Goal: Task Accomplishment & Management: Manage account settings

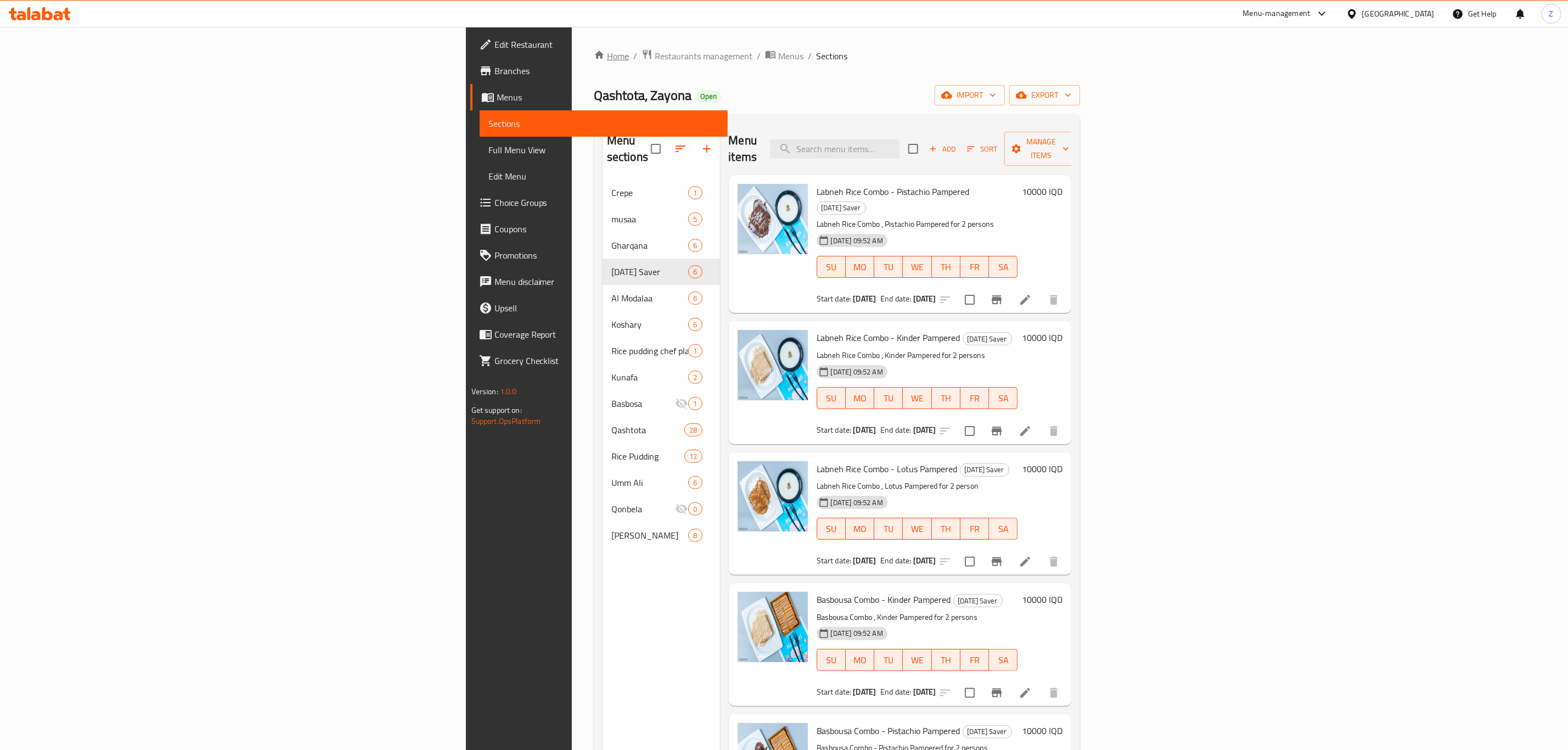
click at [594, 50] on link "Home" at bounding box center [612, 56] width 35 height 13
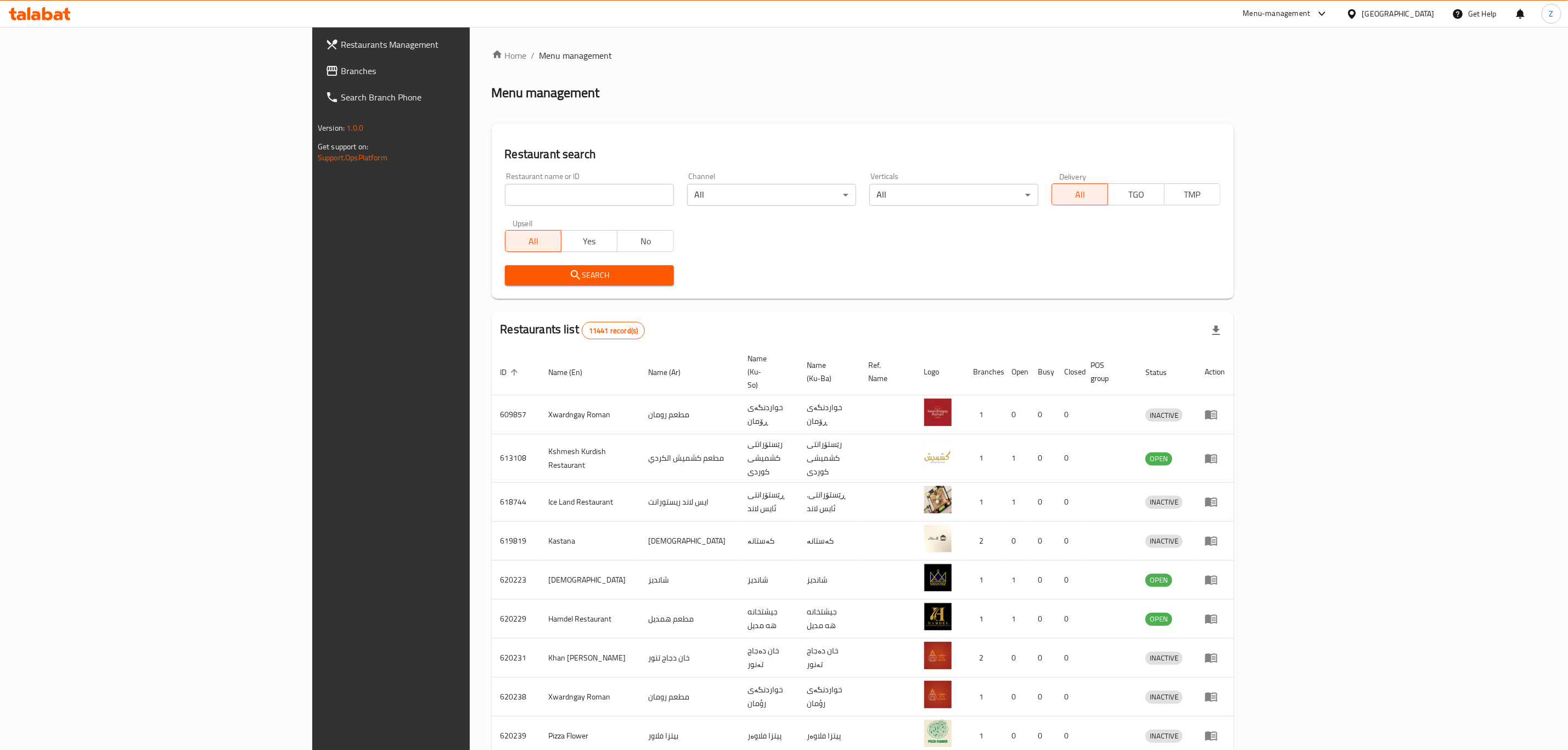
click at [341, 51] on span "Restaurants Management" at bounding box center [453, 44] width 224 height 13
click at [505, 188] on input "search" at bounding box center [589, 194] width 169 height 22
type input "King crep"
click button "Search" at bounding box center [589, 275] width 169 height 20
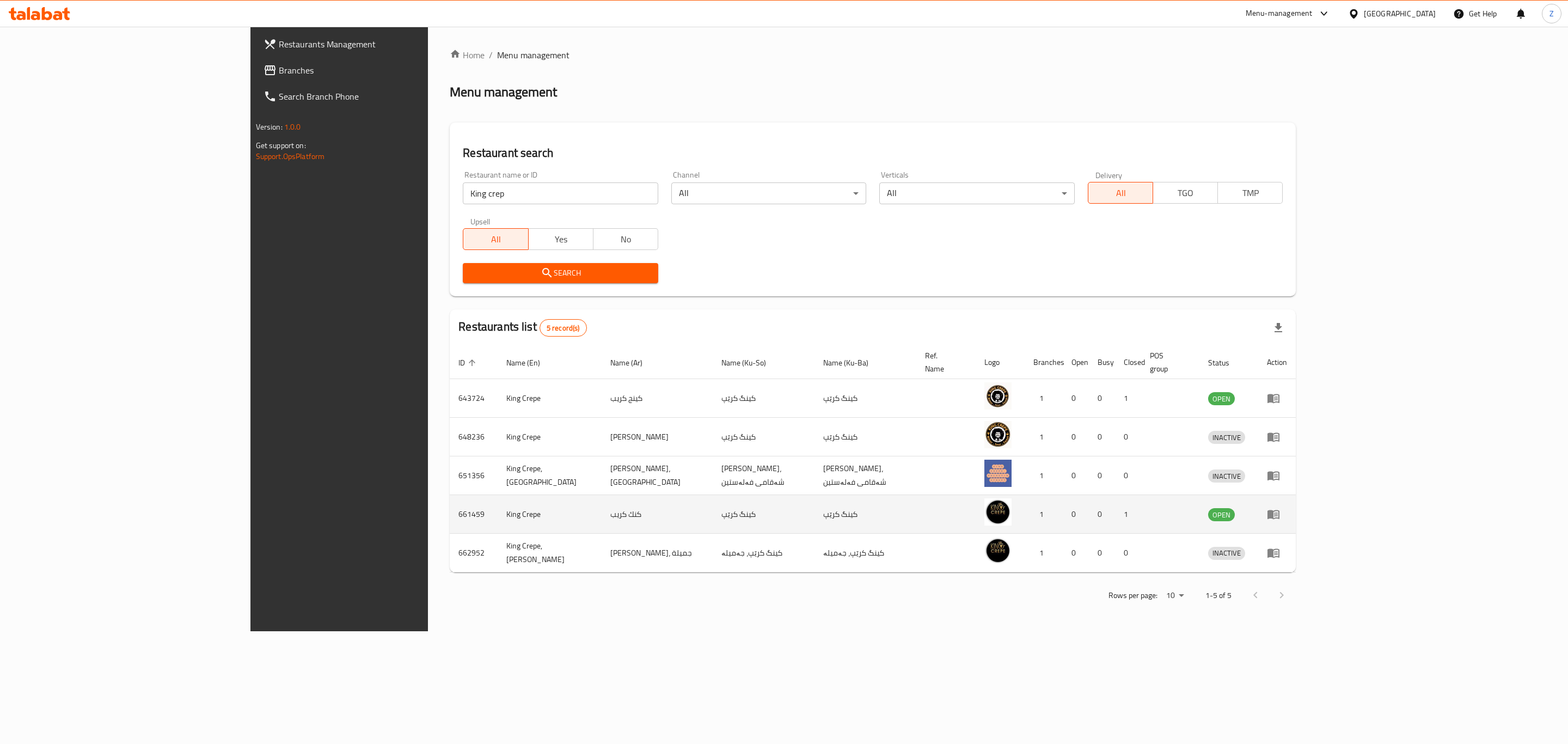
click at [498, 502] on td "King Crepe" at bounding box center [549, 514] width 103 height 39
click at [1280, 508] on icon "enhanced table" at bounding box center [1273, 514] width 13 height 13
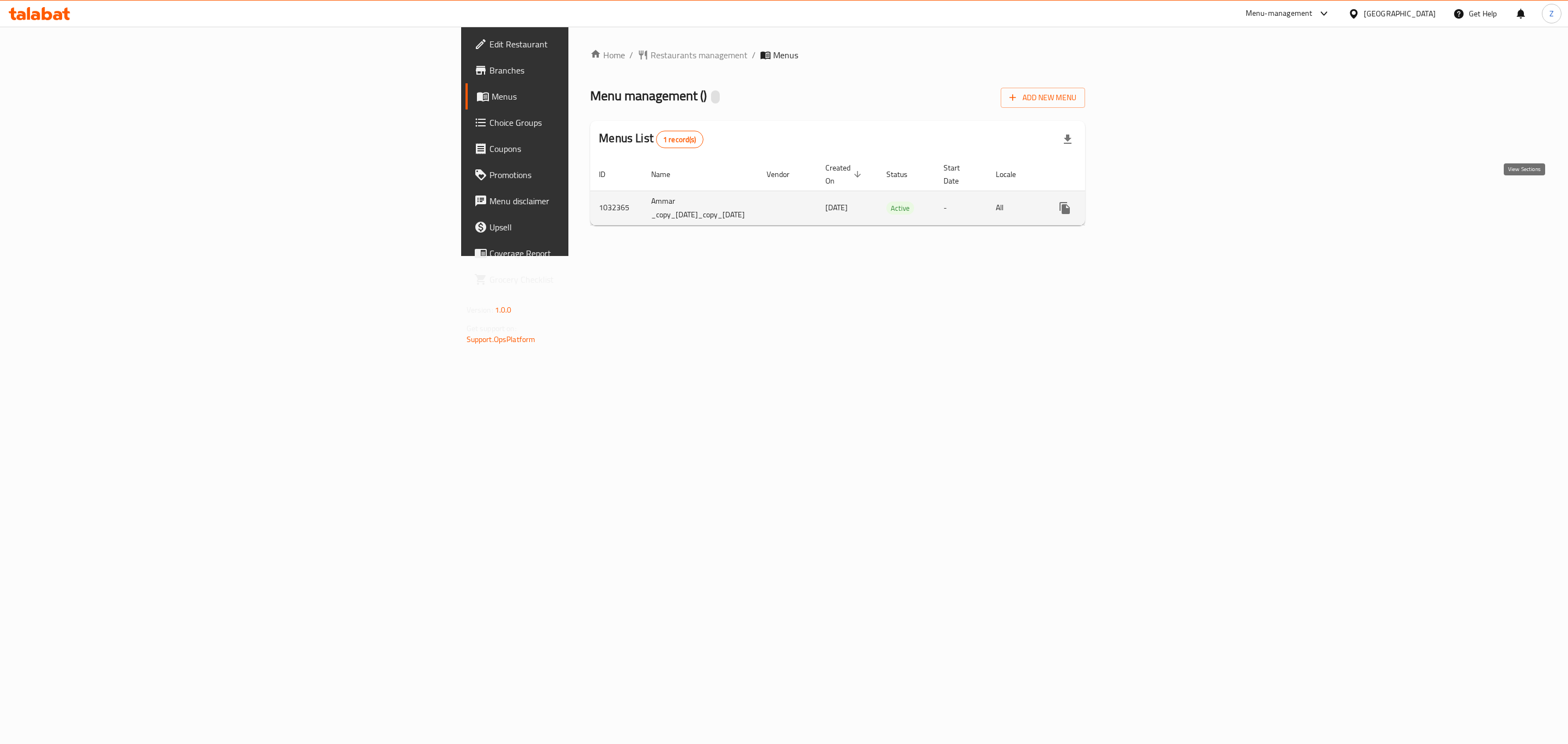
click at [1156, 195] on link "enhanced table" at bounding box center [1143, 208] width 26 height 26
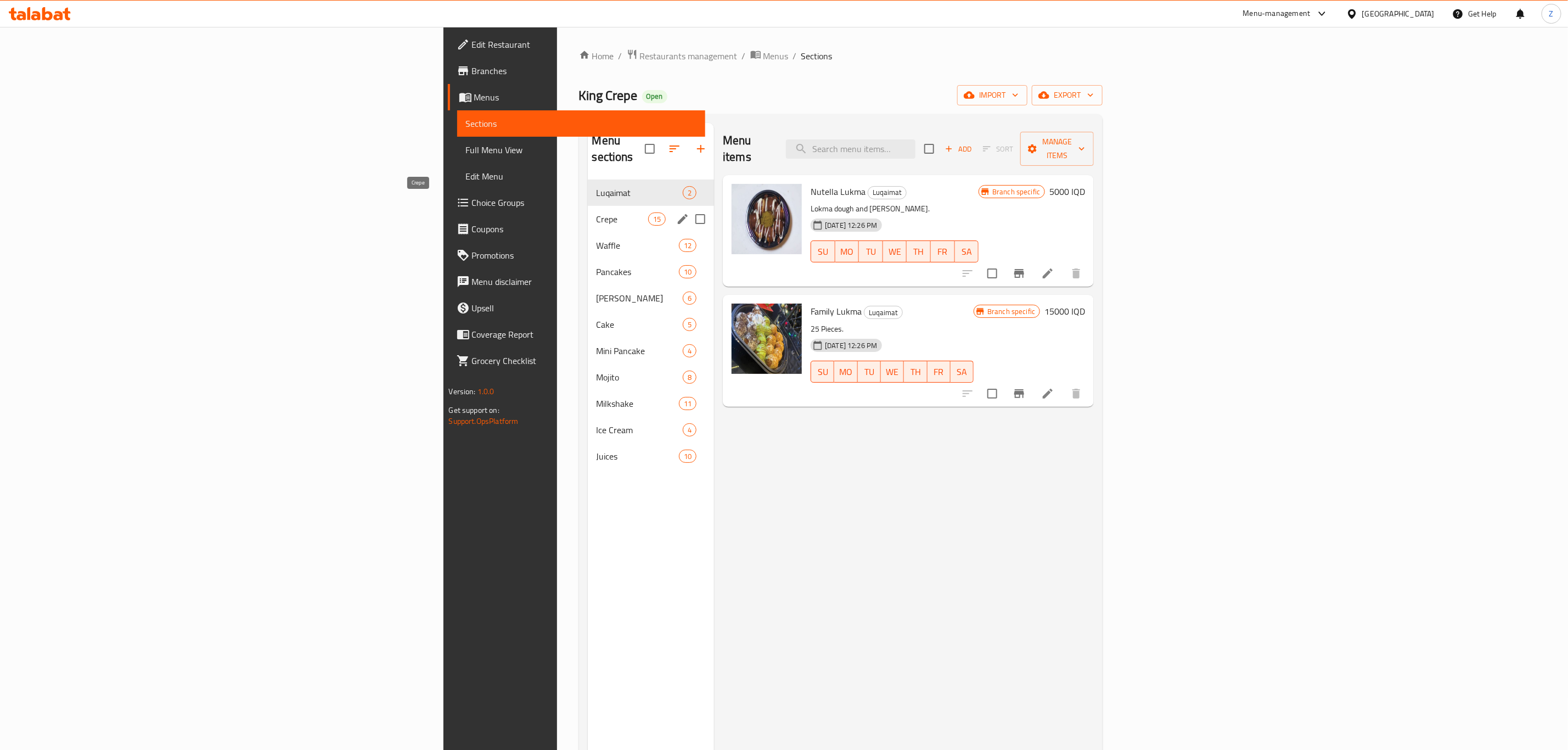
click at [597, 212] on span "Crepe" at bounding box center [623, 219] width 52 height 13
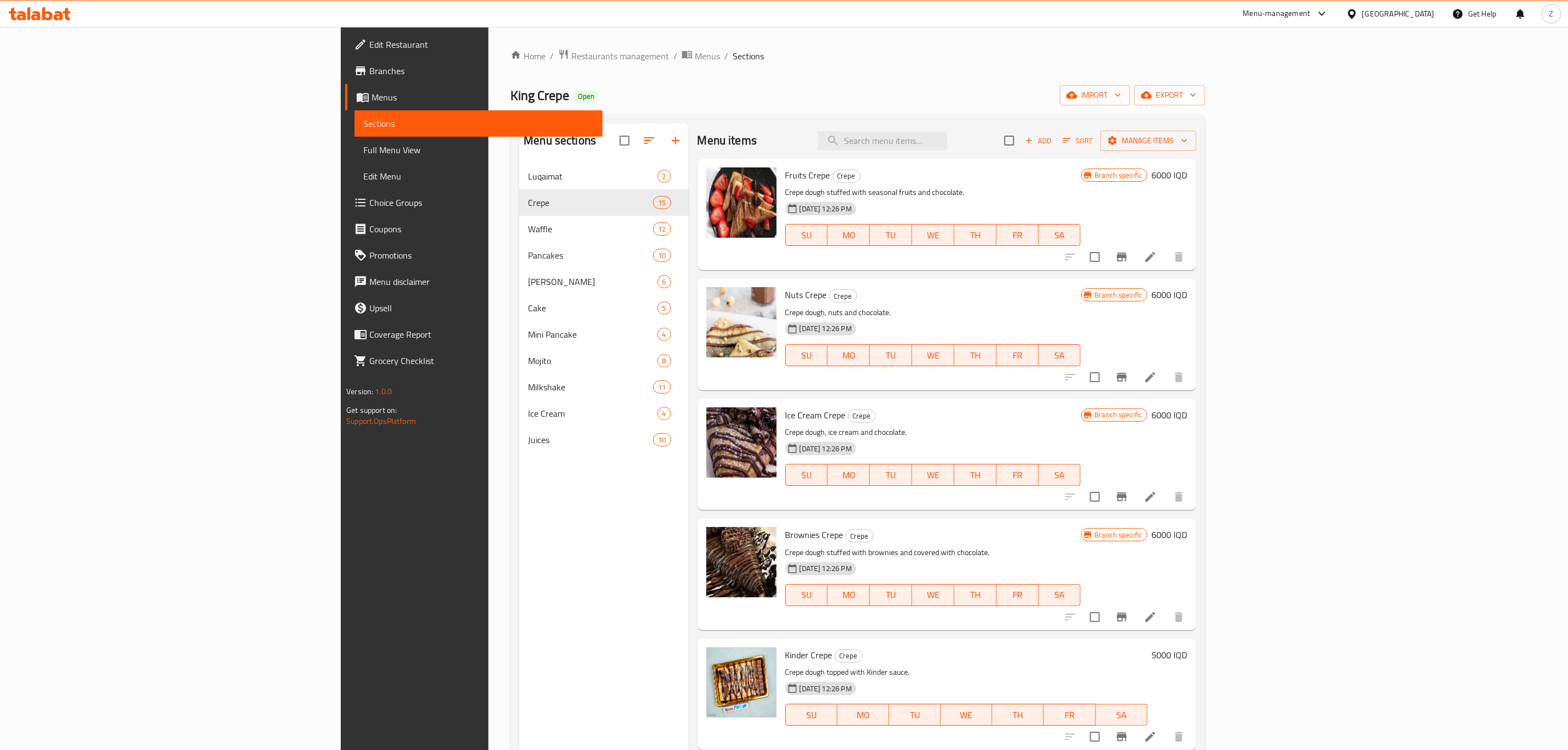
click at [1166, 257] on li at bounding box center [1151, 257] width 31 height 20
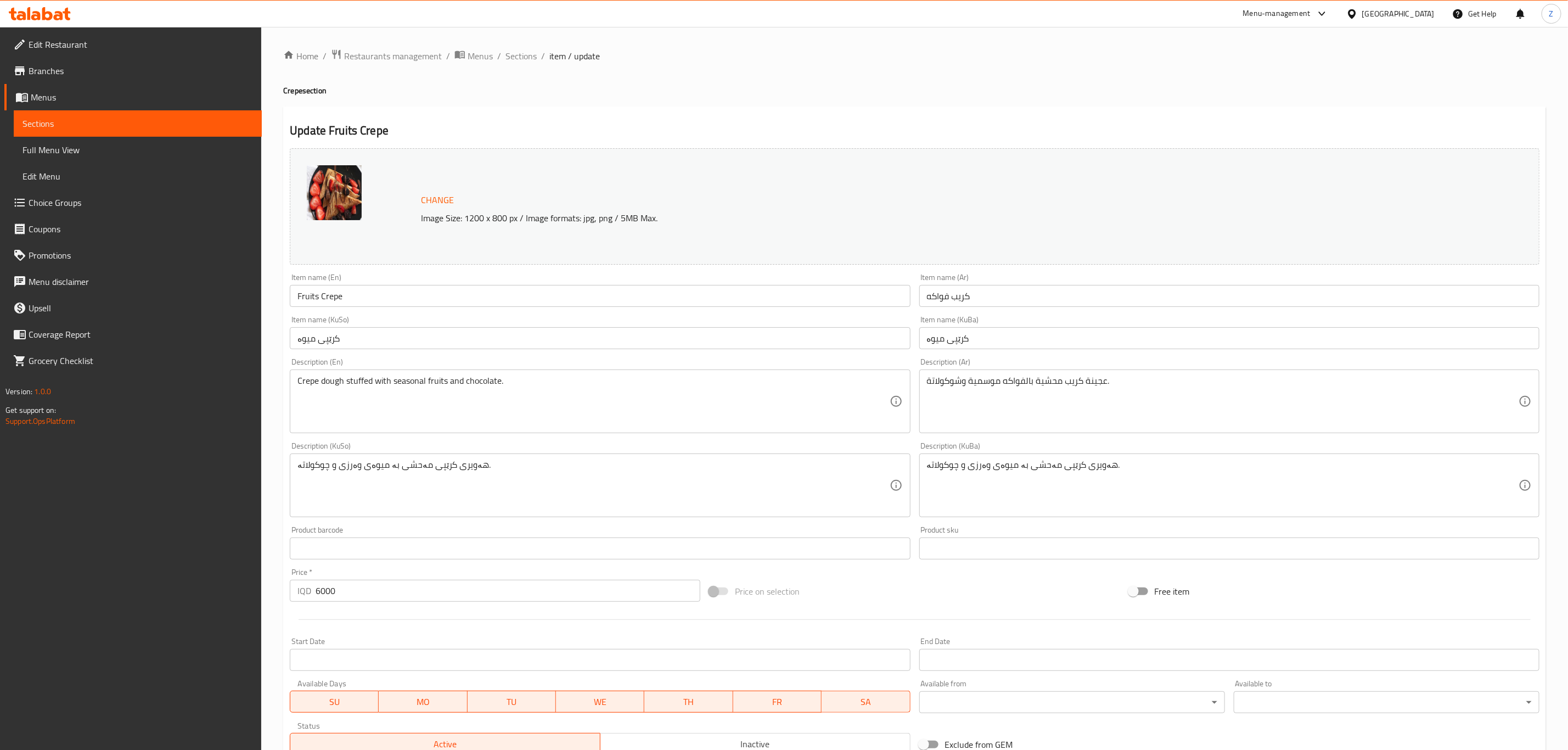
drag, startPoint x: 82, startPoint y: 120, endPoint x: 138, endPoint y: 136, distance: 58.2
click at [82, 120] on span "Sections" at bounding box center [138, 123] width 231 height 13
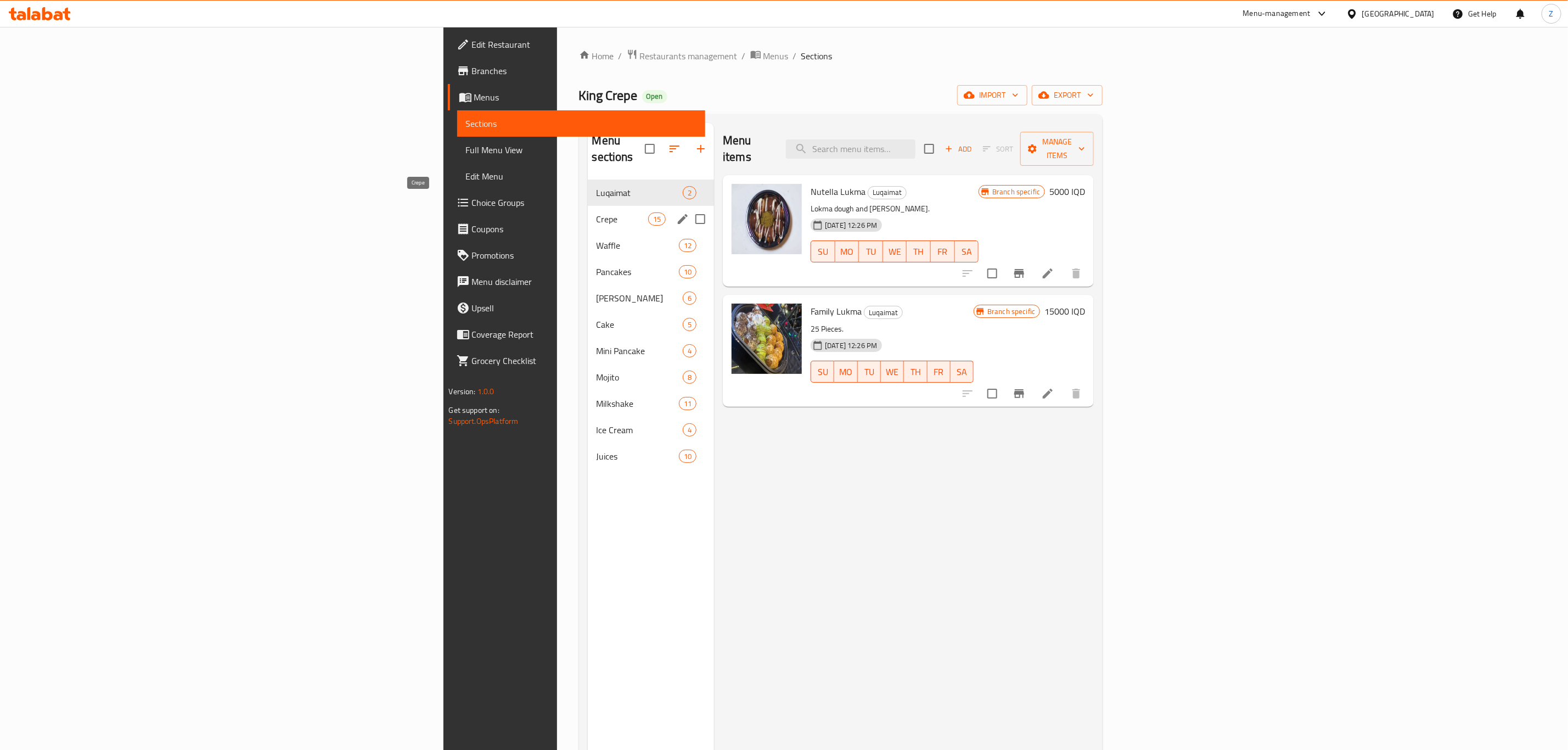
click at [597, 212] on span "Crepe" at bounding box center [623, 219] width 52 height 13
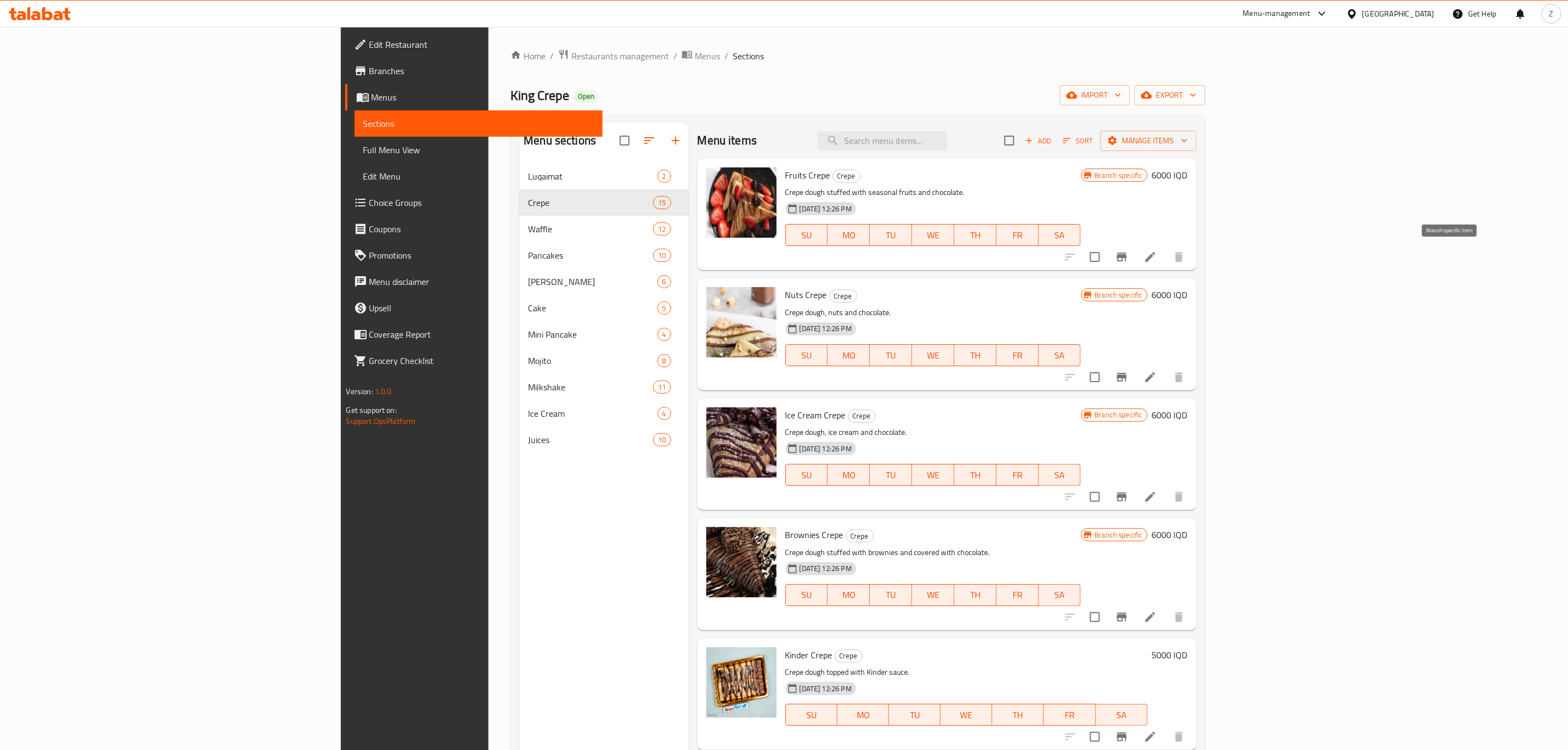
click at [1128, 262] on icon "Branch-specific-item" at bounding box center [1122, 257] width 13 height 13
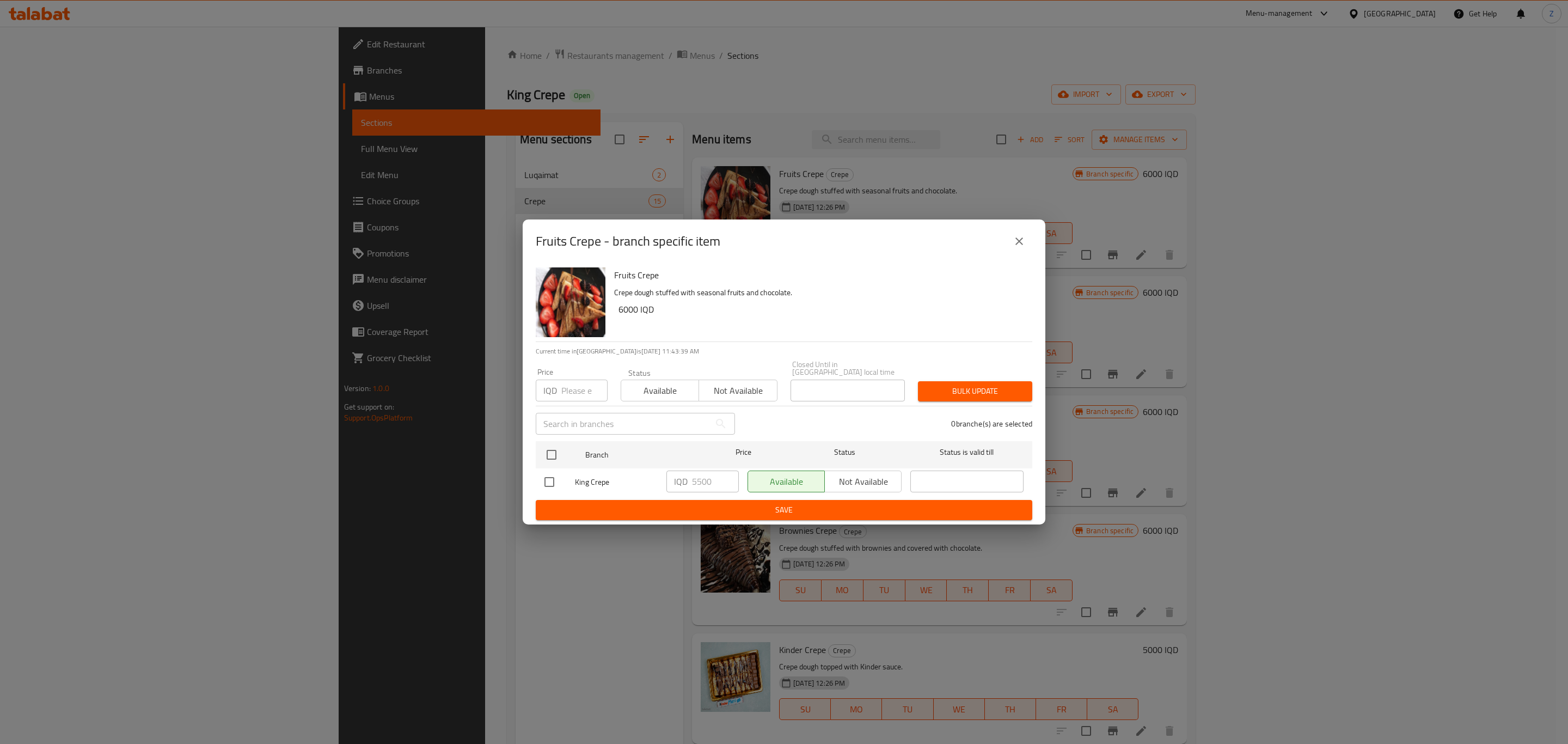
drag, startPoint x: 1022, startPoint y: 253, endPoint x: 1036, endPoint y: 253, distance: 14.0
click at [1024, 253] on button "close" at bounding box center [1019, 241] width 26 height 26
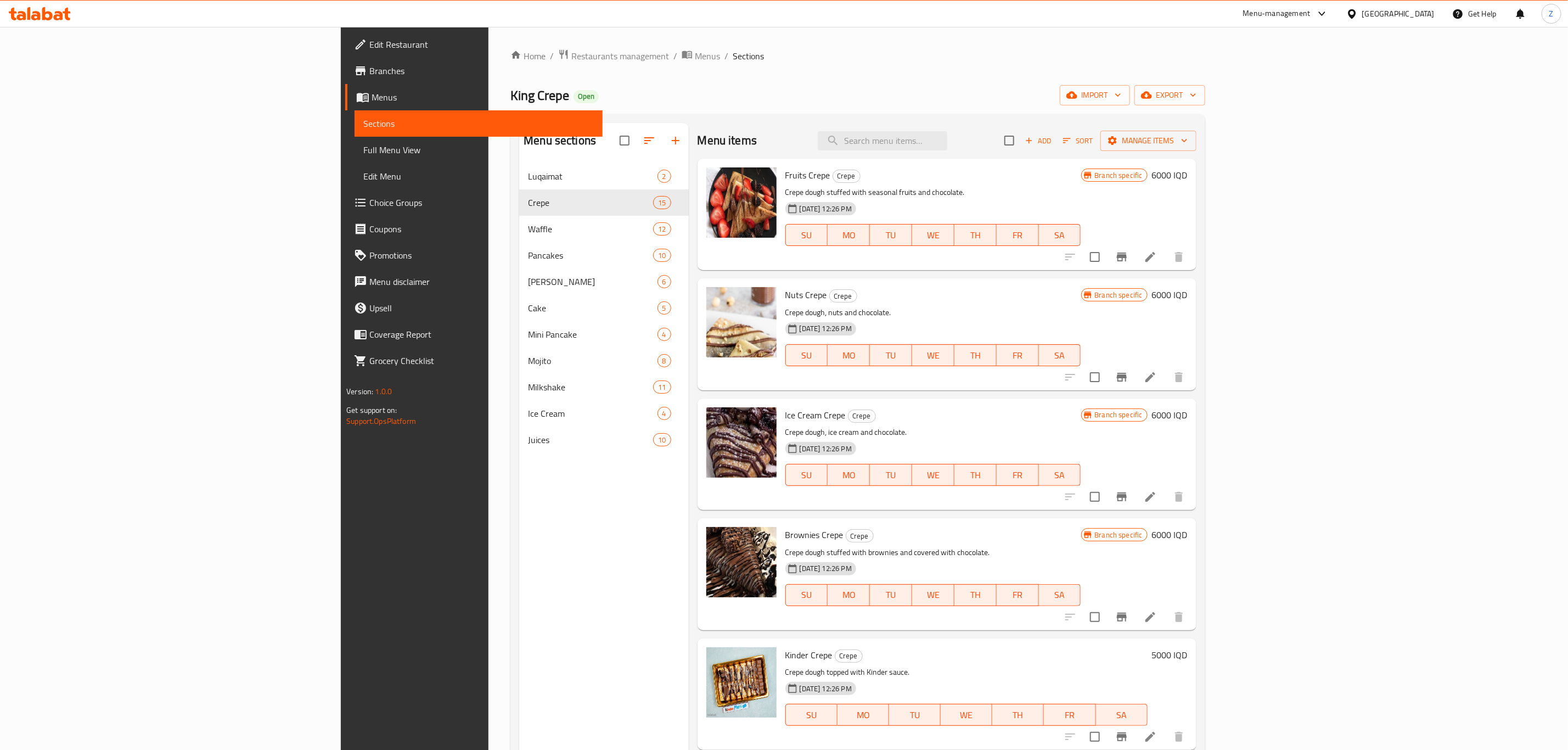
click at [1188, 178] on h6 "6000 IQD" at bounding box center [1170, 175] width 36 height 15
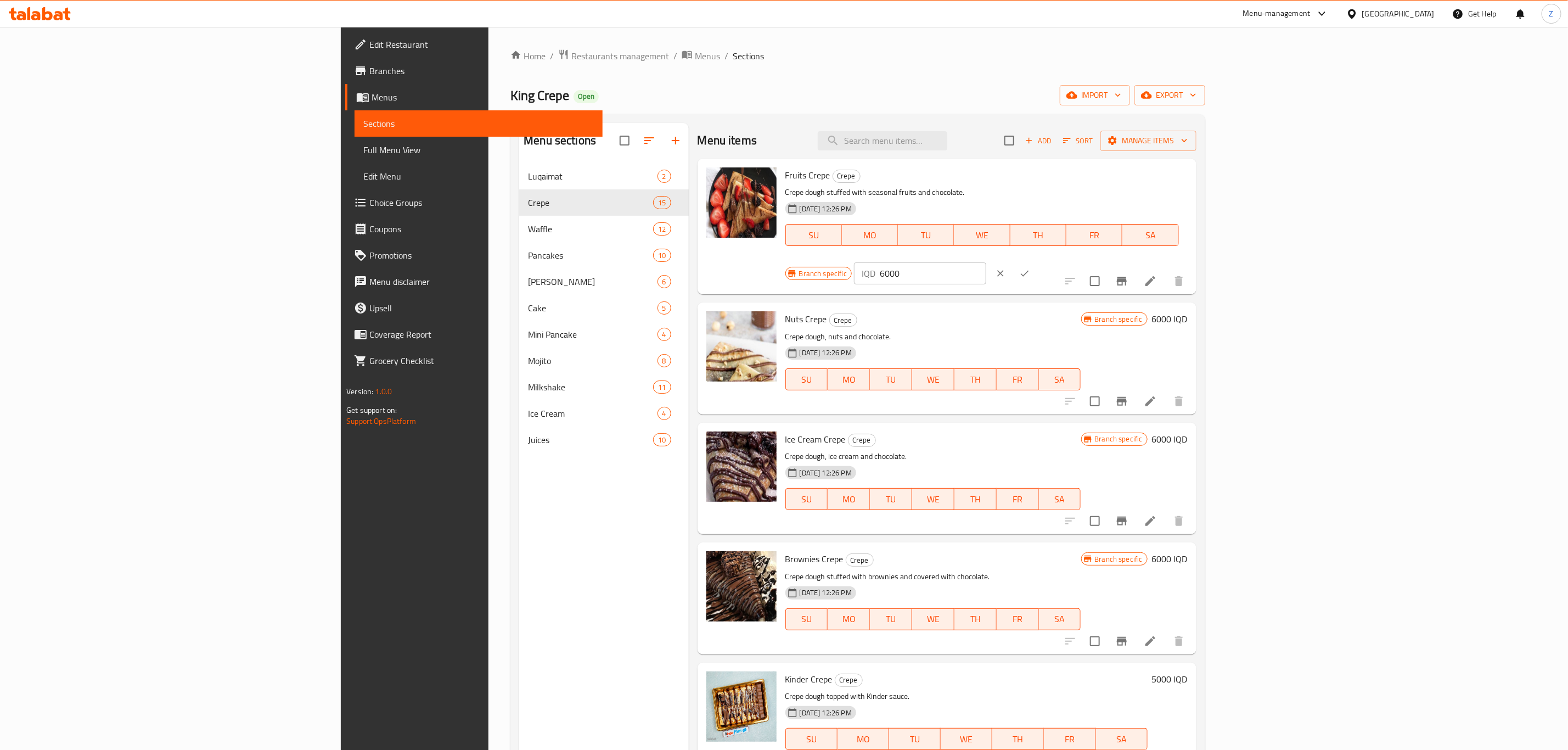
click at [875, 267] on p "IQD" at bounding box center [869, 273] width 14 height 13
click at [986, 262] on input "6000" at bounding box center [933, 273] width 106 height 22
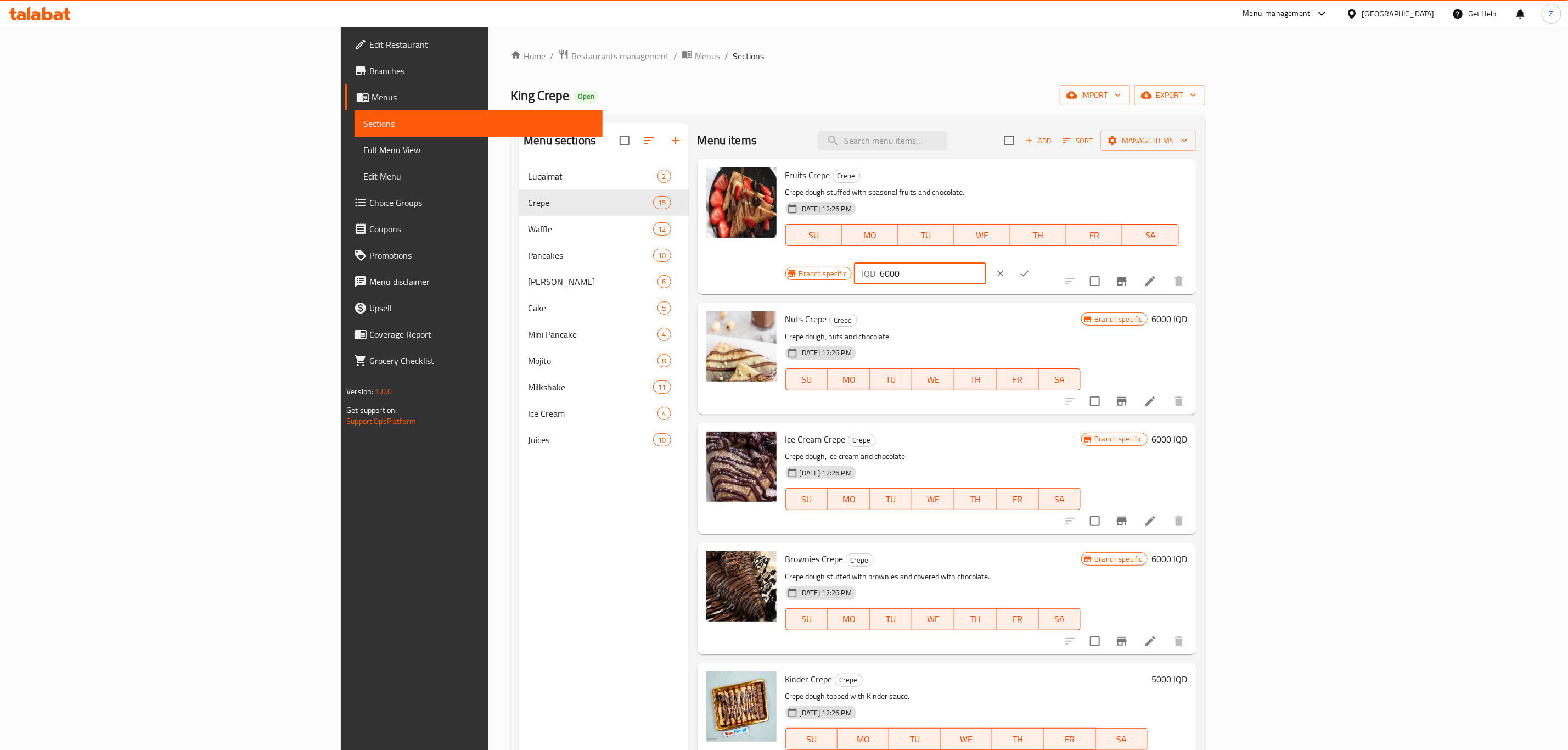
paste input "55"
type input "5500"
click at [1030, 268] on icon "ok" at bounding box center [1025, 273] width 11 height 11
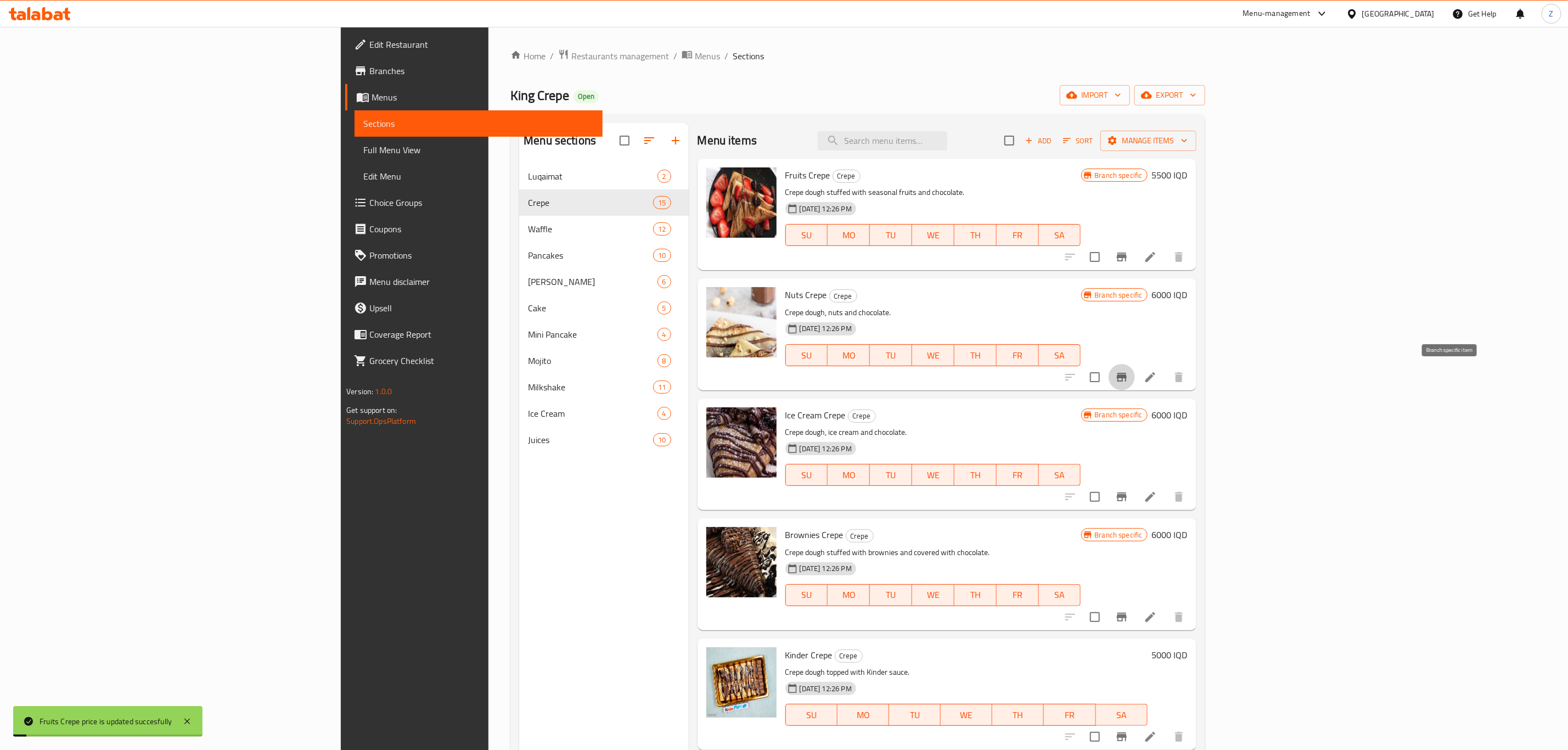
click at [1128, 380] on icon "Branch-specific-item" at bounding box center [1122, 377] width 13 height 13
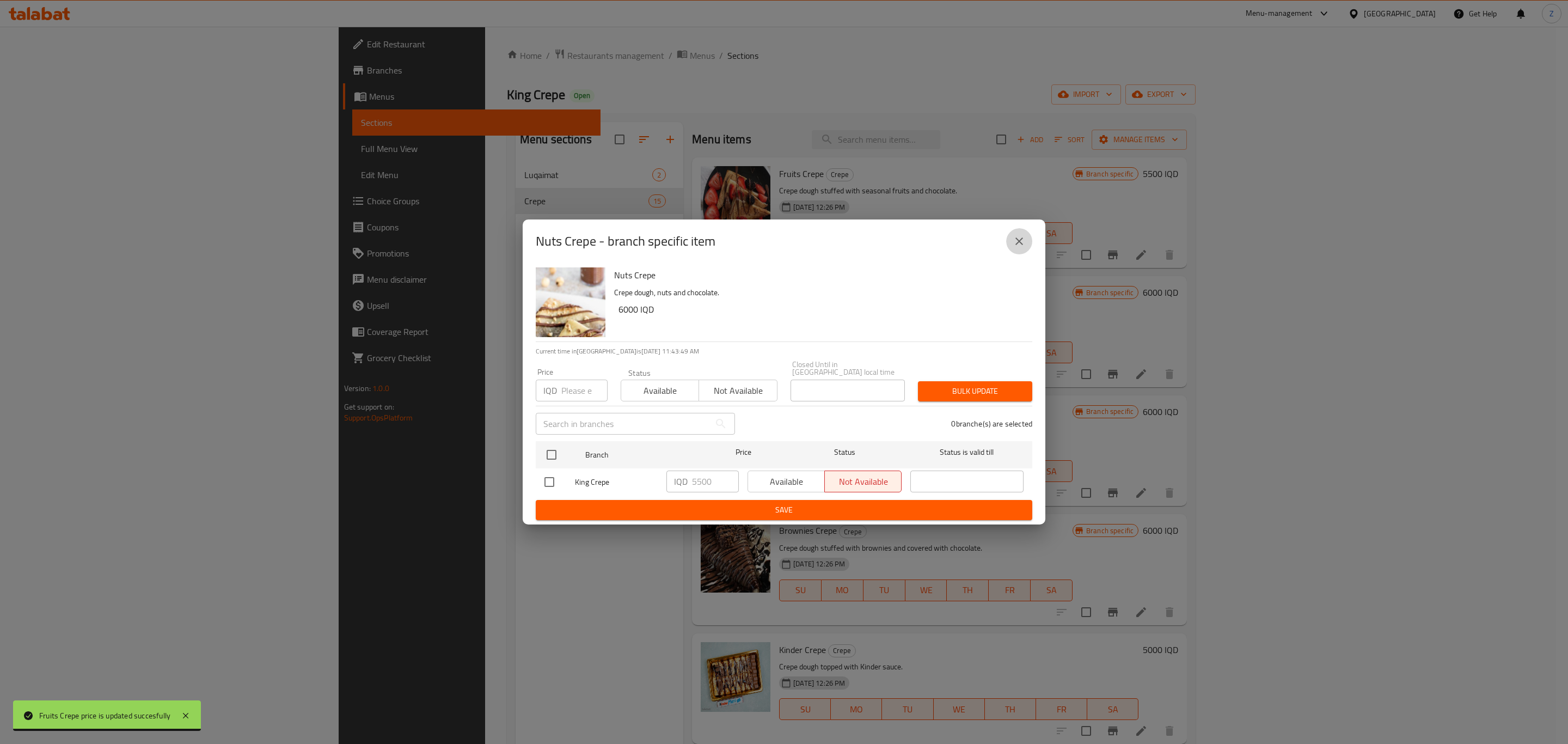
click at [1021, 241] on icon "close" at bounding box center [1019, 241] width 13 height 13
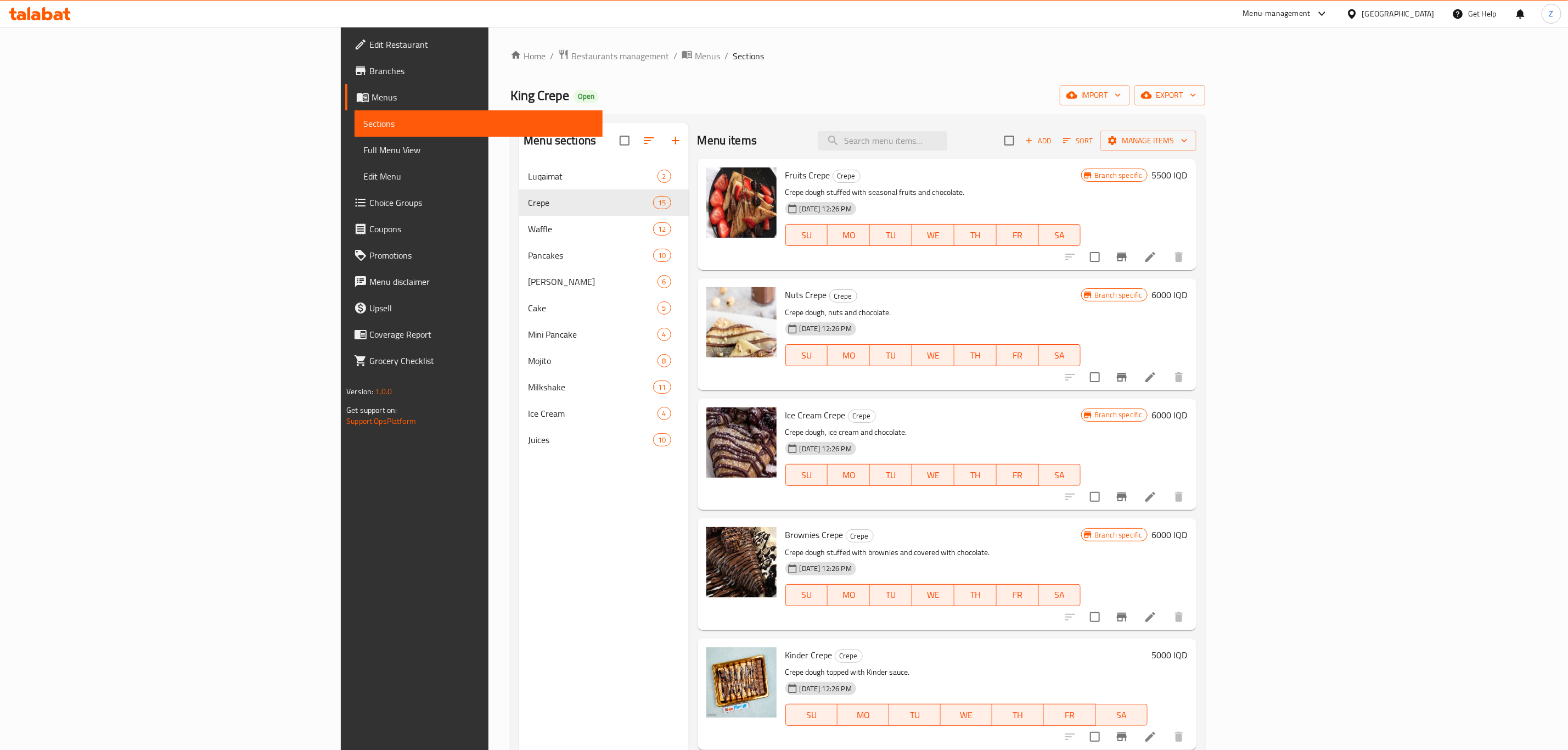
click at [1188, 301] on h6 "6000 IQD" at bounding box center [1170, 295] width 36 height 15
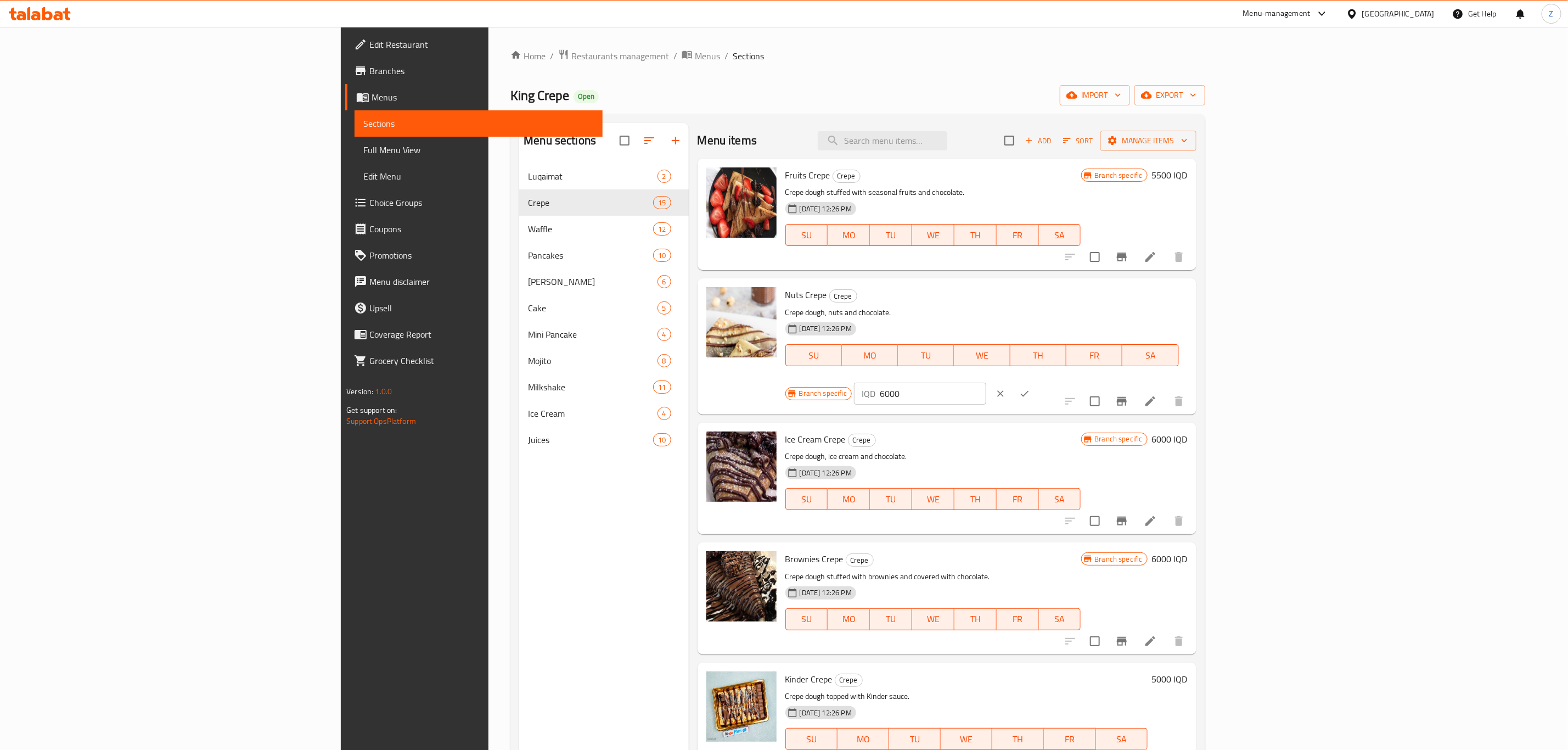
click at [986, 382] on input "6000" at bounding box center [933, 393] width 106 height 22
paste input "55"
type input "5500"
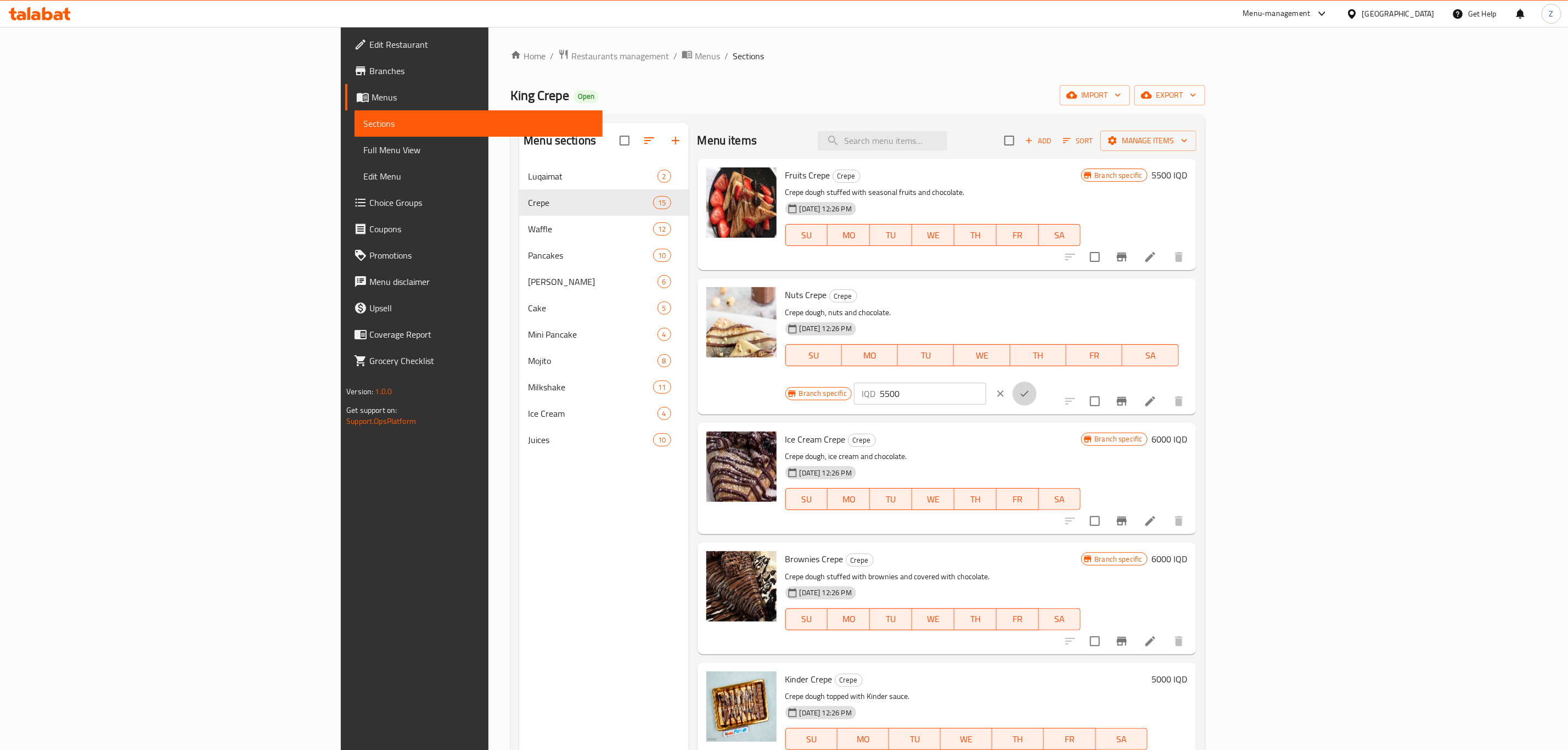
click at [1030, 388] on icon "ok" at bounding box center [1025, 394] width 11 height 11
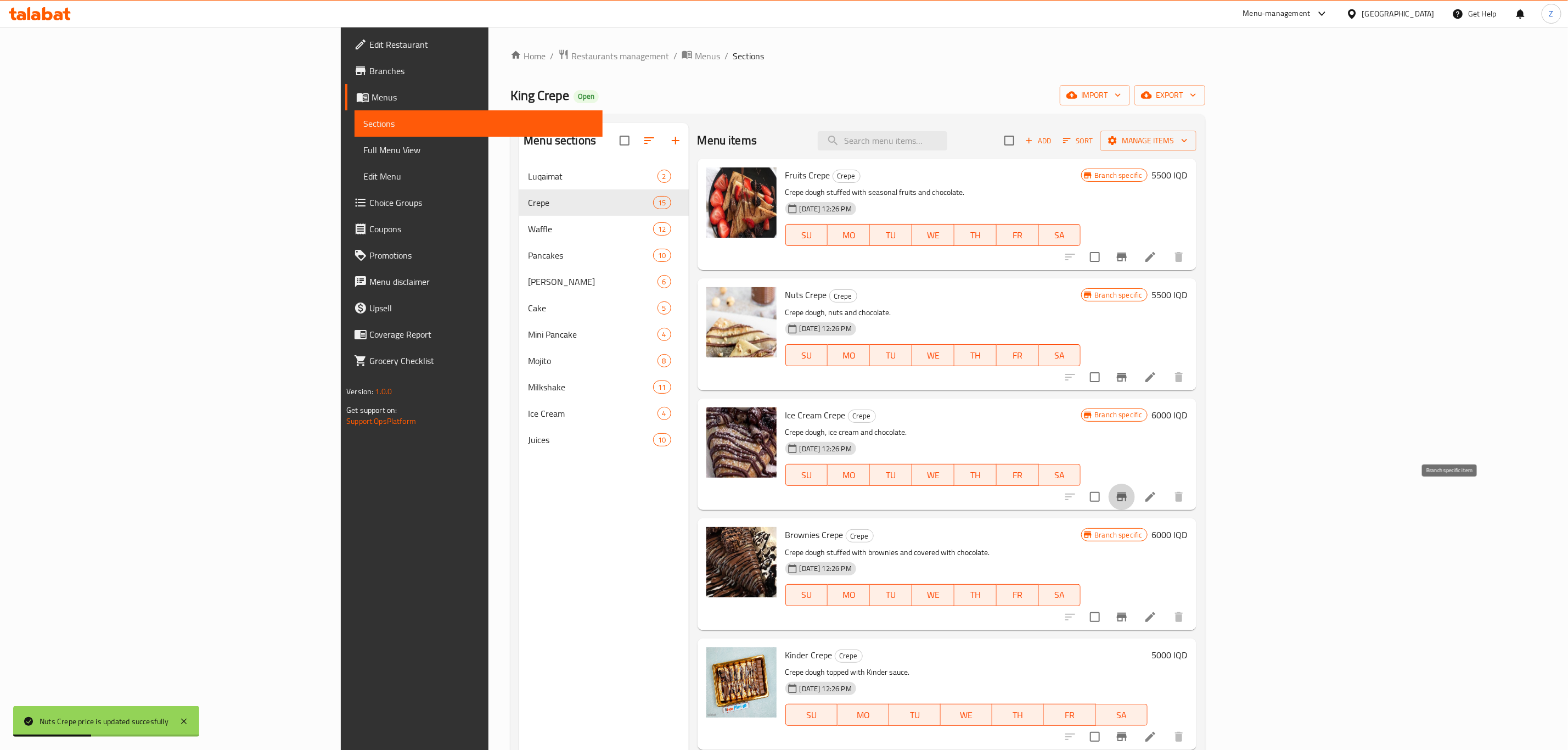
click at [1128, 500] on icon "Branch-specific-item" at bounding box center [1122, 496] width 13 height 13
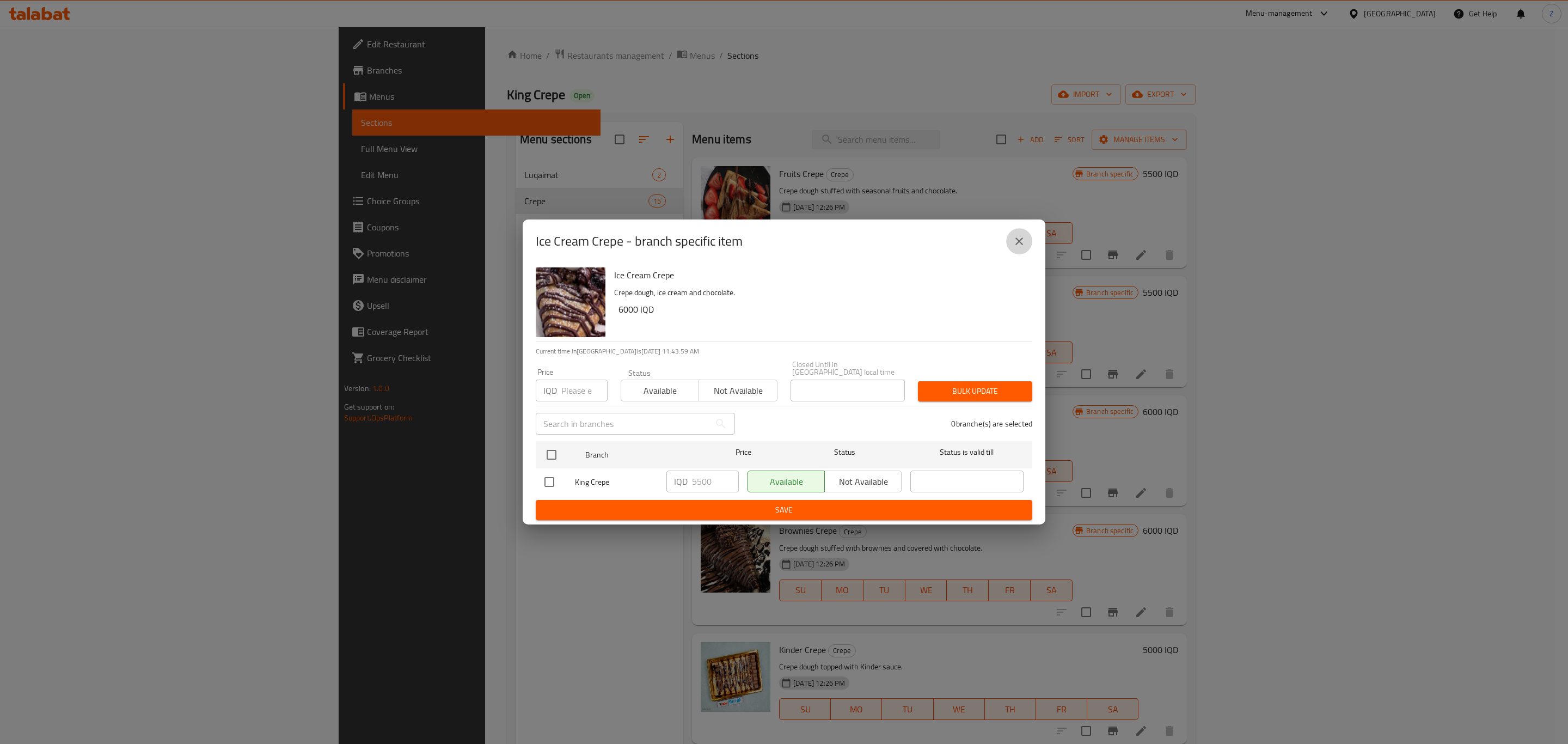
click at [1020, 254] on button "close" at bounding box center [1019, 241] width 26 height 26
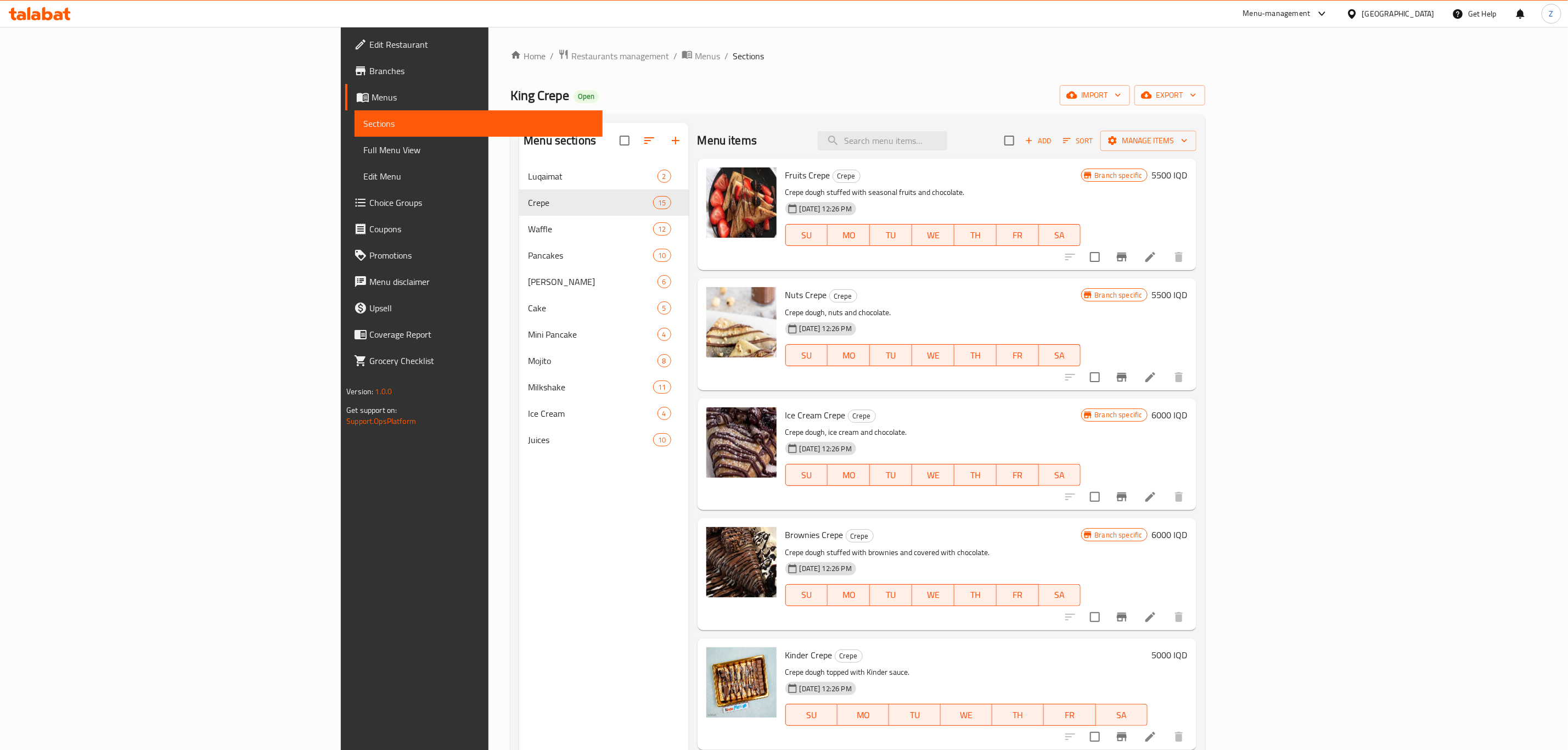
click at [1188, 418] on h6 "6000 IQD" at bounding box center [1170, 415] width 36 height 15
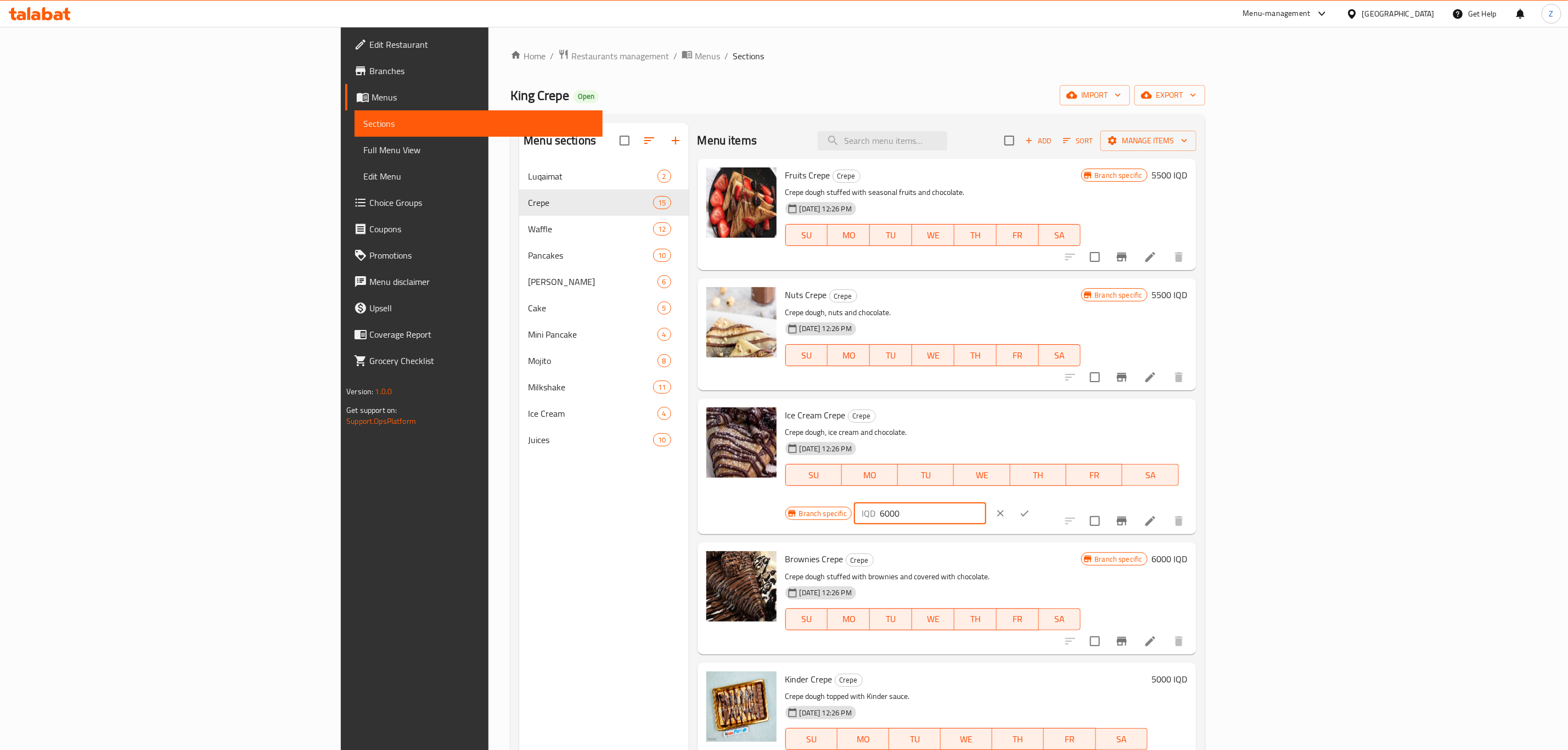
click at [986, 503] on input "6000" at bounding box center [933, 513] width 106 height 22
paste input "55"
type input "5500"
click at [1037, 501] on button "ok" at bounding box center [1025, 513] width 24 height 24
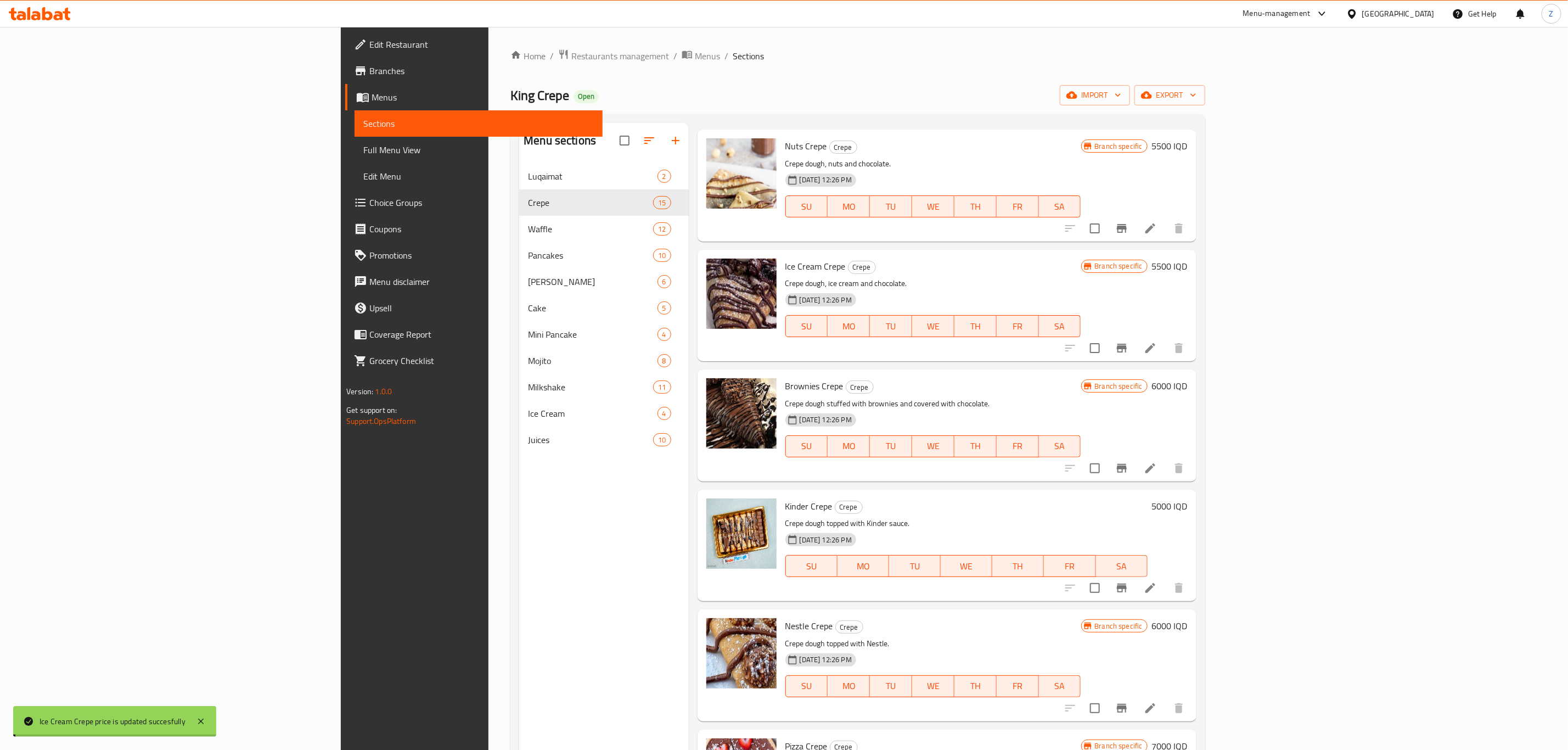
scroll to position [165, 0]
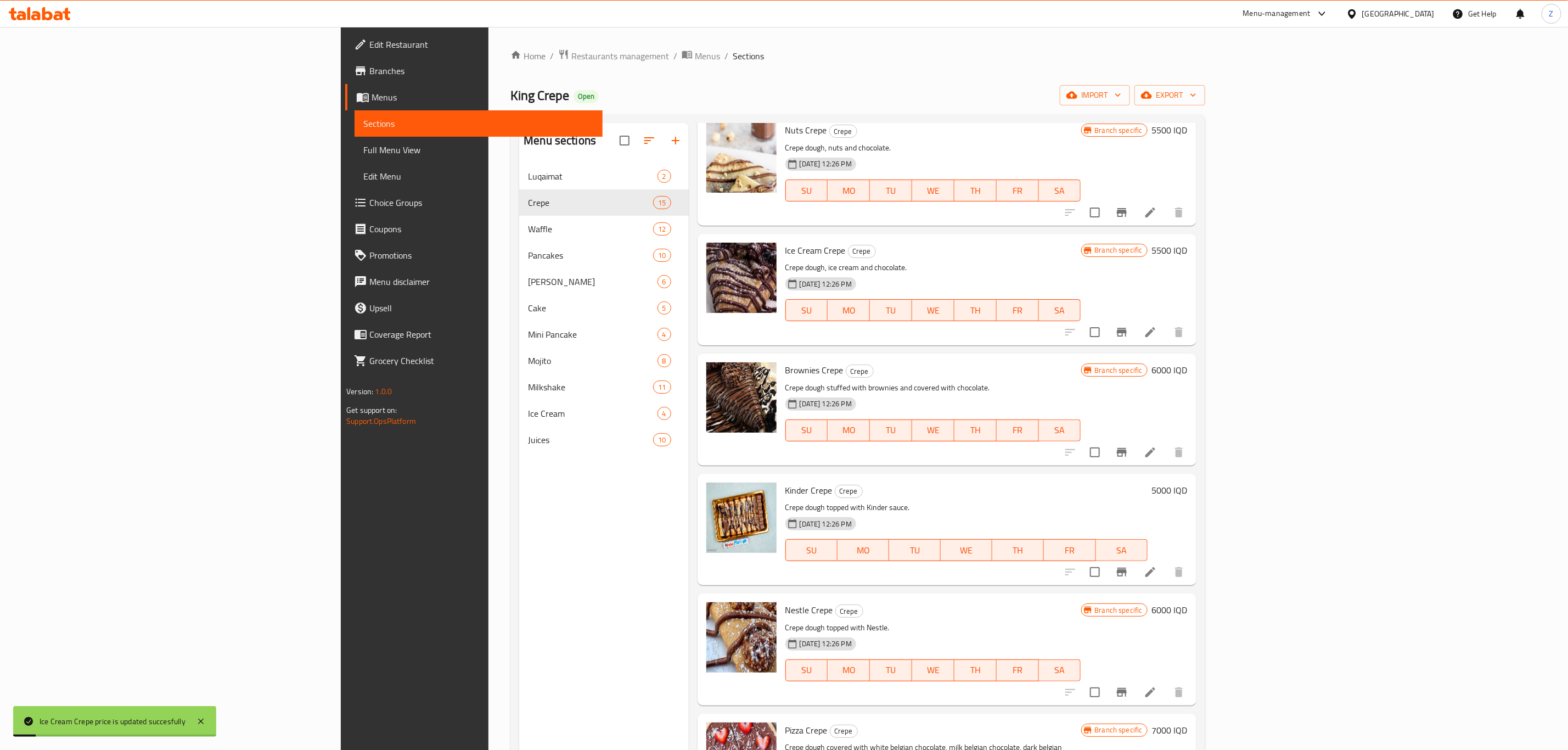
click at [1128, 449] on icon "Branch-specific-item" at bounding box center [1122, 452] width 13 height 13
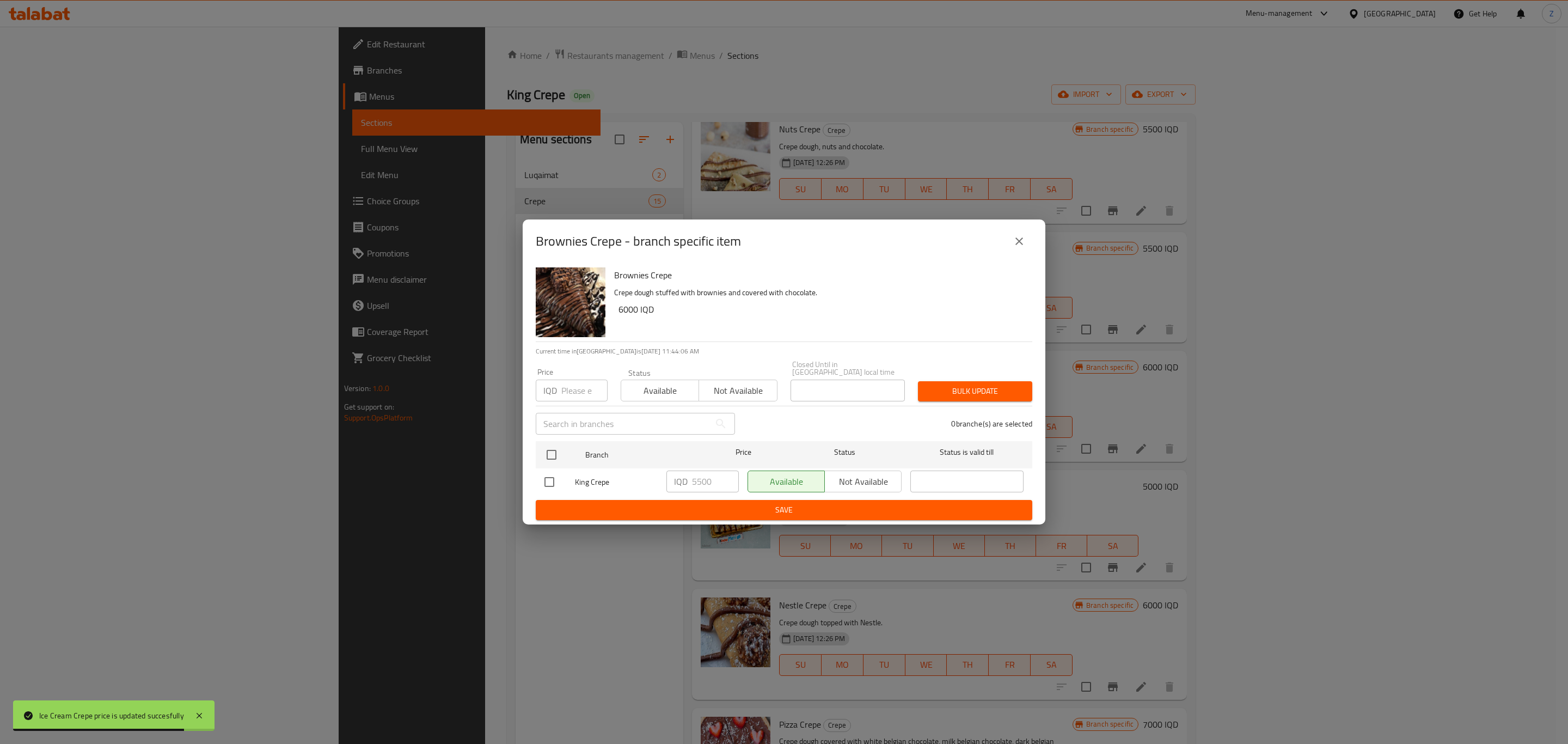
click at [1020, 245] on icon "close" at bounding box center [1018, 241] width 8 height 8
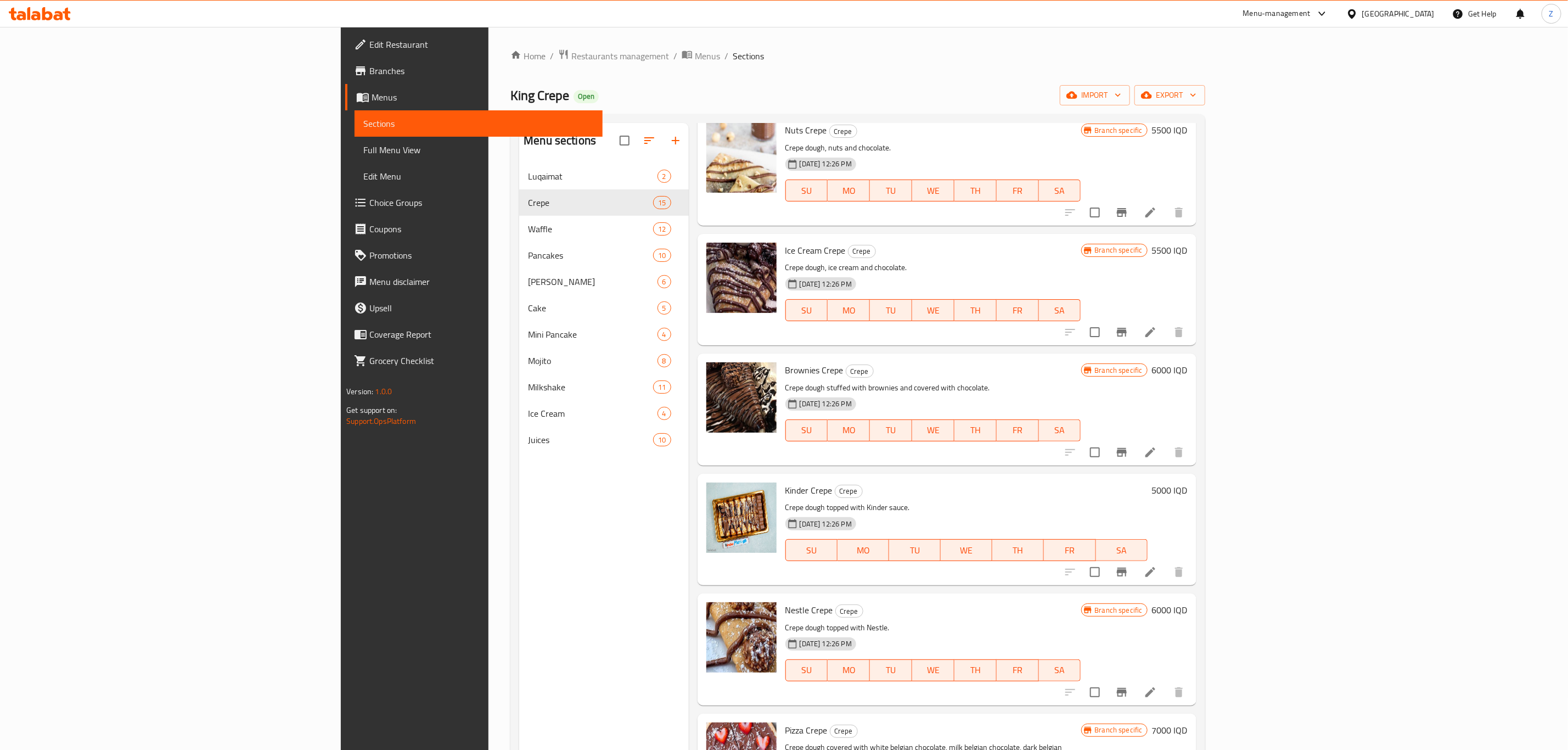
click at [1188, 375] on h6 "6000 IQD" at bounding box center [1170, 370] width 36 height 15
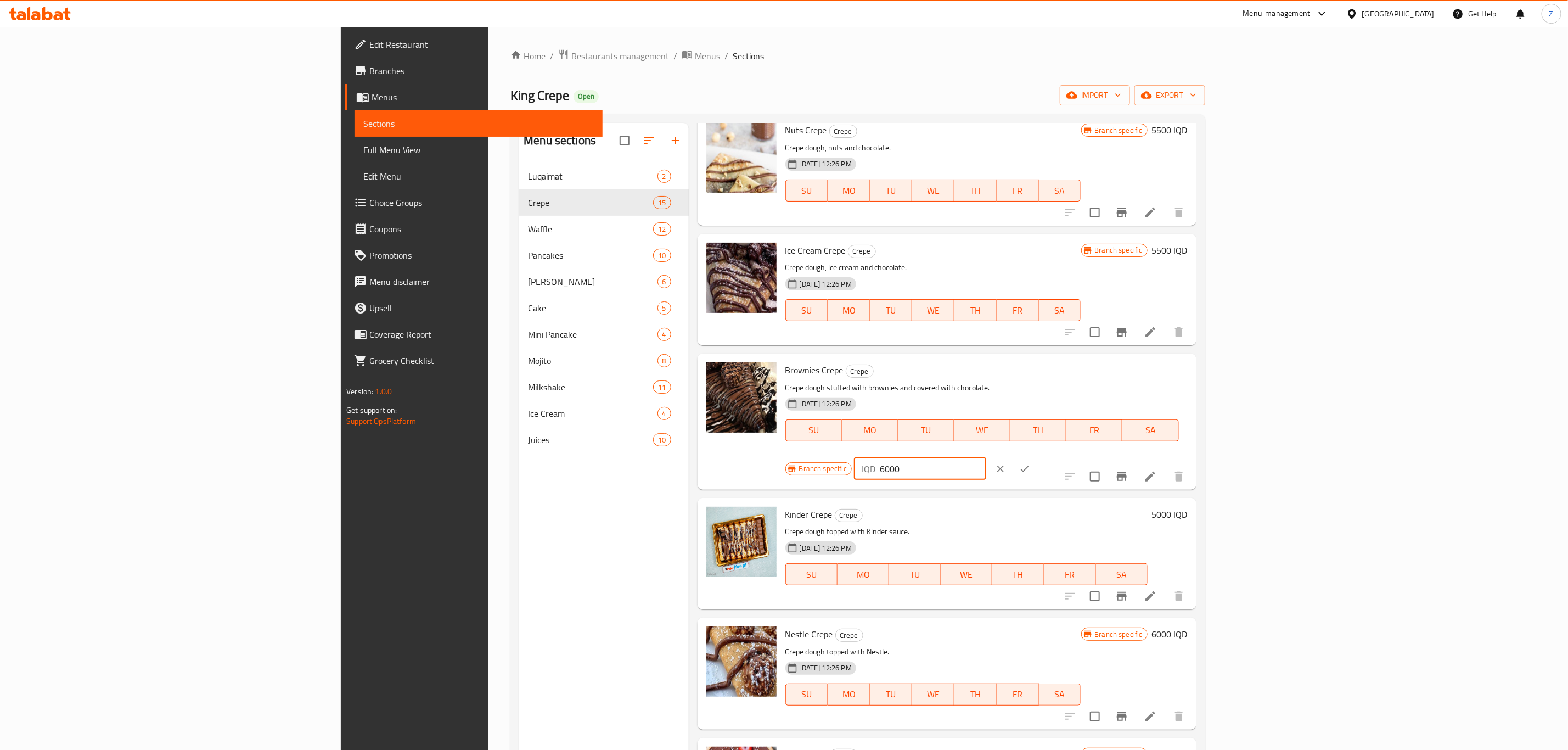
click at [986, 458] on input "6000" at bounding box center [933, 468] width 106 height 22
paste input "55"
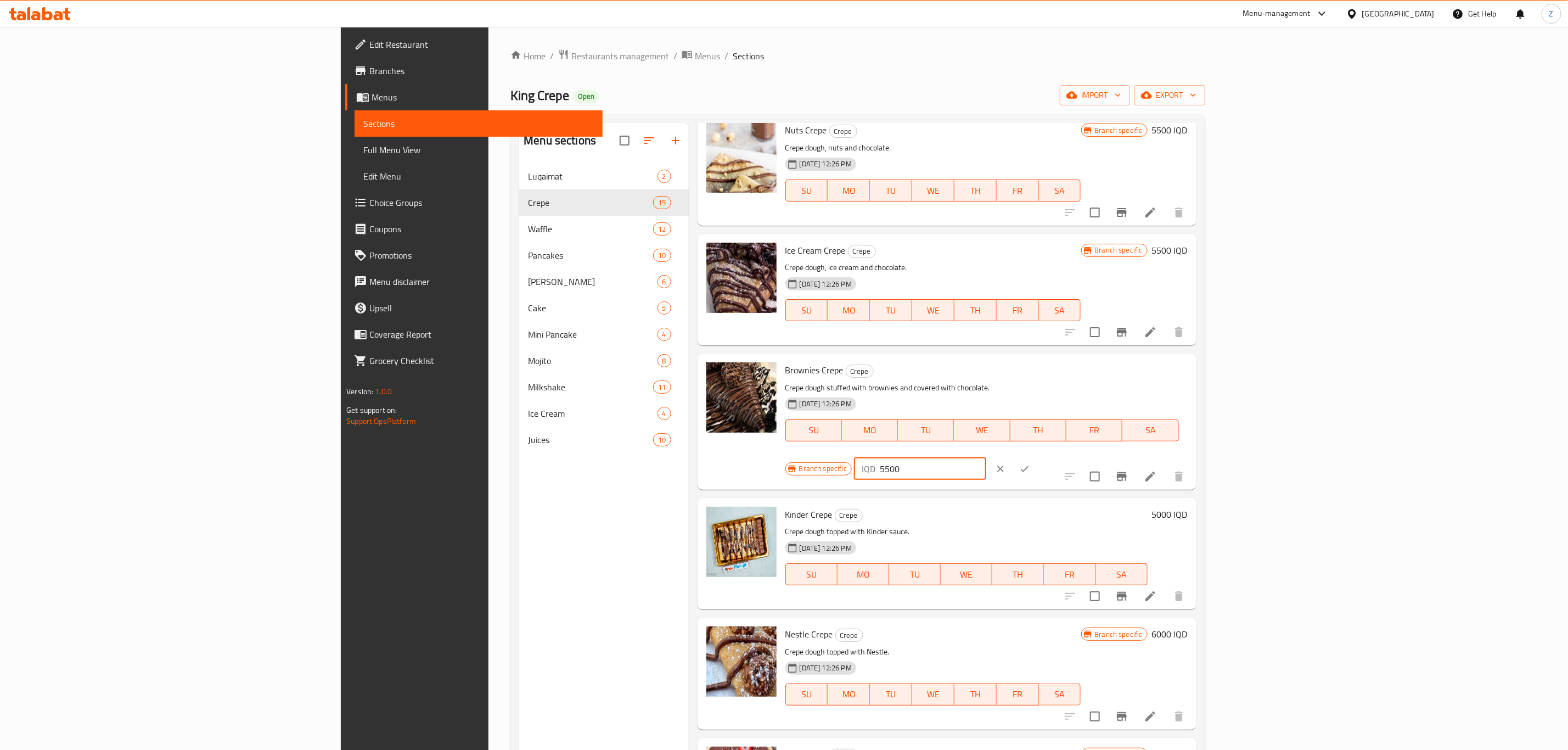
type input "5500"
click at [1037, 456] on button "ok" at bounding box center [1025, 468] width 24 height 24
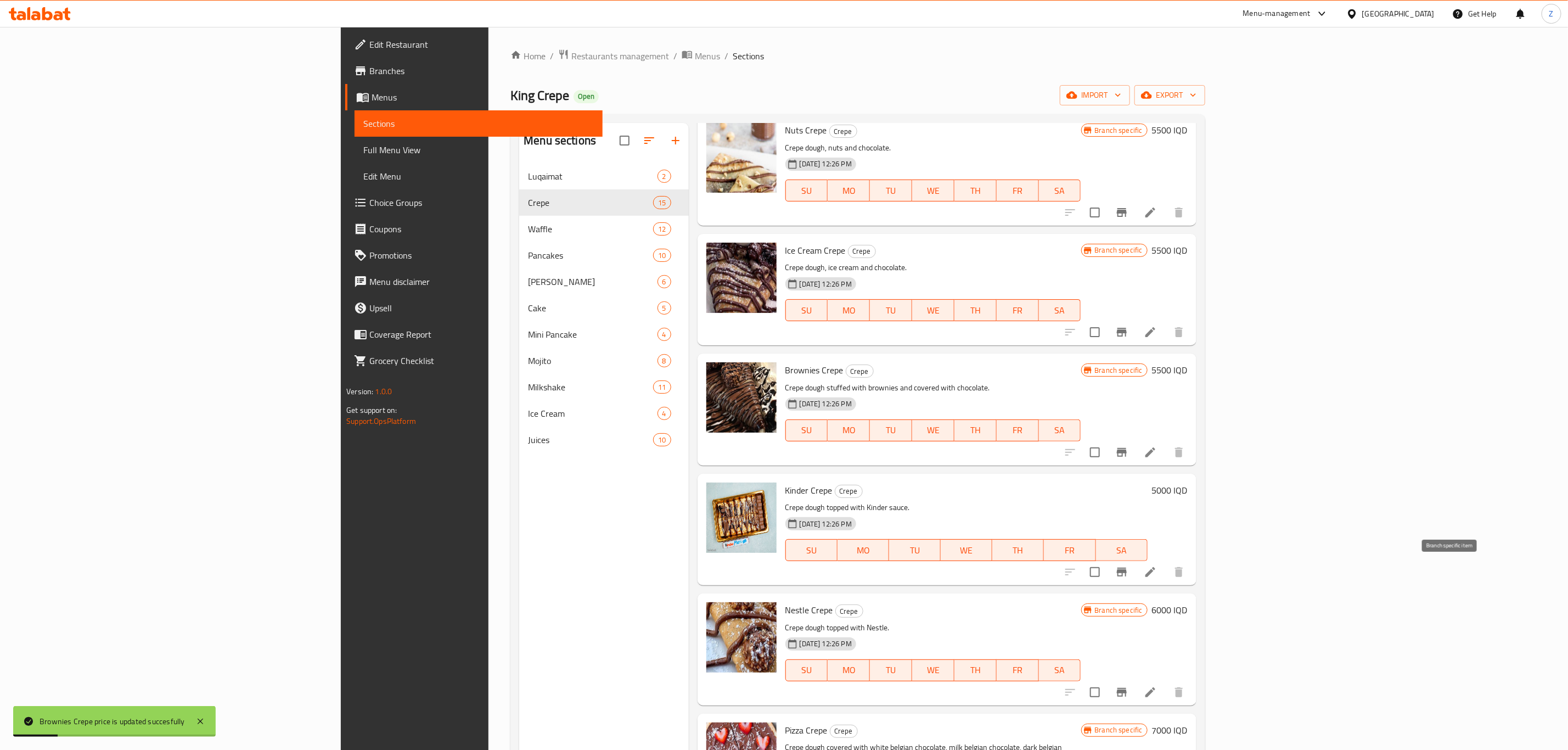
click at [1128, 570] on icon "Branch-specific-item" at bounding box center [1122, 572] width 13 height 13
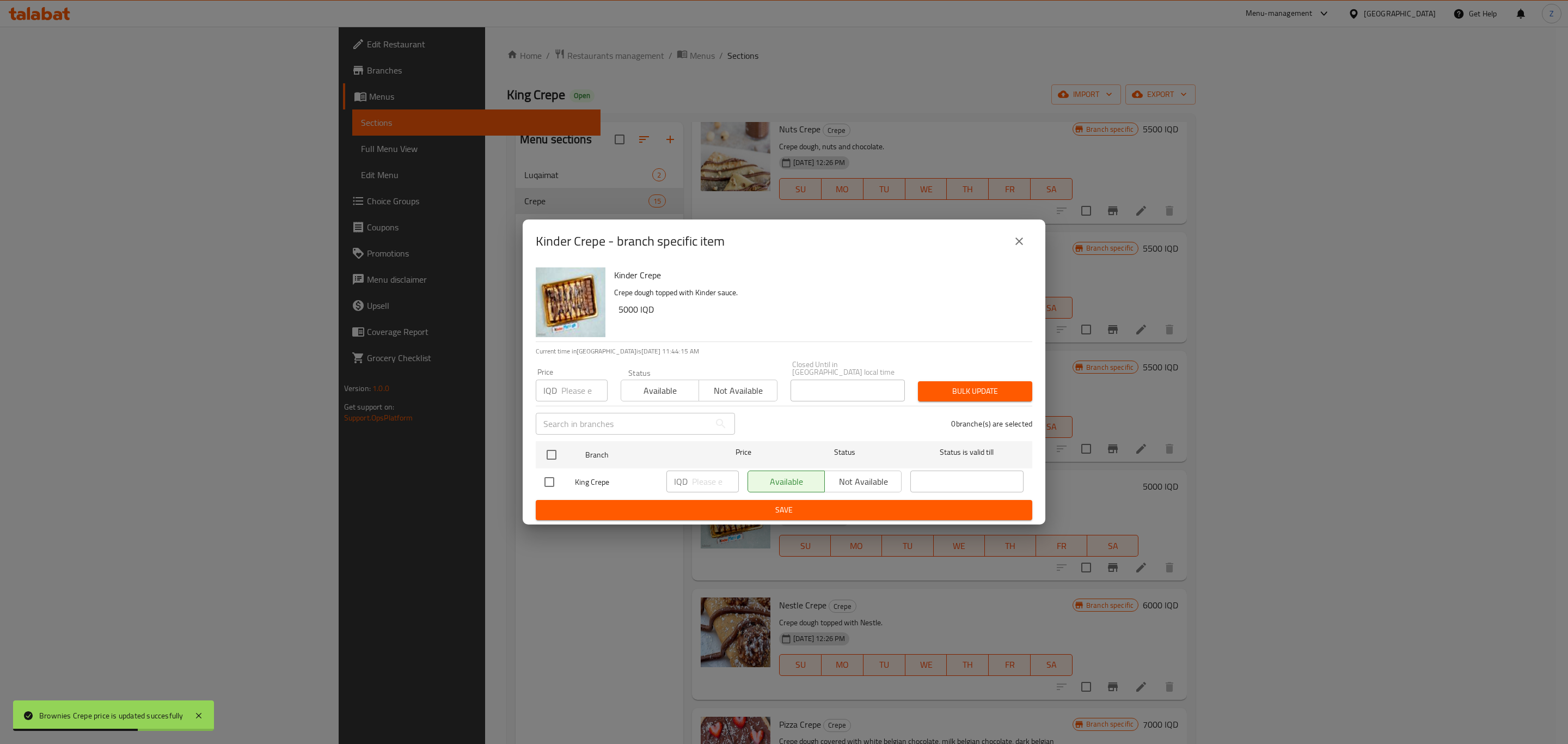
click at [1025, 248] on button "close" at bounding box center [1019, 241] width 26 height 26
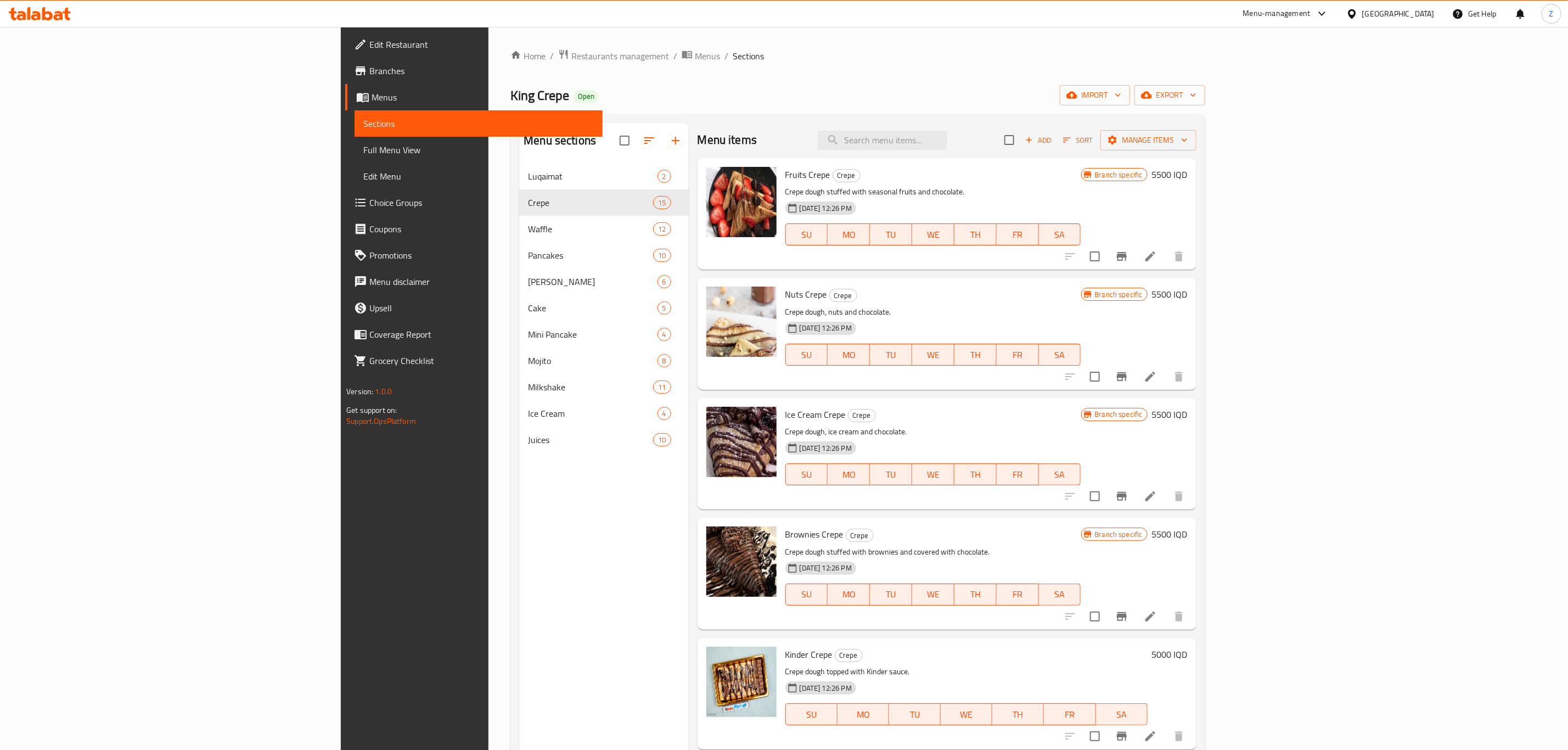
scroll to position [0, 0]
click at [996, 154] on div "Menu items Add Sort Manage items" at bounding box center [947, 140] width 499 height 36
click at [947, 138] on input "search" at bounding box center [882, 140] width 129 height 19
paste input "White Crepe"
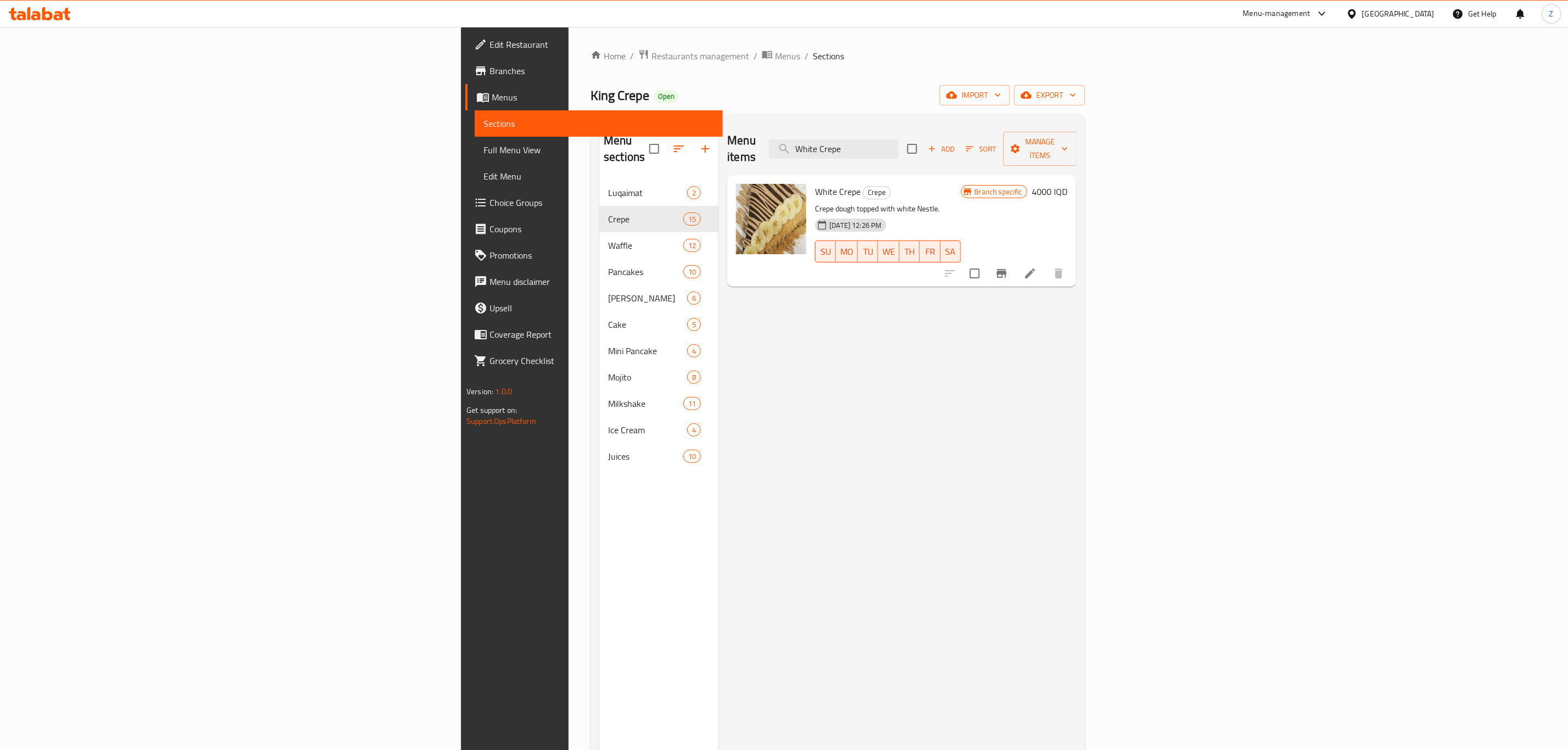
type input "White Crepe"
click at [1067, 184] on h6 "4000 IQD" at bounding box center [1049, 192] width 36 height 15
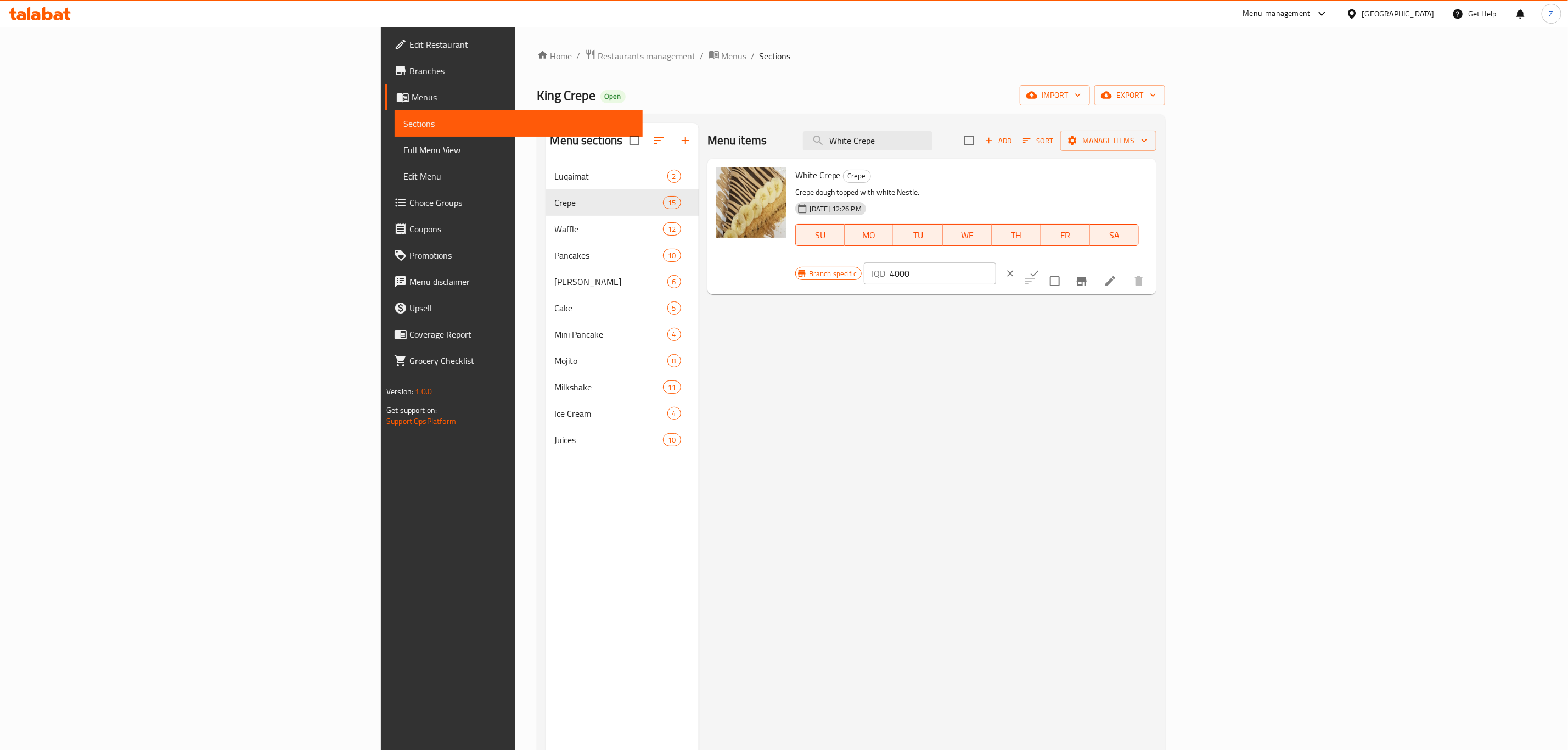
click at [996, 262] on input "4000" at bounding box center [943, 273] width 106 height 22
type input "3500"
click at [1040, 268] on icon "ok" at bounding box center [1035, 273] width 11 height 11
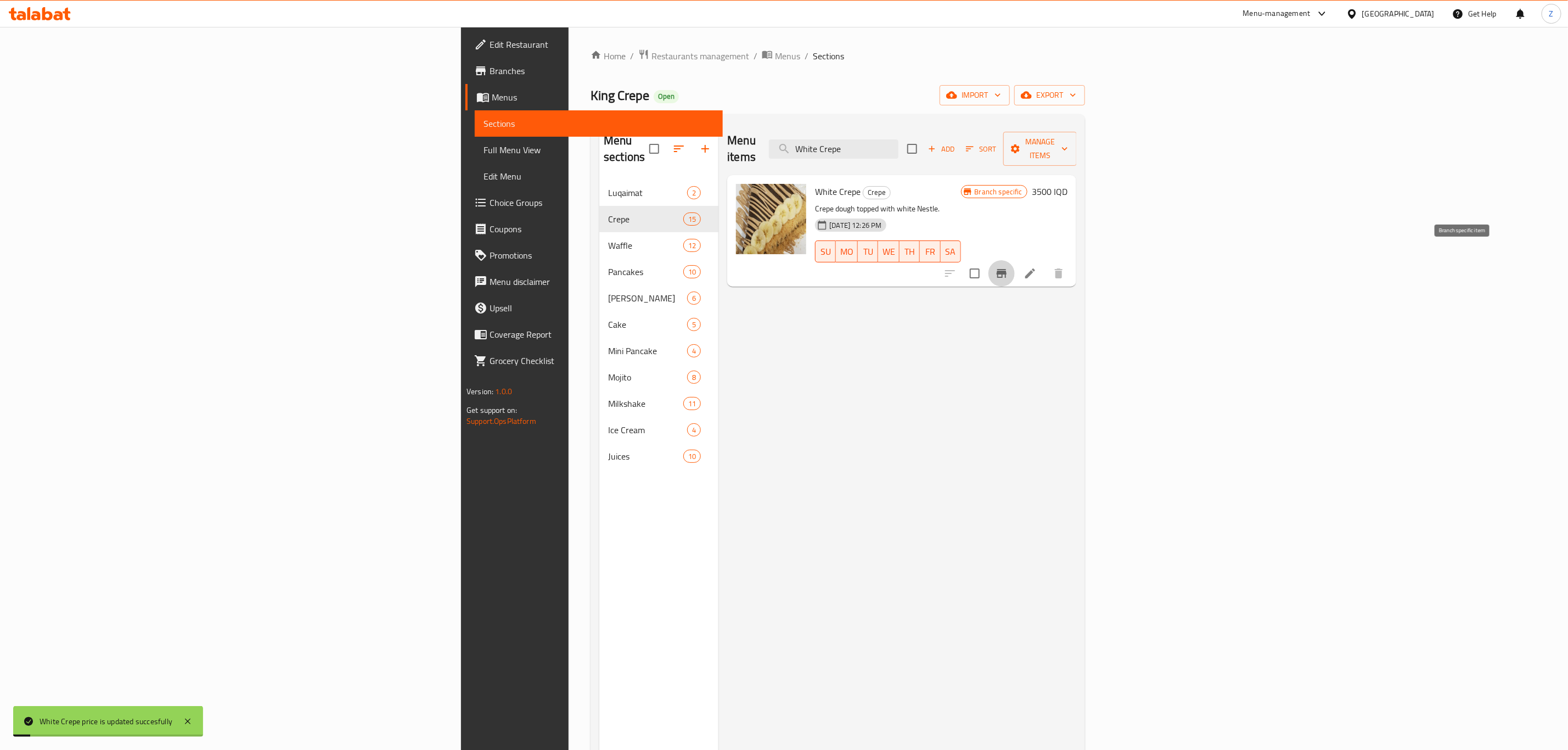
click at [1007, 269] on icon "Branch-specific-item" at bounding box center [1002, 273] width 10 height 9
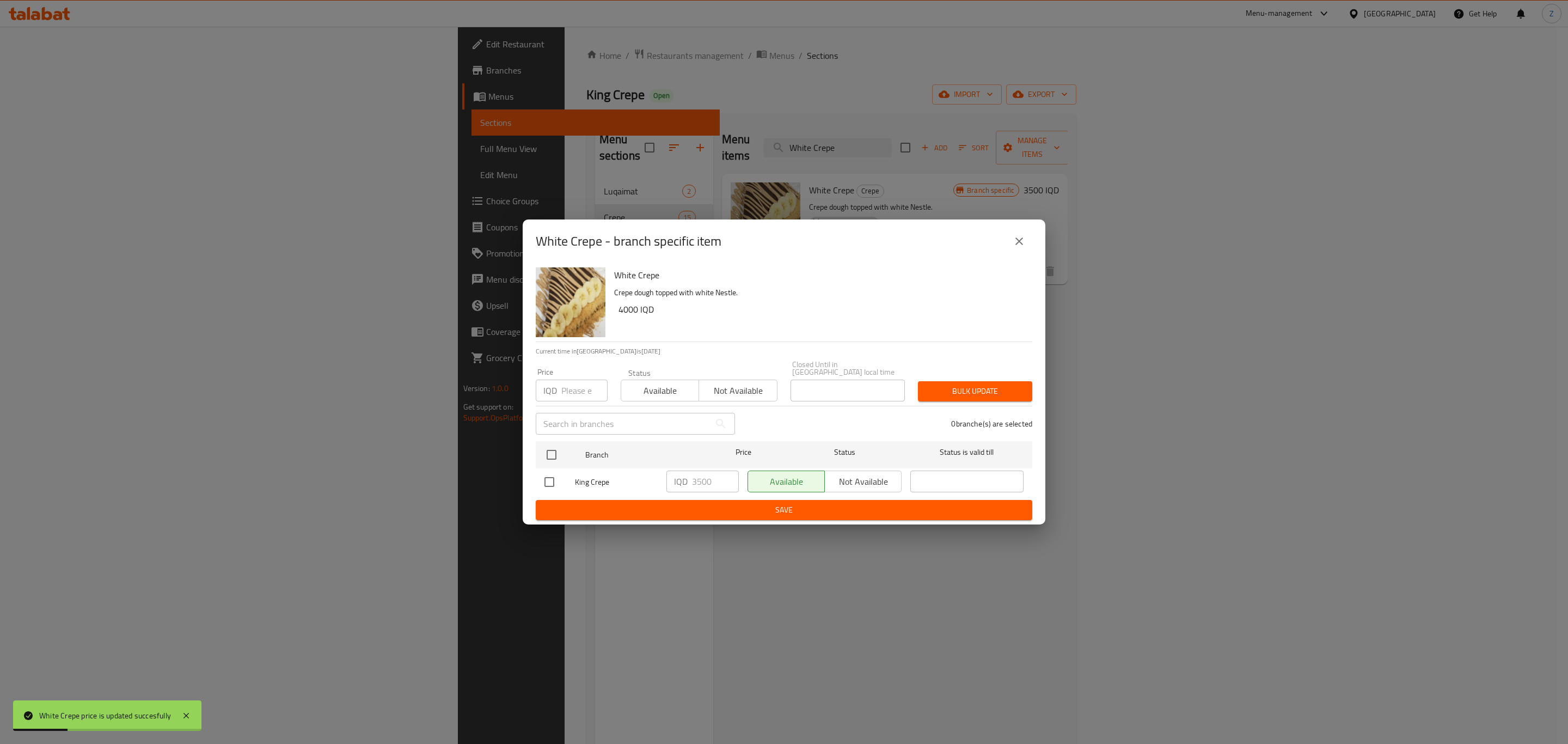
click at [871, 624] on div "White Crepe - branch specific item White Crepe Crepe dough topped with white Ne…" at bounding box center [784, 372] width 1568 height 744
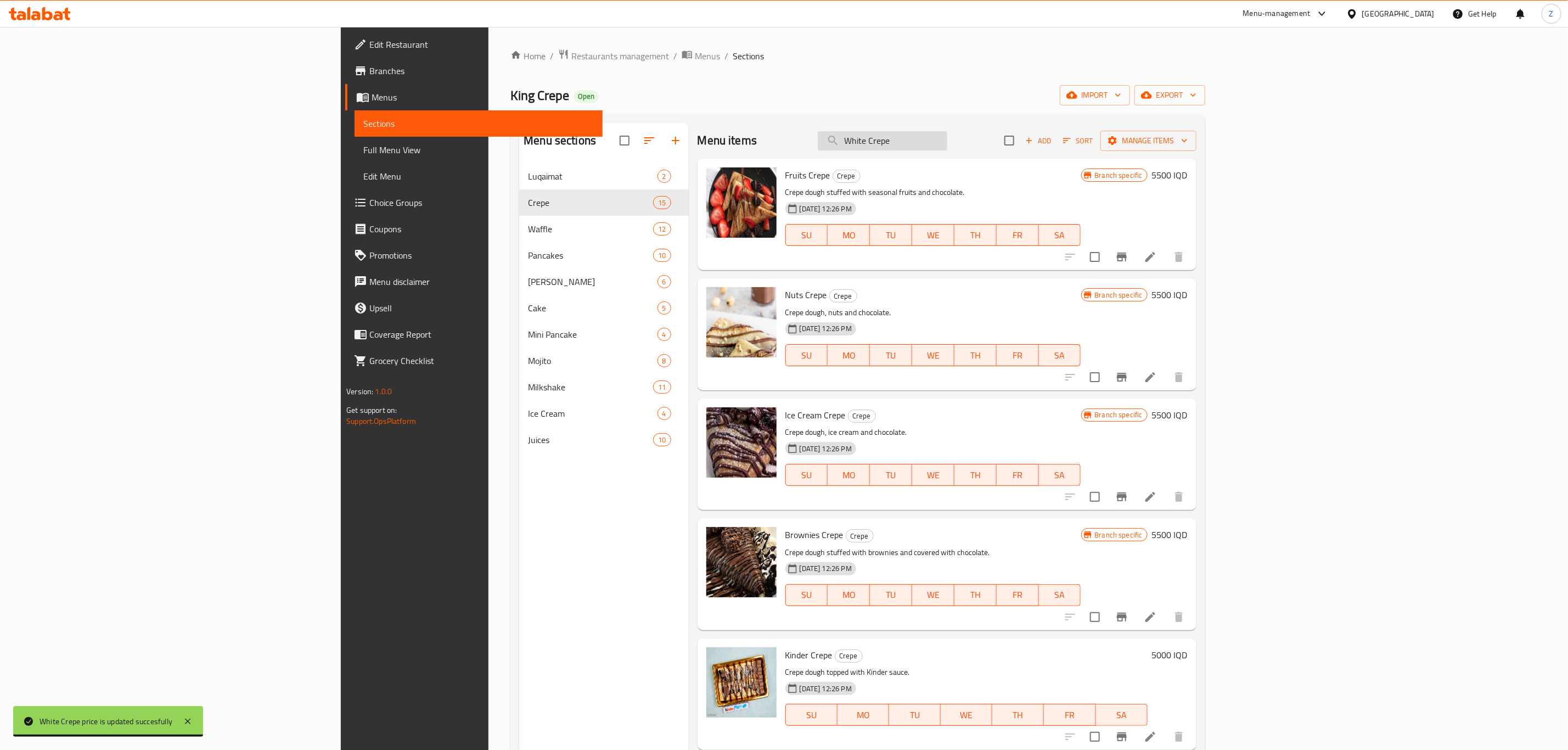
click at [947, 135] on input "White Crepe" at bounding box center [882, 140] width 129 height 19
paste input "Lotus"
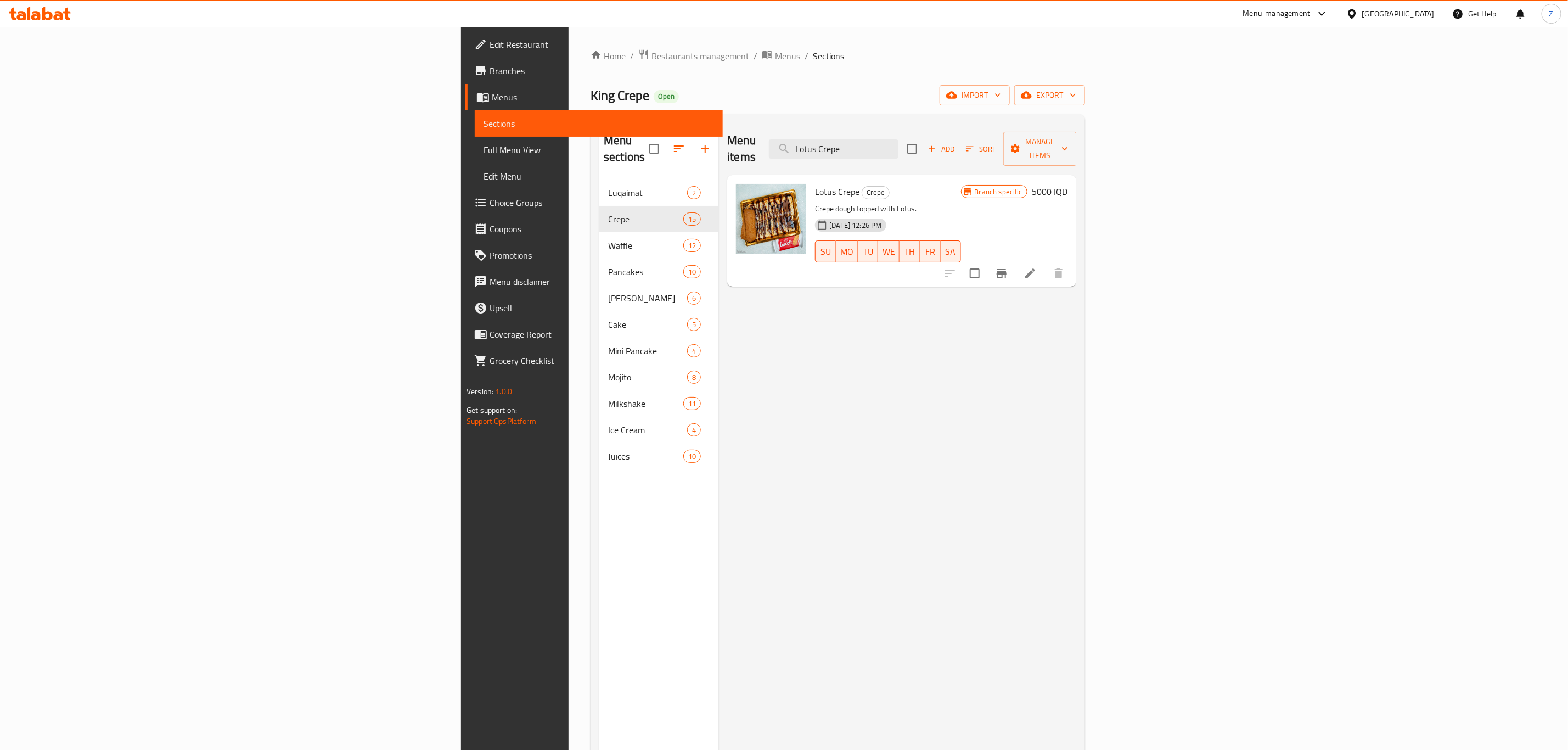
type input "Lotus Crepe"
click at [1067, 184] on h6 "5000 IQD" at bounding box center [1049, 192] width 36 height 15
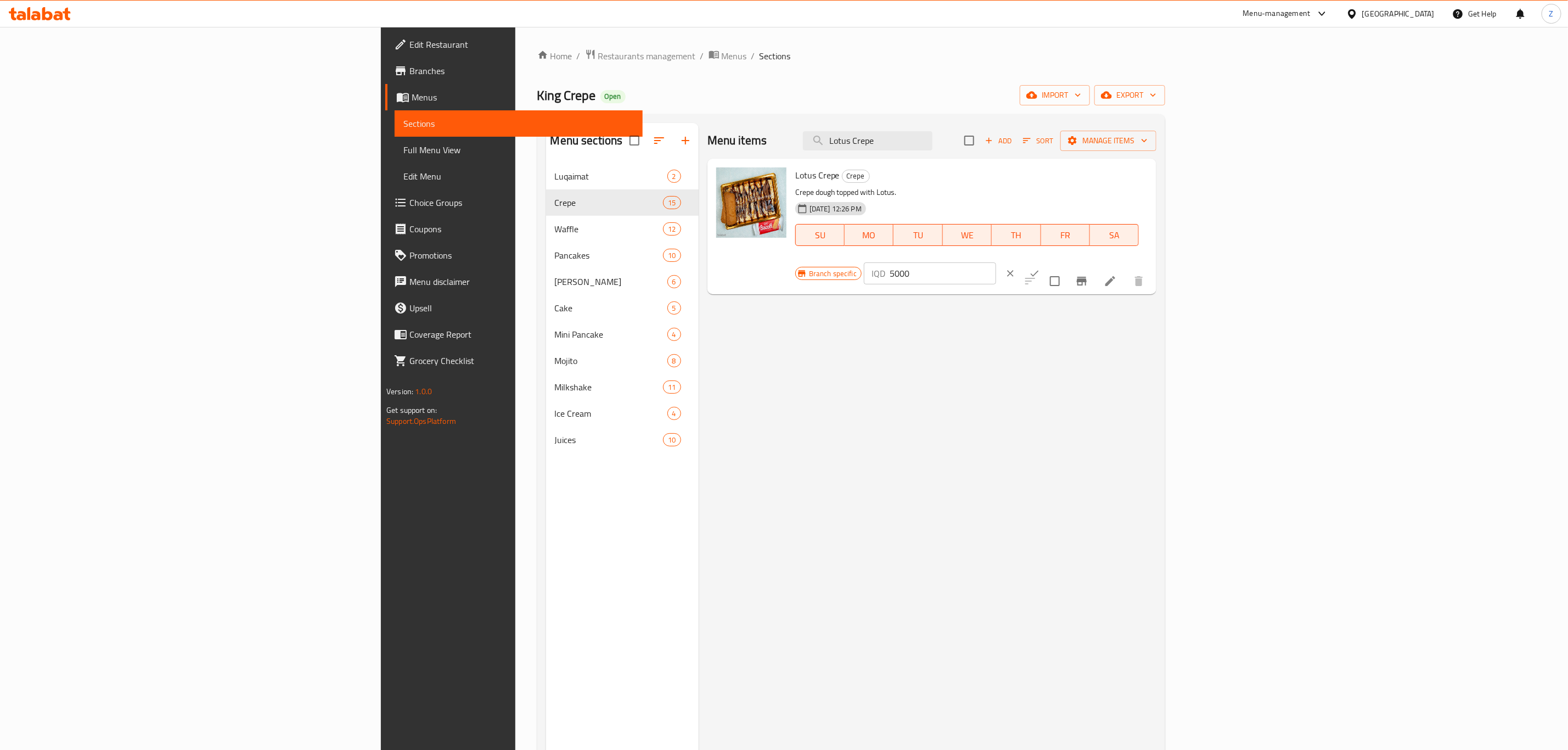
click at [1063, 261] on div "Branch specific IQD 5000 ​" at bounding box center [929, 273] width 267 height 24
click at [996, 262] on input "5000" at bounding box center [943, 273] width 106 height 22
type input "4500"
click at [1040, 268] on icon "ok" at bounding box center [1035, 273] width 11 height 11
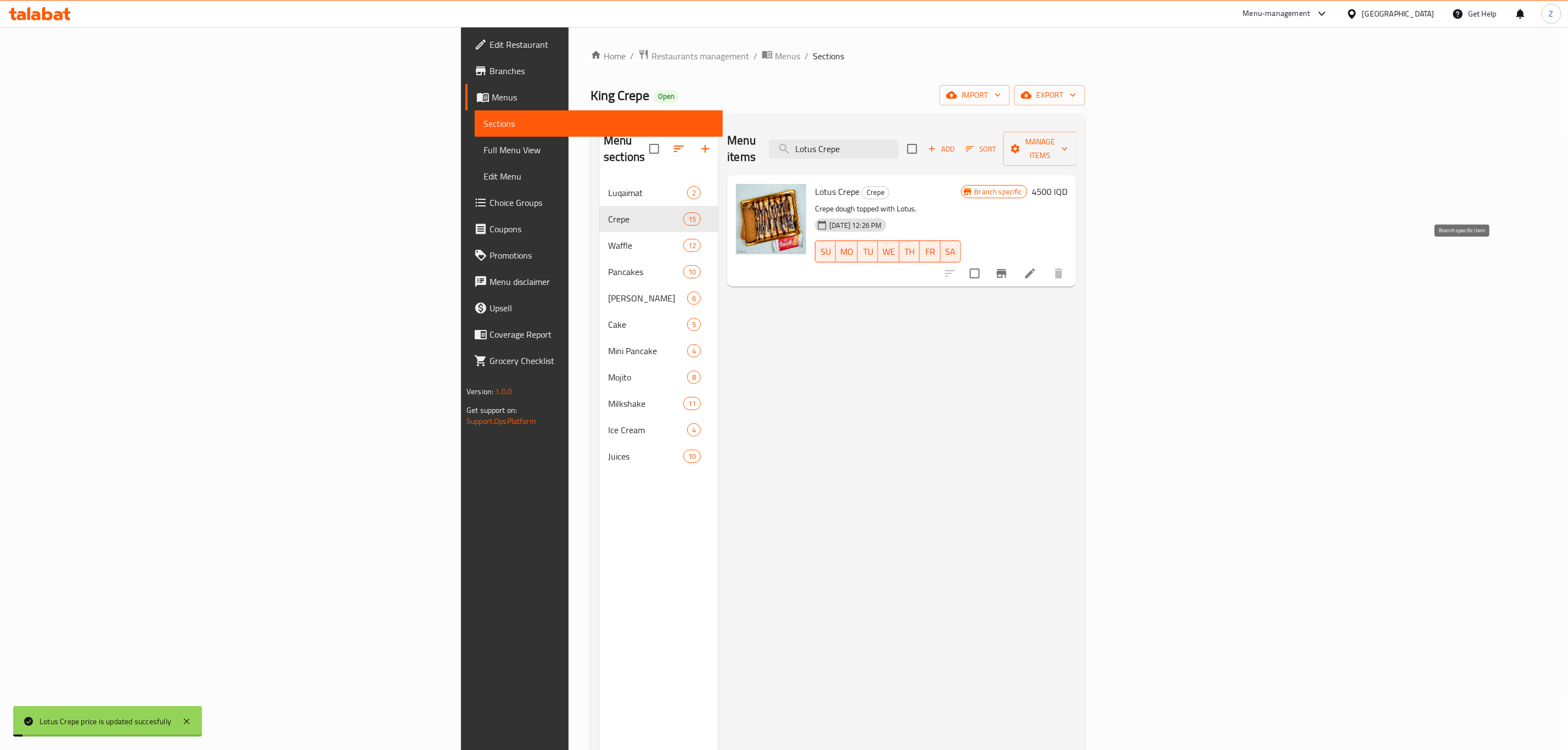
click at [1009, 267] on icon "Branch-specific-item" at bounding box center [1002, 273] width 13 height 13
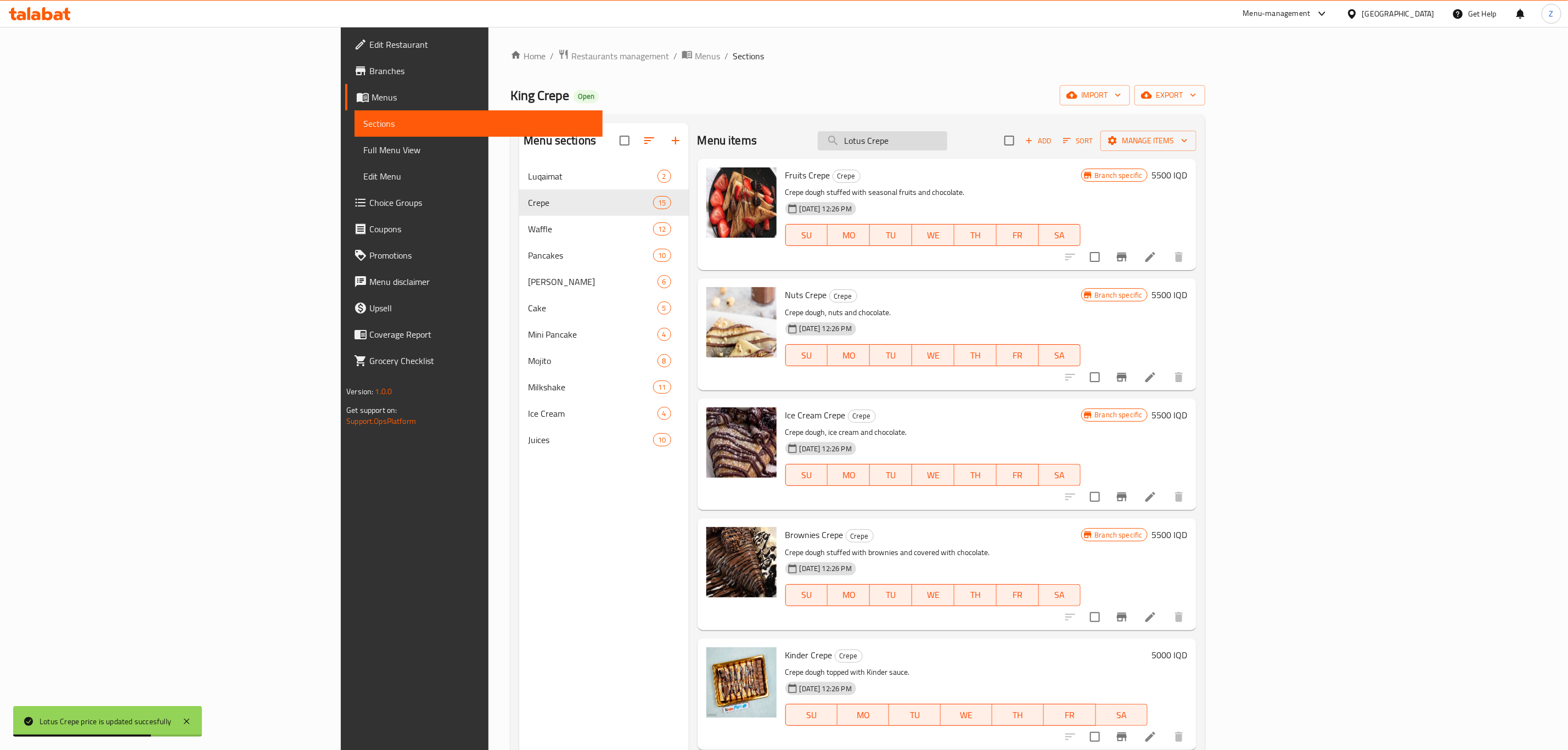
click at [1016, 150] on div "Menu items Lotus Crepe Add Sort Manage items" at bounding box center [947, 140] width 499 height 36
click at [947, 149] on input "Lotus Crepe" at bounding box center [882, 140] width 129 height 19
click at [947, 145] on input "Lotus Crepe" at bounding box center [882, 140] width 129 height 19
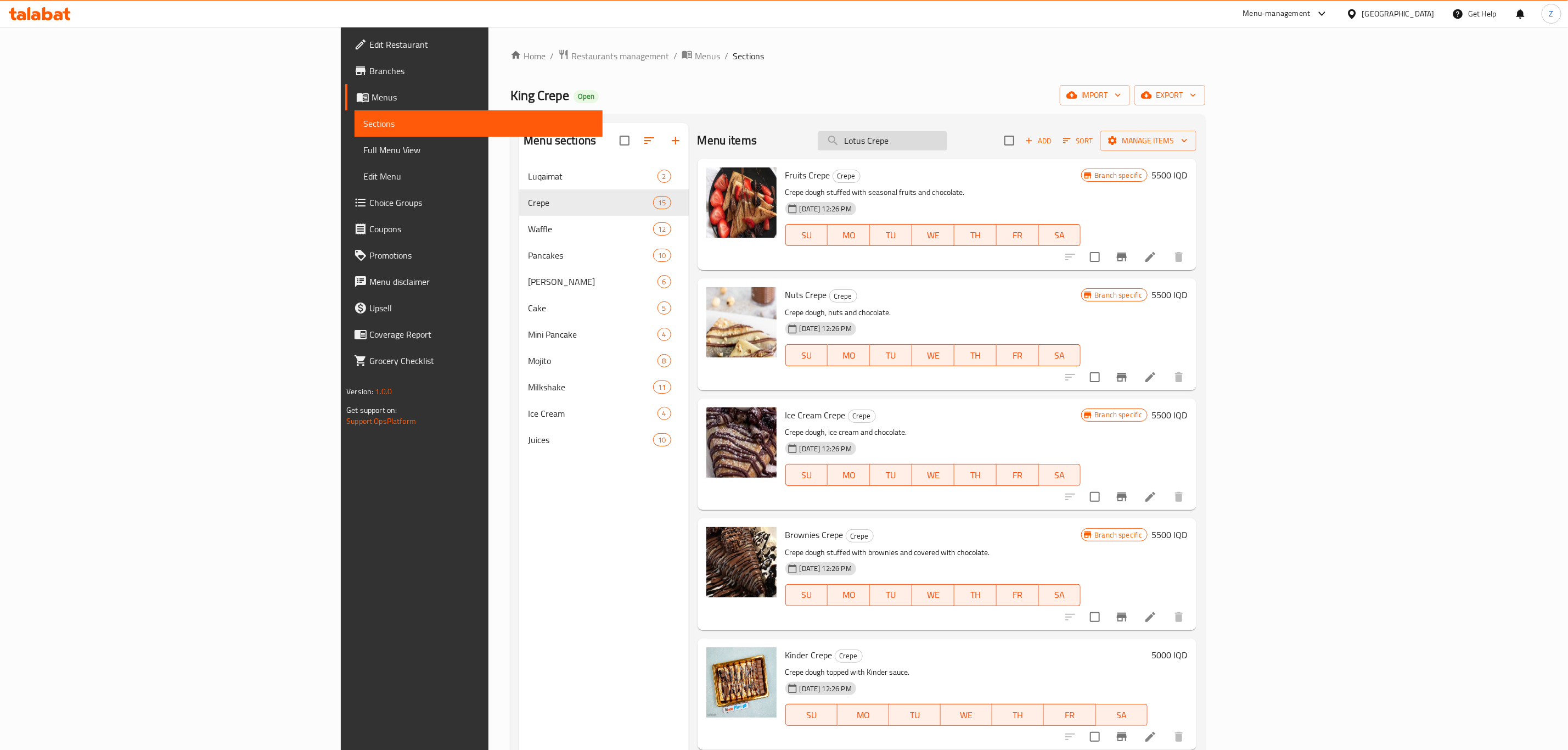
click at [947, 145] on input "Lotus Crepe" at bounding box center [882, 140] width 129 height 19
type input "\"
paste input "Lotus Crepe"
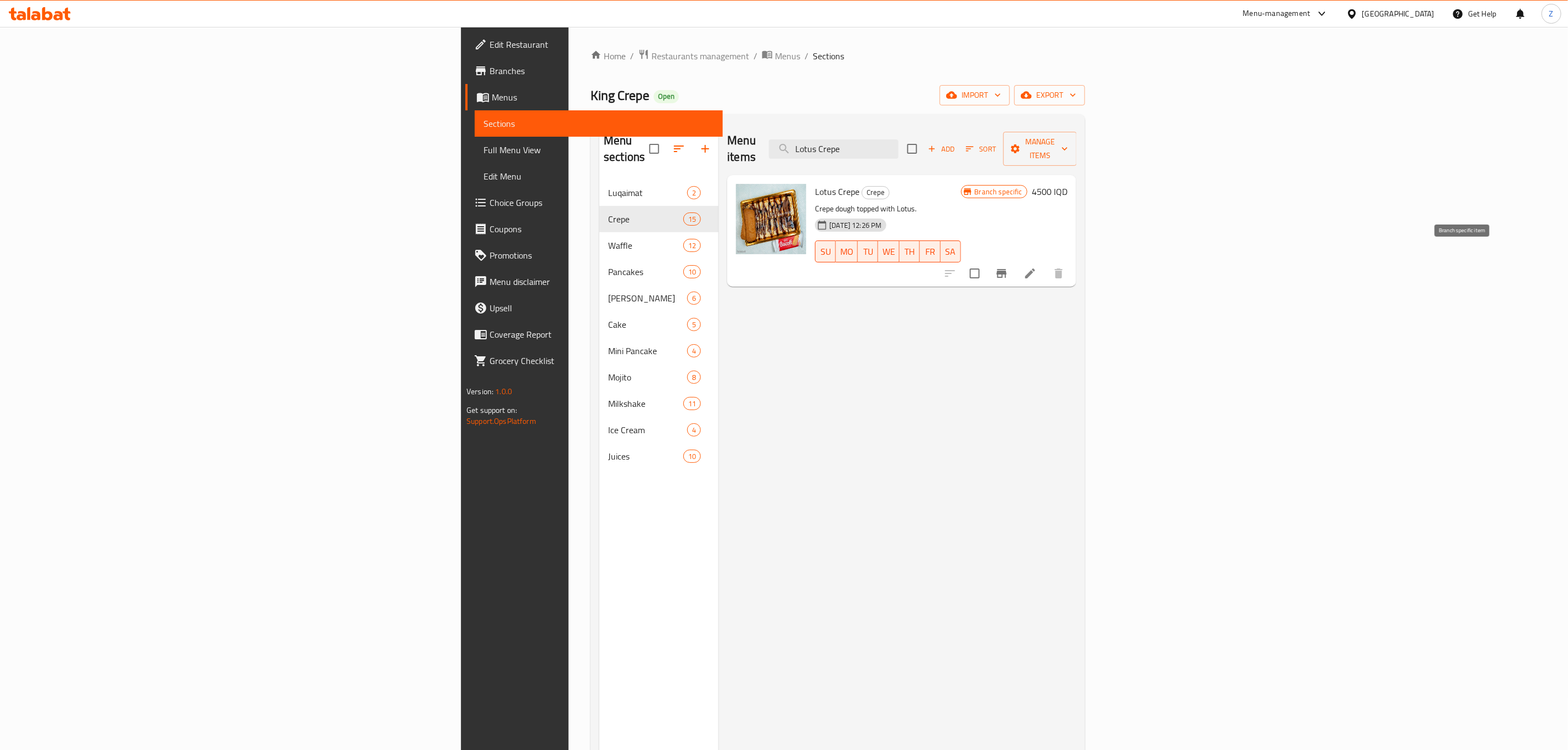
click at [1009, 267] on icon "Branch-specific-item" at bounding box center [1002, 273] width 13 height 13
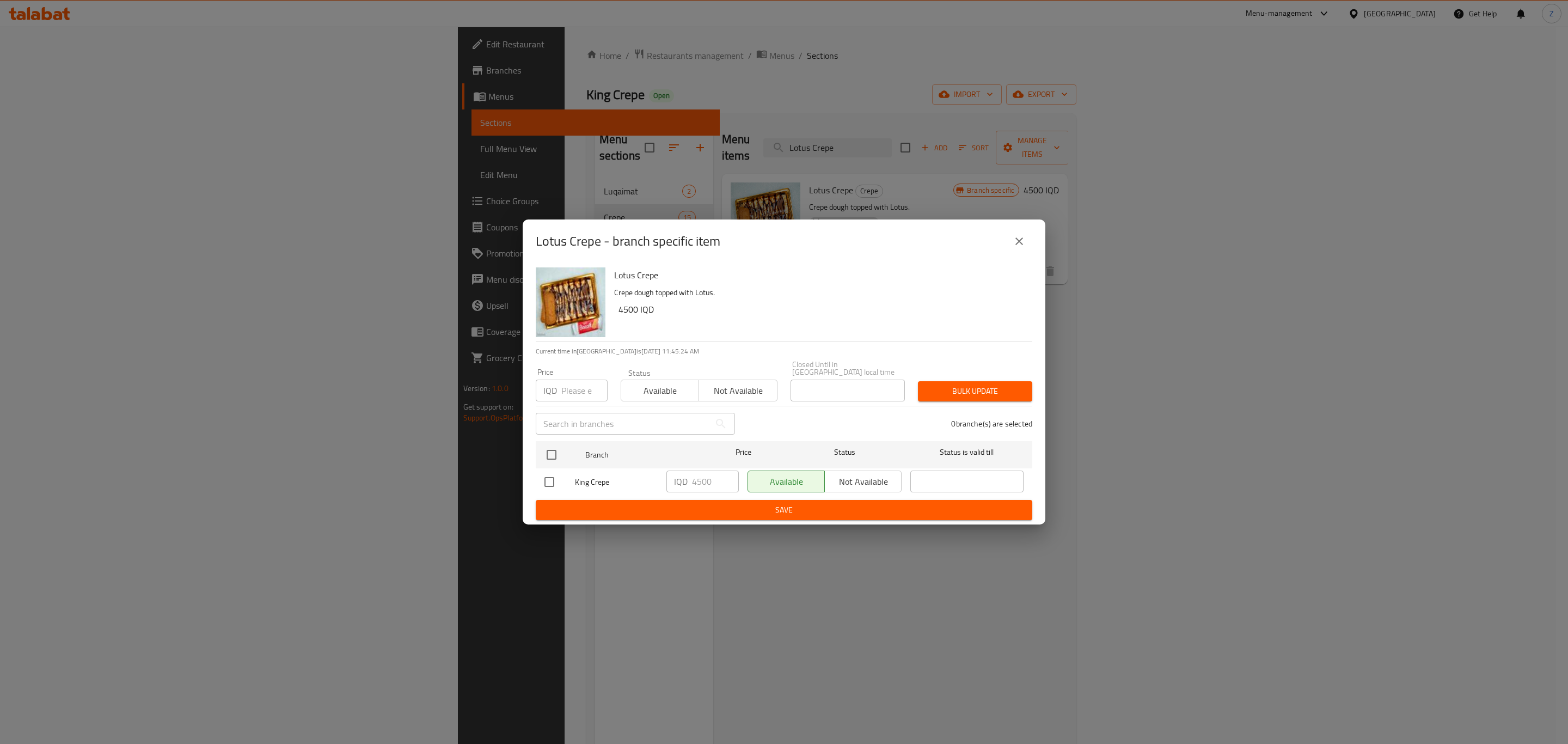
click at [1129, 471] on div "Lotus Crepe - branch specific item Lotus Crepe Crepe dough topped with Lotus. 4…" at bounding box center [784, 372] width 1568 height 744
click at [1277, 259] on div "Lotus Crepe - branch specific item Lotus Crepe Crepe dough topped with Lotus. 4…" at bounding box center [784, 372] width 1568 height 744
click at [1024, 242] on icon "close" at bounding box center [1019, 241] width 13 height 13
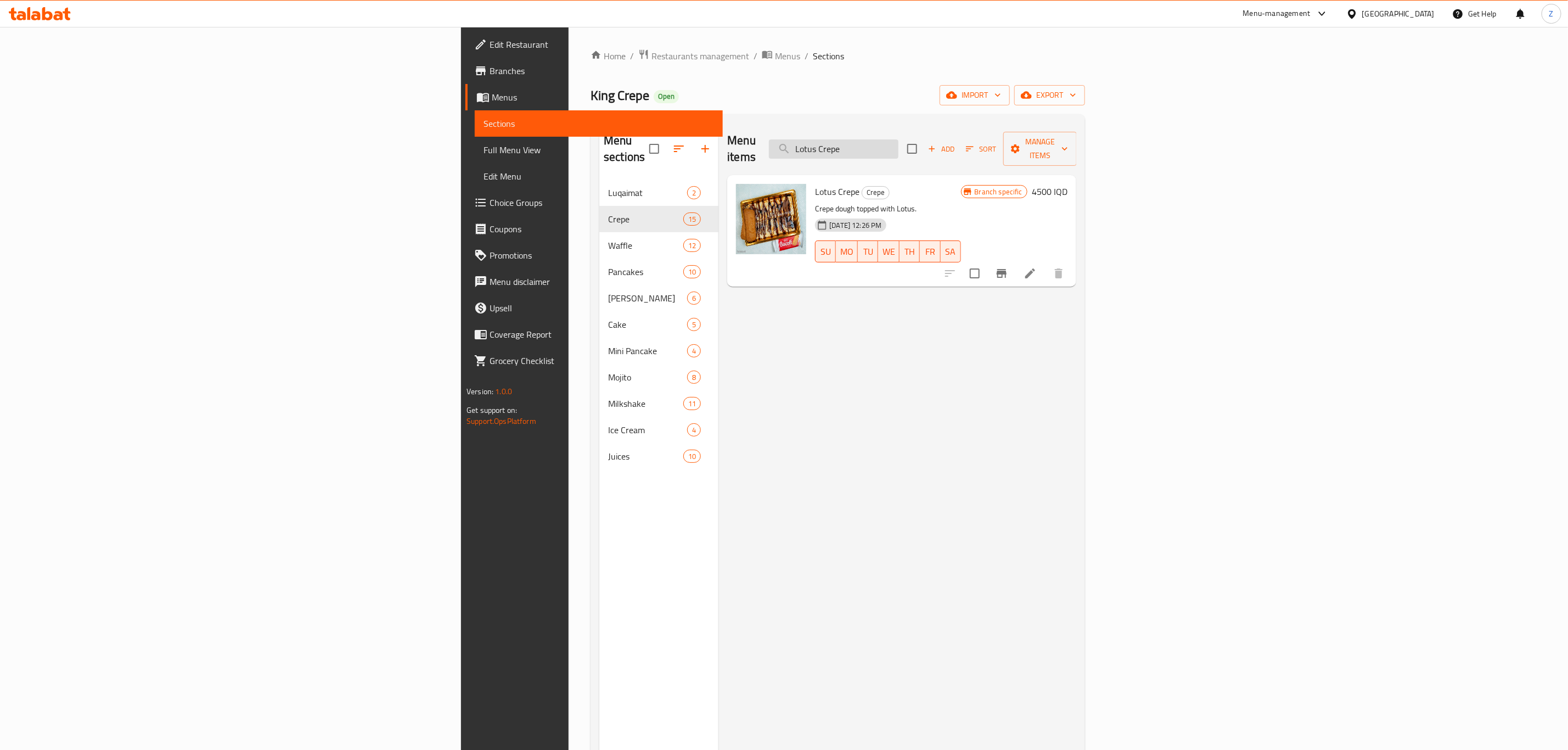
click at [898, 143] on input "Lotus Crepe" at bounding box center [833, 148] width 129 height 19
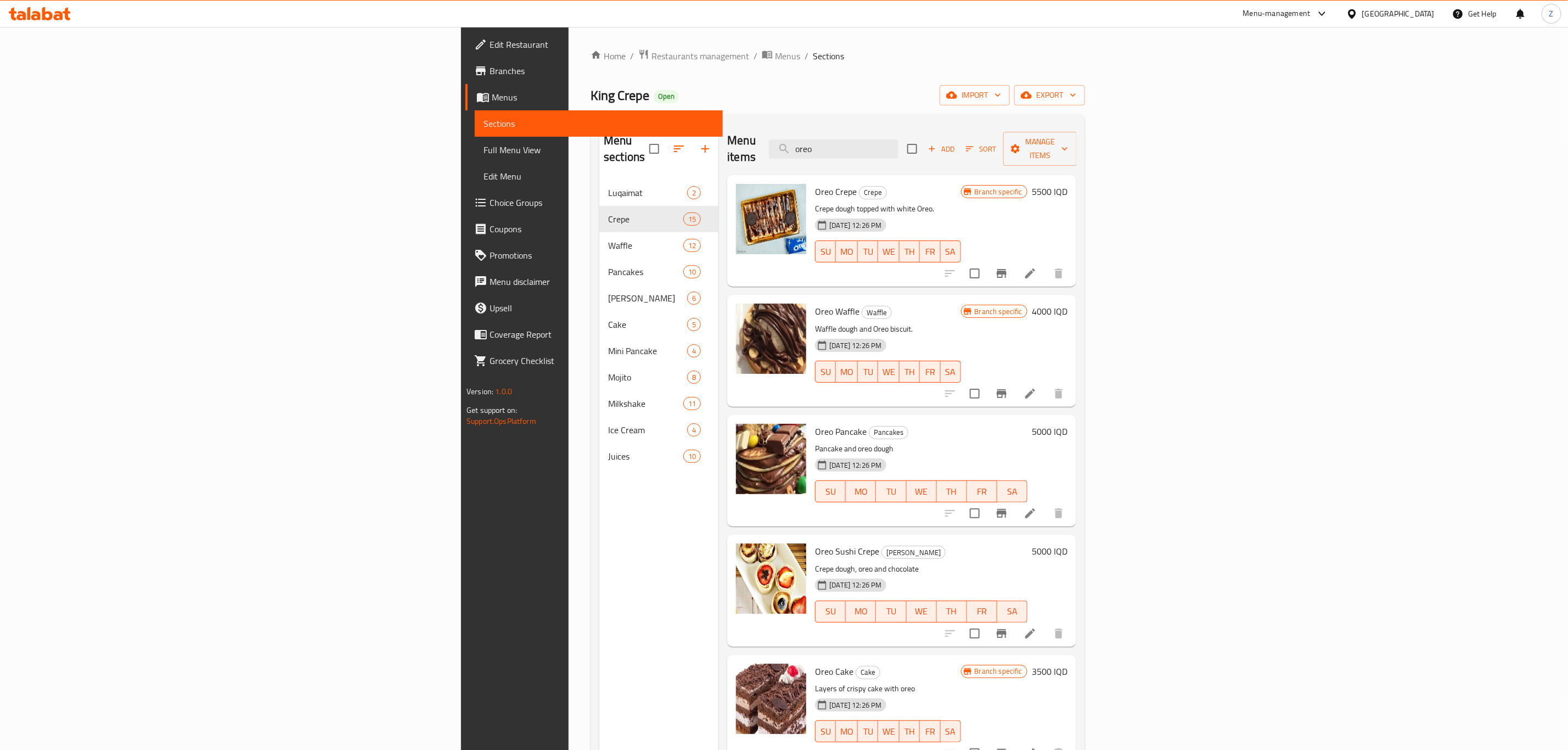
type input "oreo"
click at [1009, 267] on icon "Branch-specific-item" at bounding box center [1002, 273] width 13 height 13
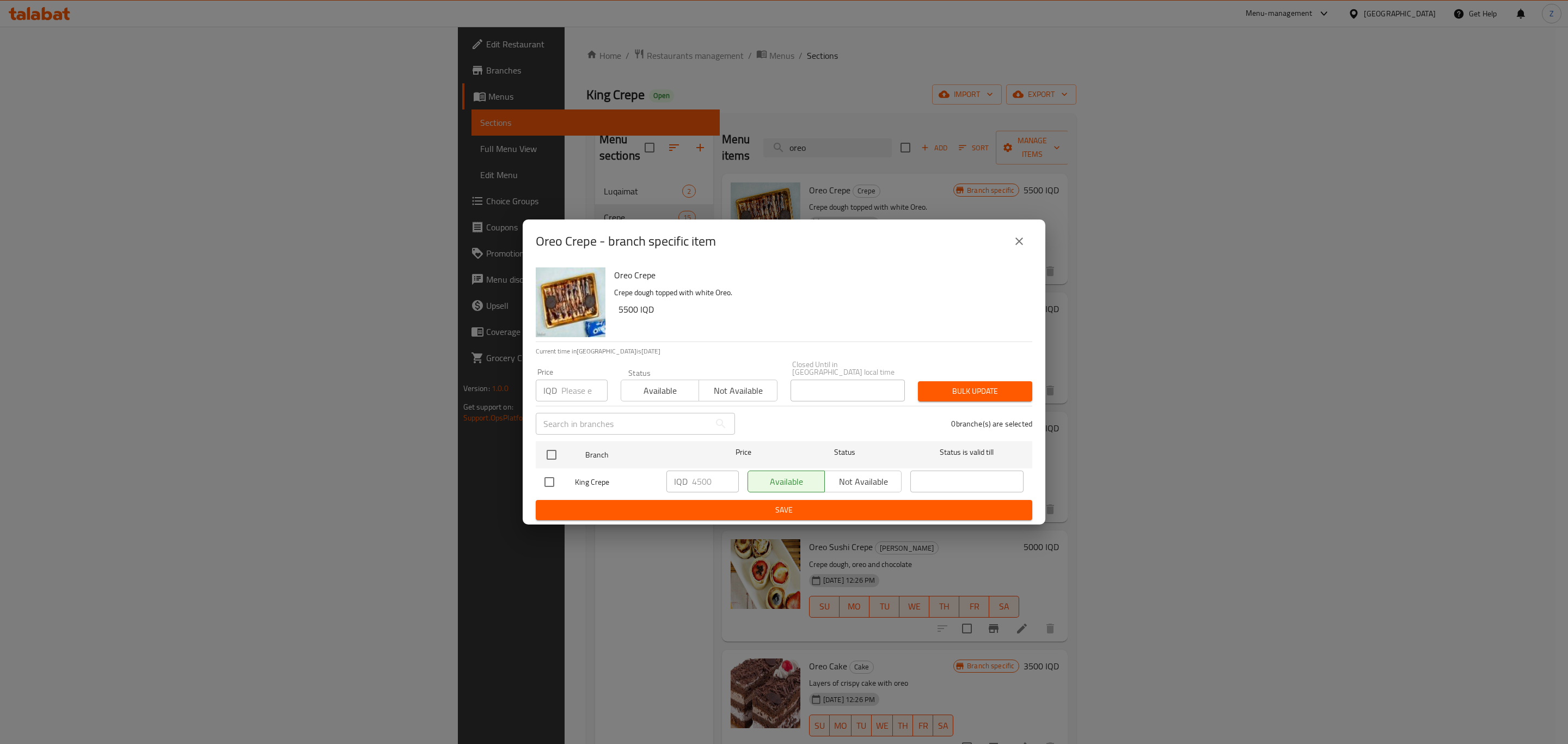
click at [1147, 379] on div "Oreo Crepe - branch specific item Oreo Crepe Crepe dough topped with white Oreo…" at bounding box center [784, 372] width 1568 height 744
drag, startPoint x: 1029, startPoint y: 248, endPoint x: 1007, endPoint y: 237, distance: 24.6
click at [1018, 242] on button "close" at bounding box center [1019, 241] width 26 height 26
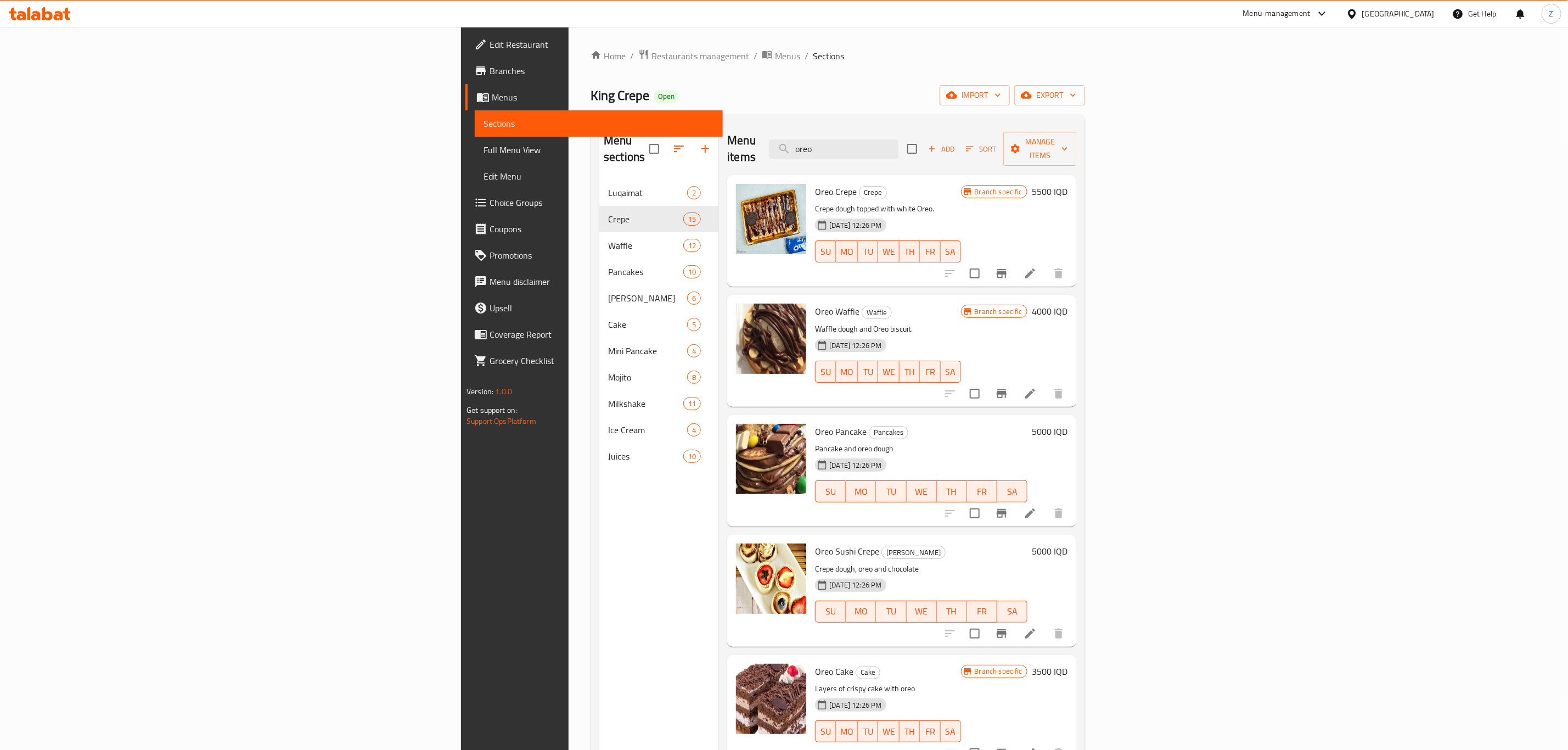
click at [1067, 184] on h6 "5500 IQD" at bounding box center [1049, 192] width 36 height 15
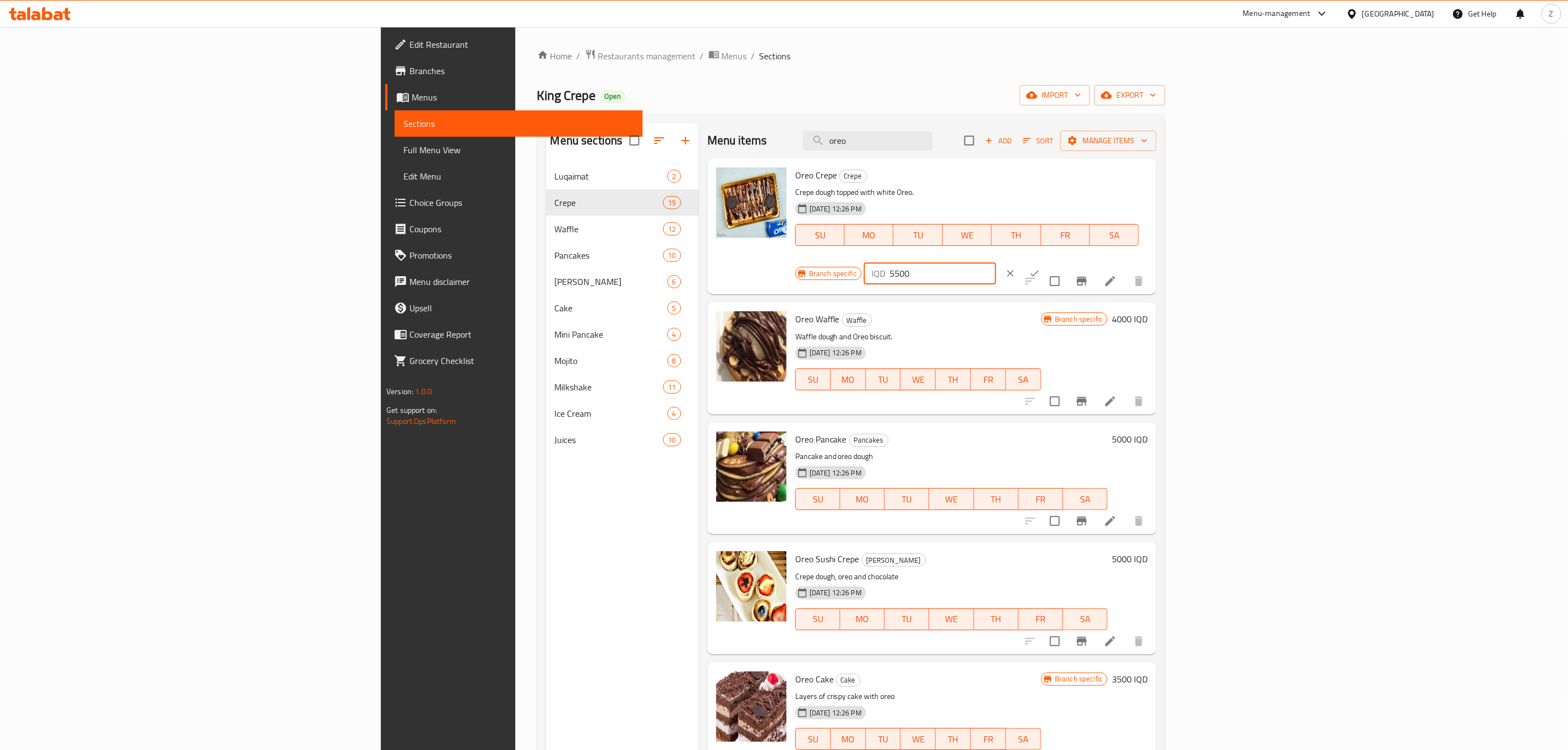
click at [996, 262] on input "5500" at bounding box center [943, 273] width 106 height 22
type input "4500"
click at [1040, 268] on icon "ok" at bounding box center [1035, 273] width 11 height 11
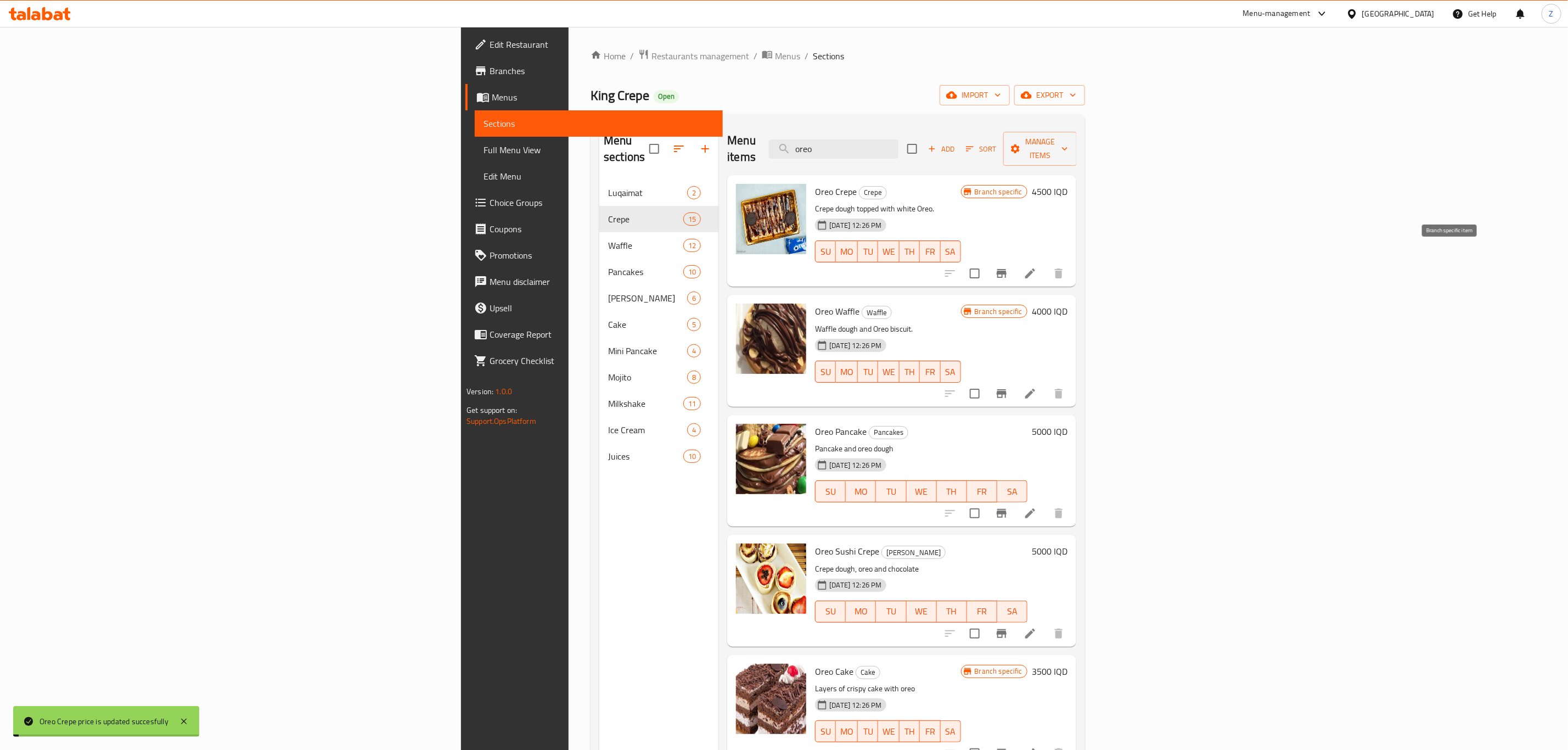
click at [1009, 267] on icon "Branch-specific-item" at bounding box center [1002, 273] width 13 height 13
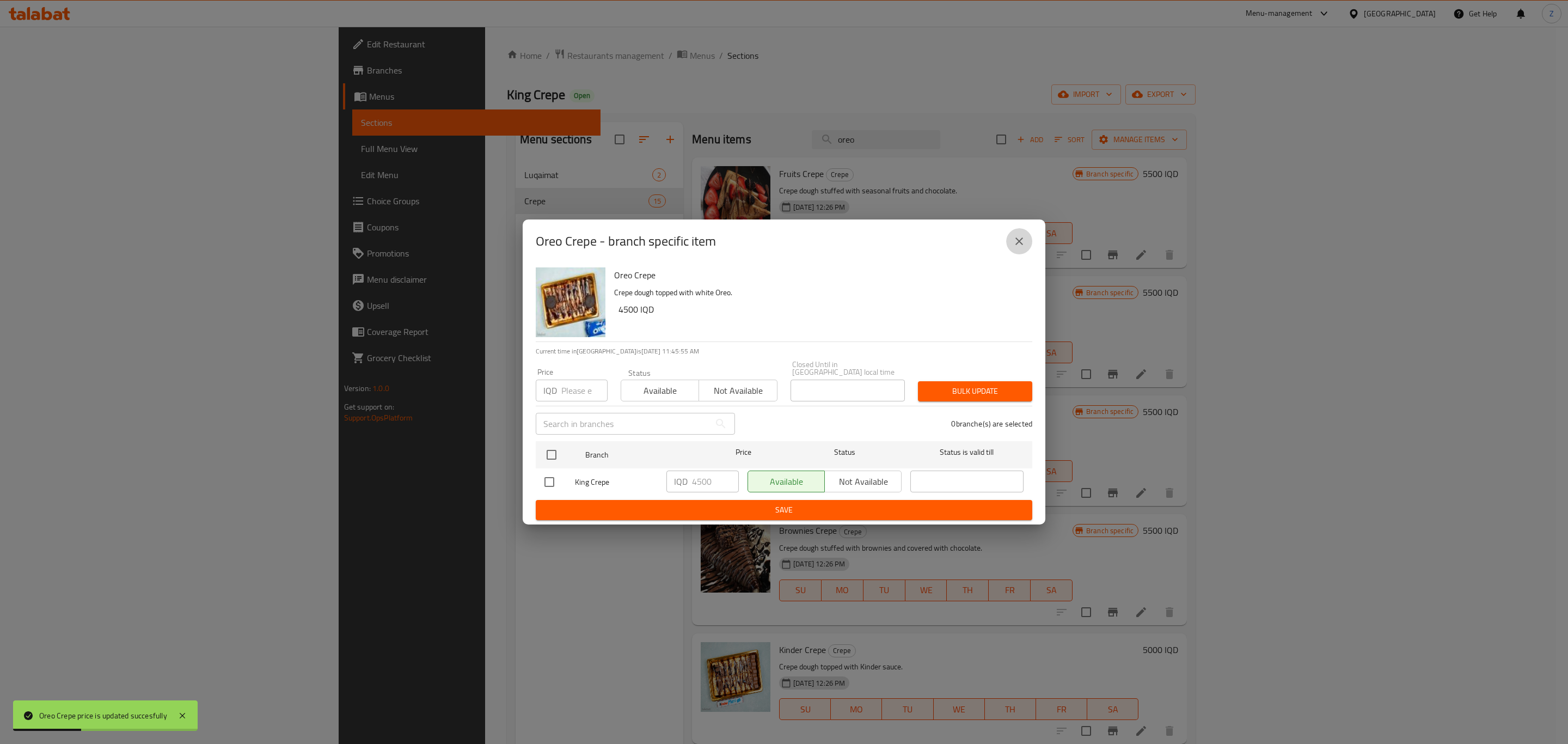
click at [1025, 248] on icon "close" at bounding box center [1019, 241] width 13 height 13
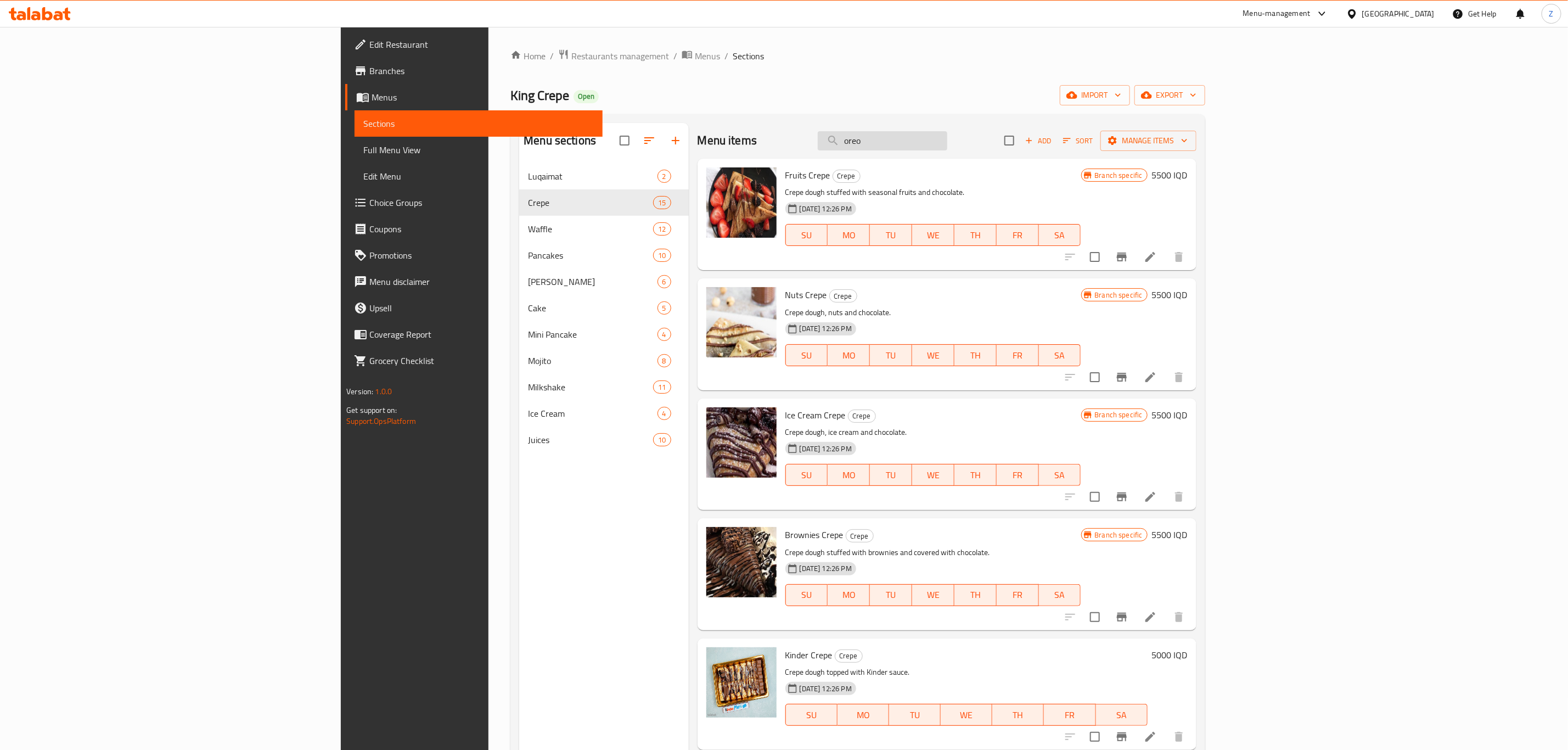
click at [947, 139] on input "oreo" at bounding box center [882, 140] width 129 height 19
paste input "Pistachio Crepe"
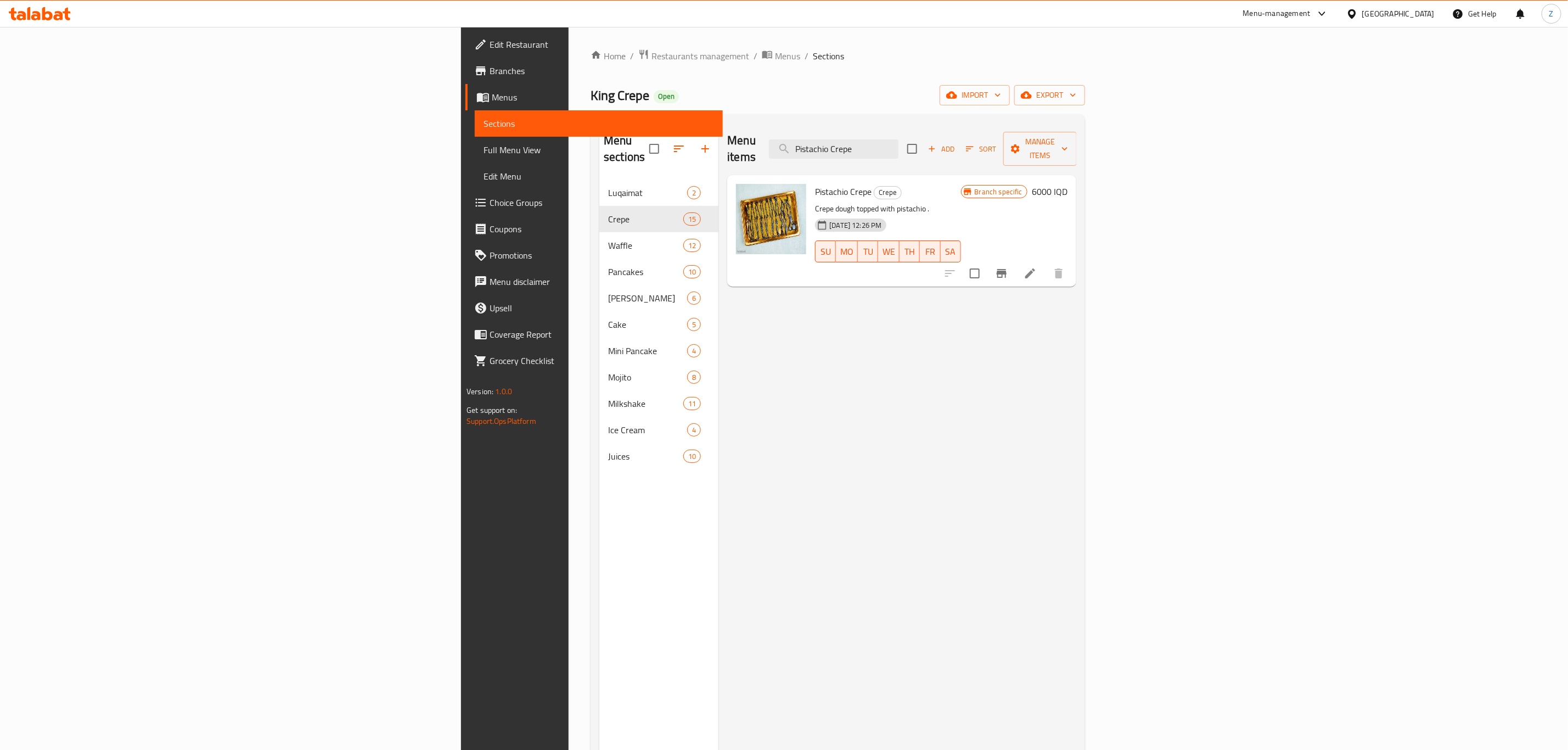
type input "Pistachio Crepe"
click at [1067, 184] on h6 "6000 IQD" at bounding box center [1049, 192] width 36 height 15
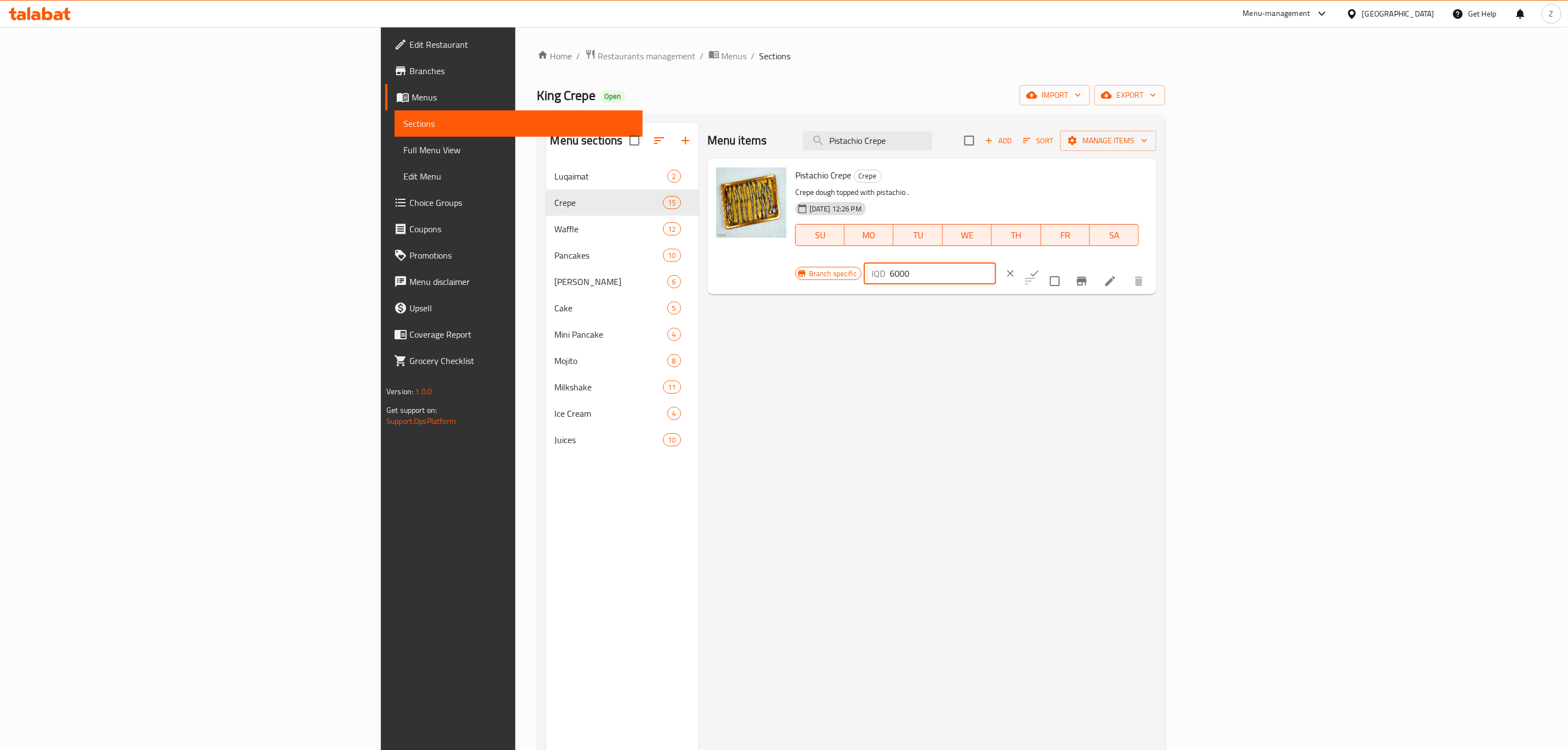
click at [996, 262] on input "6000" at bounding box center [943, 273] width 106 height 22
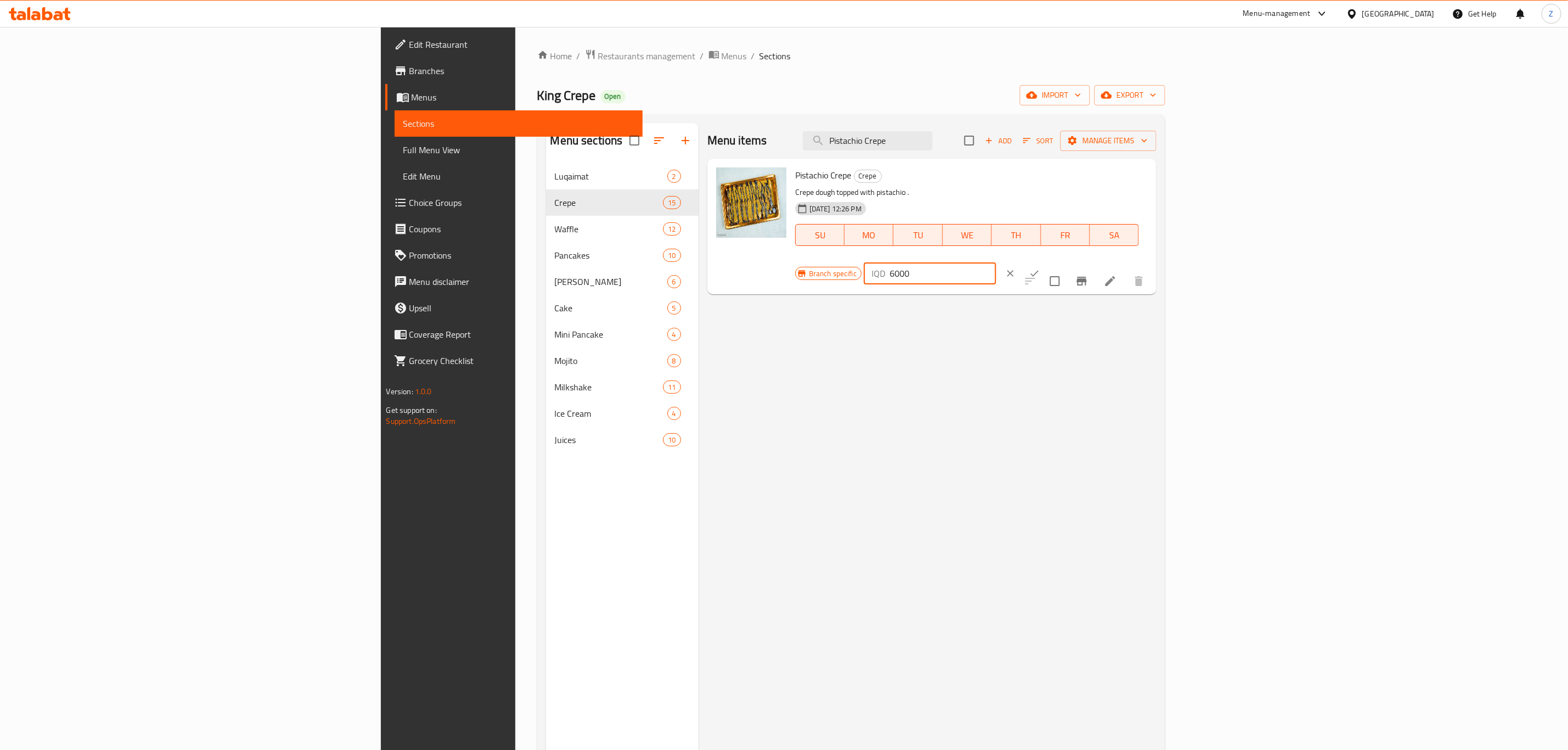
click at [996, 262] on input "6000" at bounding box center [943, 273] width 106 height 22
type input "5500"
click at [1040, 268] on icon "ok" at bounding box center [1035, 273] width 11 height 11
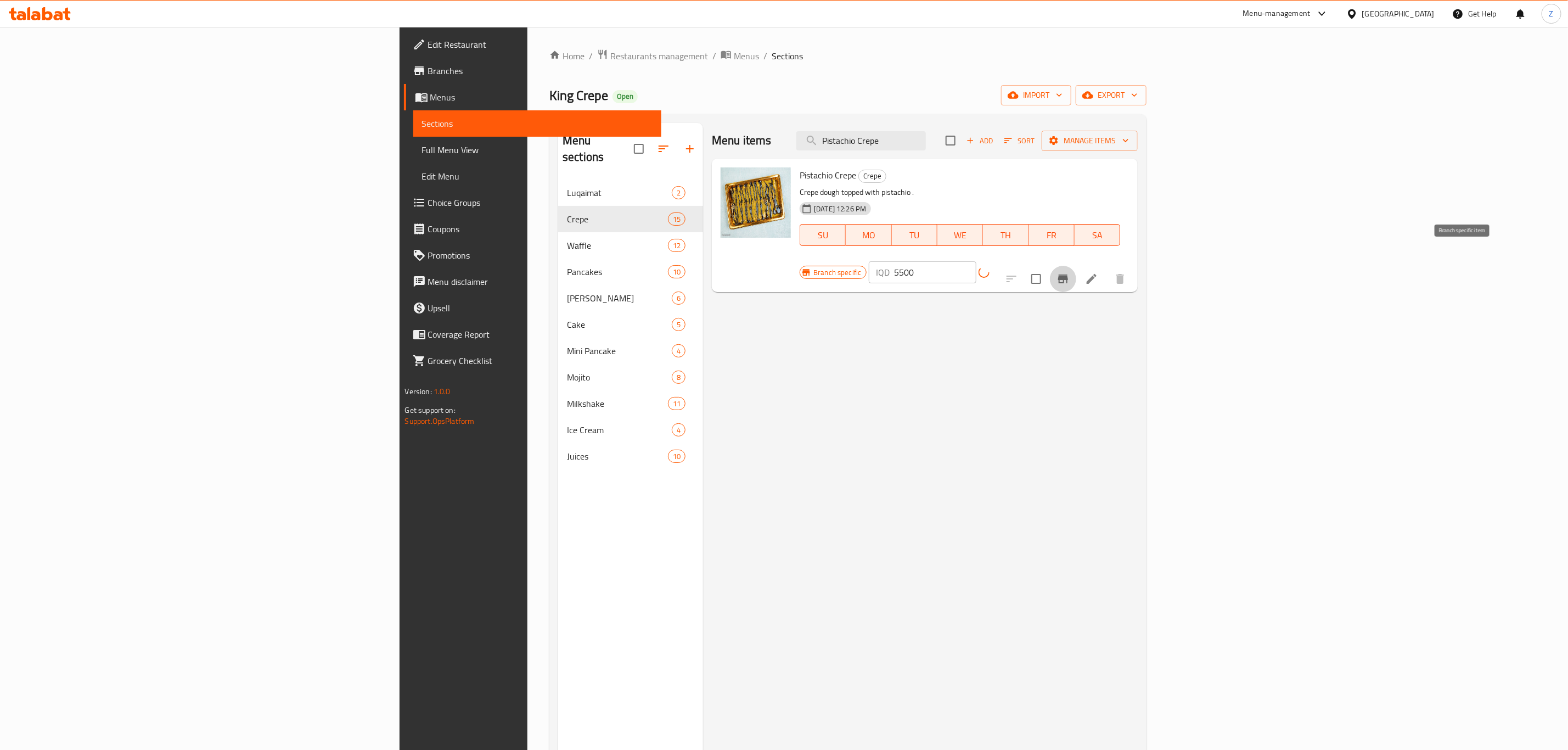
click at [1077, 266] on button "Branch-specific-item" at bounding box center [1063, 279] width 27 height 27
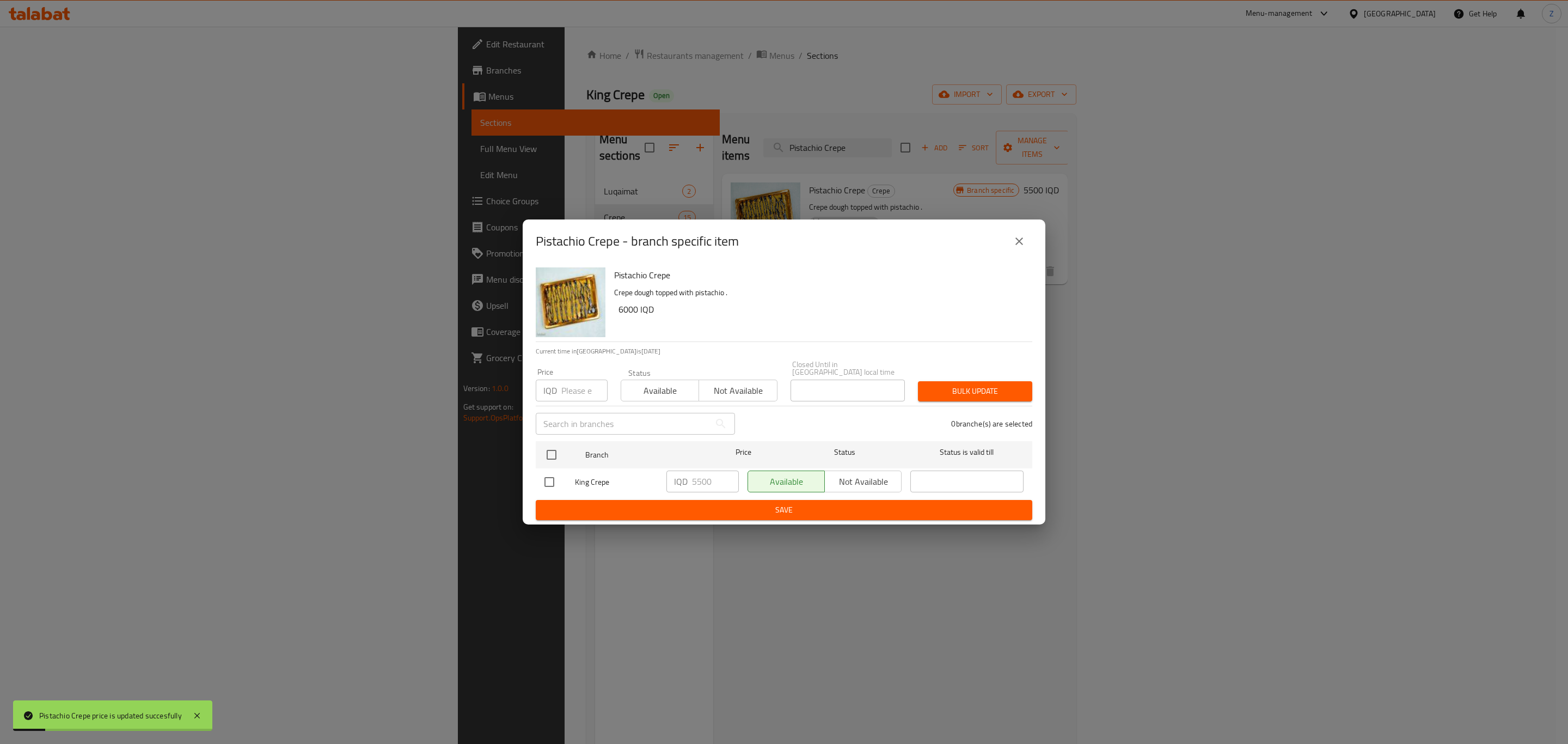
click at [738, 588] on div "Pistachio Crepe - branch specific item Pistachio Crepe Crepe dough topped with …" at bounding box center [784, 372] width 1568 height 744
click at [1020, 242] on icon "close" at bounding box center [1019, 241] width 13 height 13
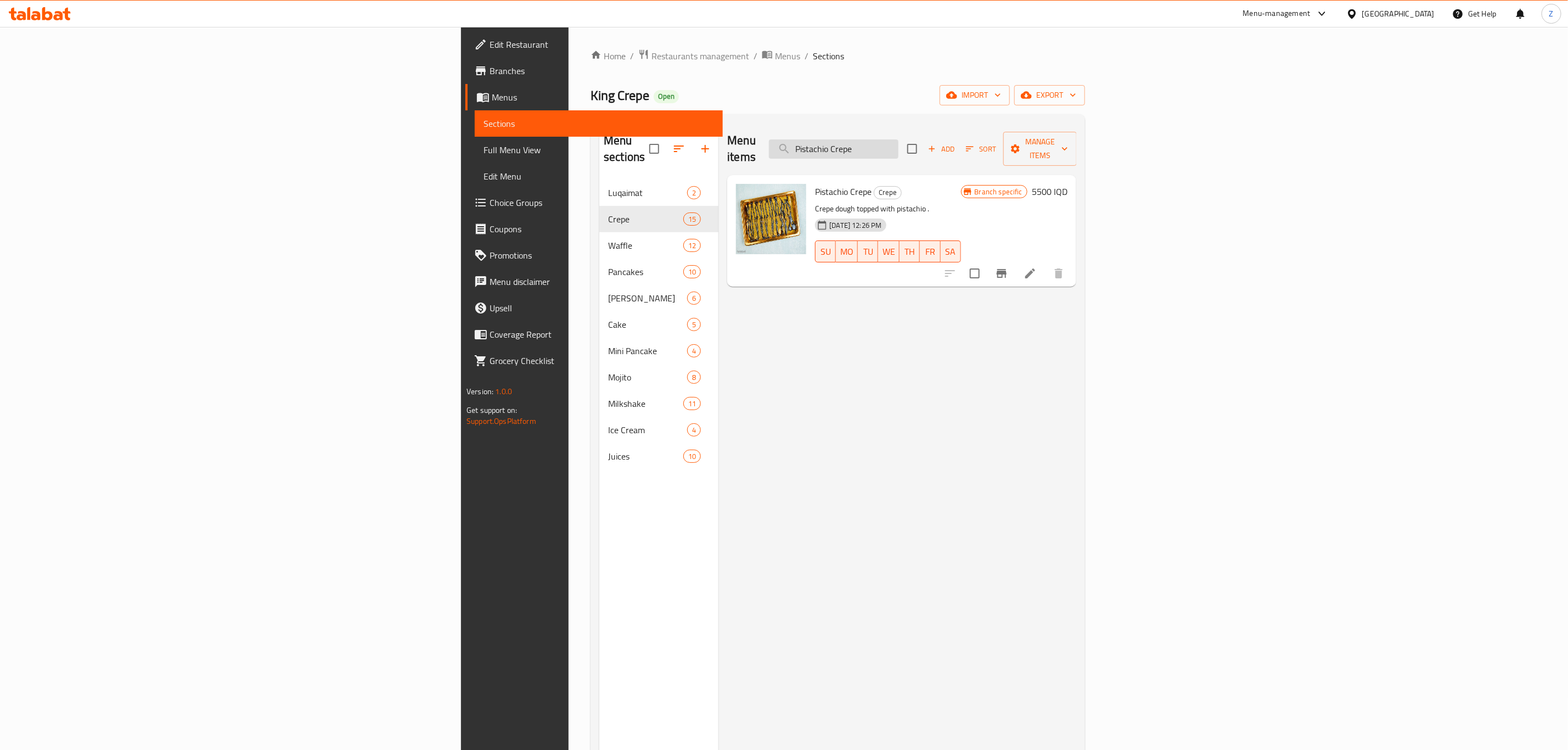
click at [898, 140] on input "Pistachio Crepe" at bounding box center [833, 148] width 129 height 19
paste input "Nutella"
type input "Nutella Crepe"
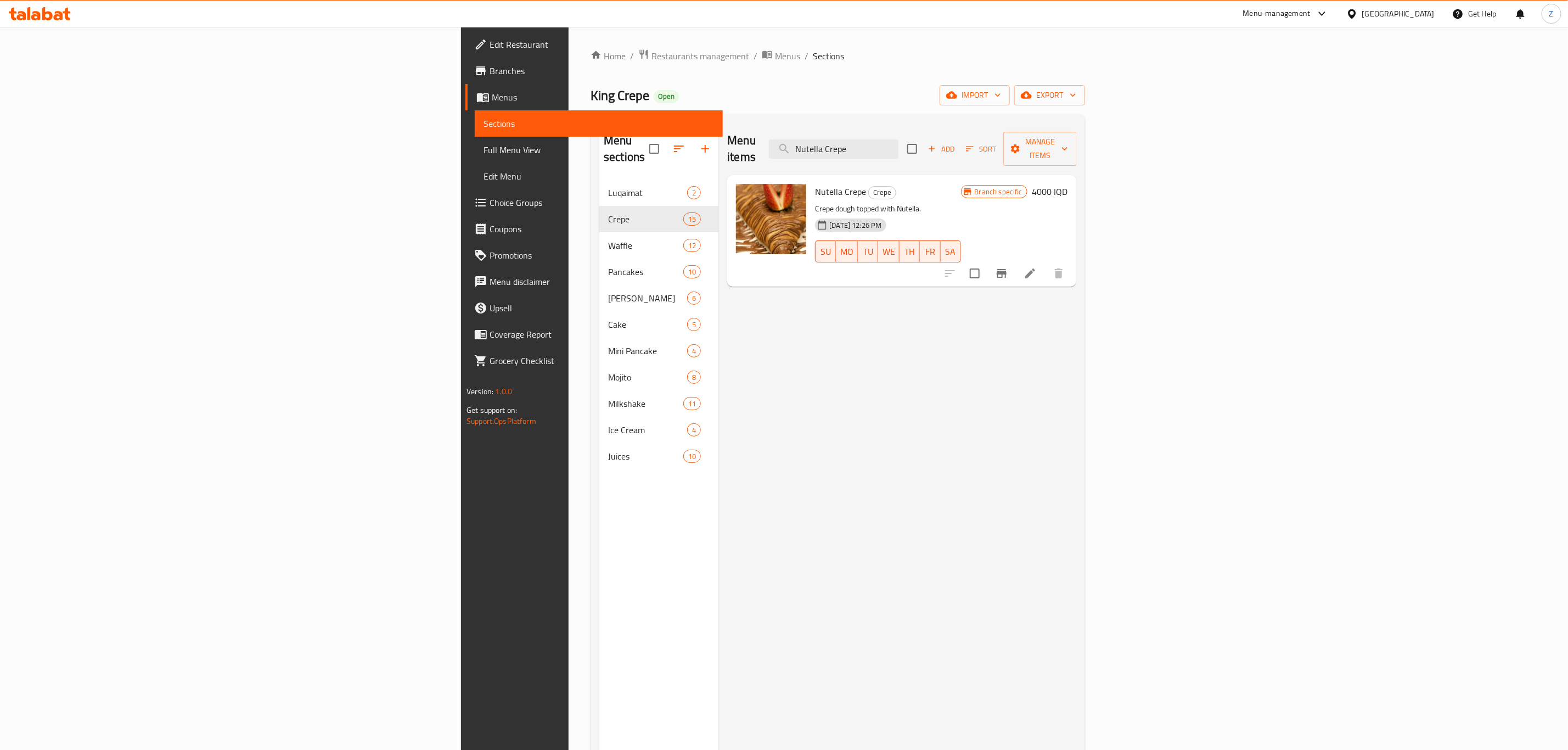
click at [1067, 184] on h6 "4000 IQD" at bounding box center [1049, 192] width 36 height 15
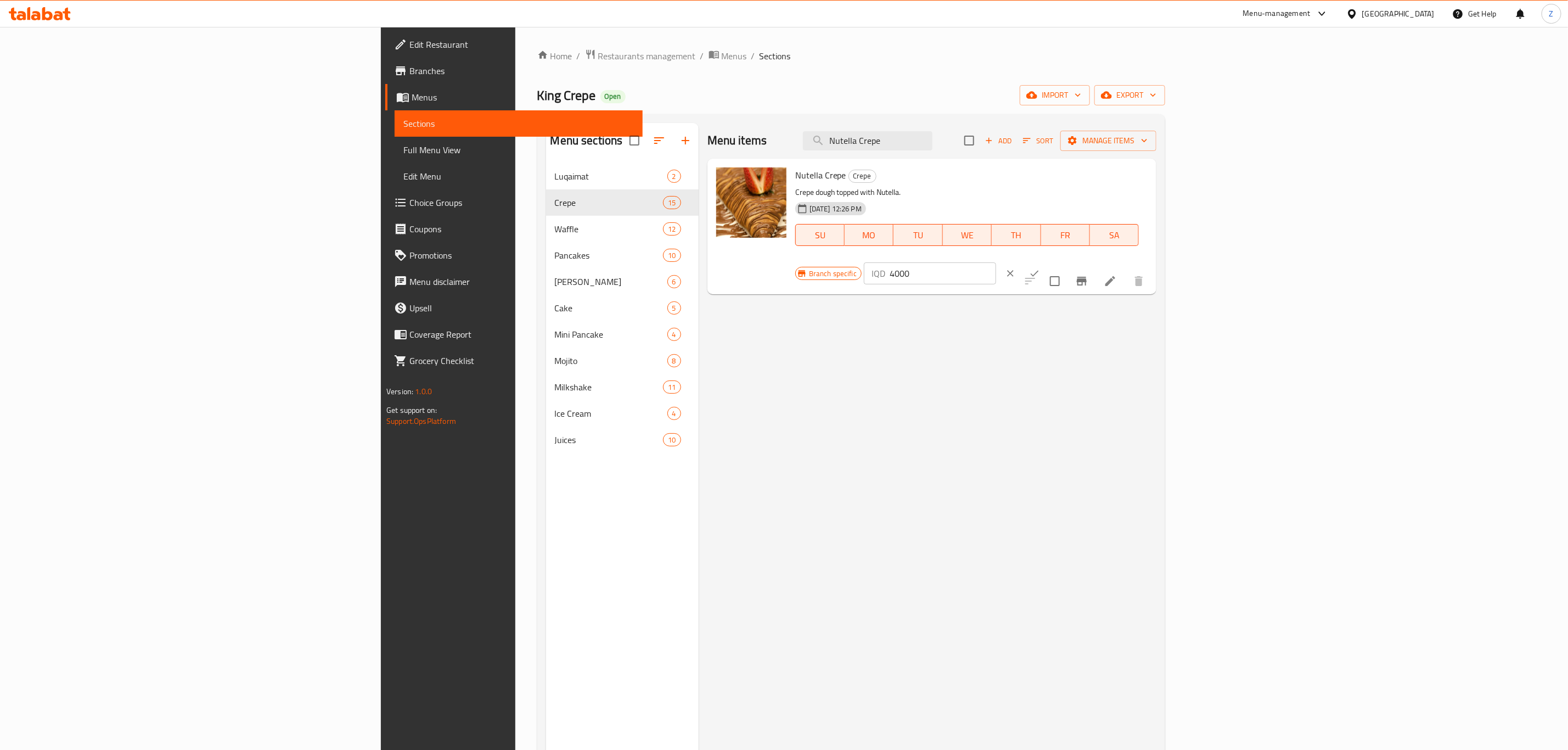
click at [996, 262] on input "4000" at bounding box center [943, 273] width 106 height 22
type input "3500"
click at [1046, 261] on button "ok" at bounding box center [1035, 273] width 24 height 24
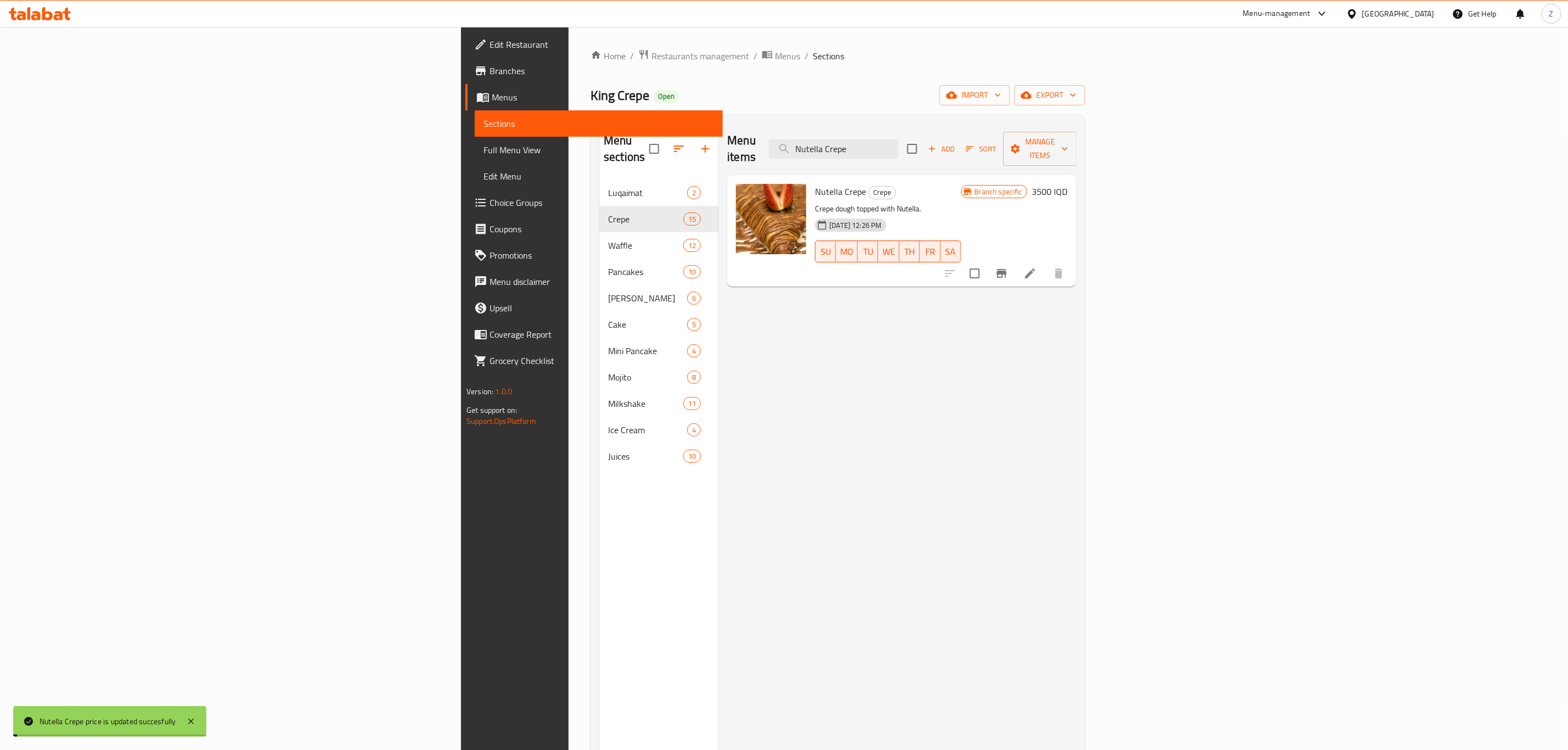
click at [1009, 267] on icon "Branch-specific-item" at bounding box center [1002, 273] width 13 height 13
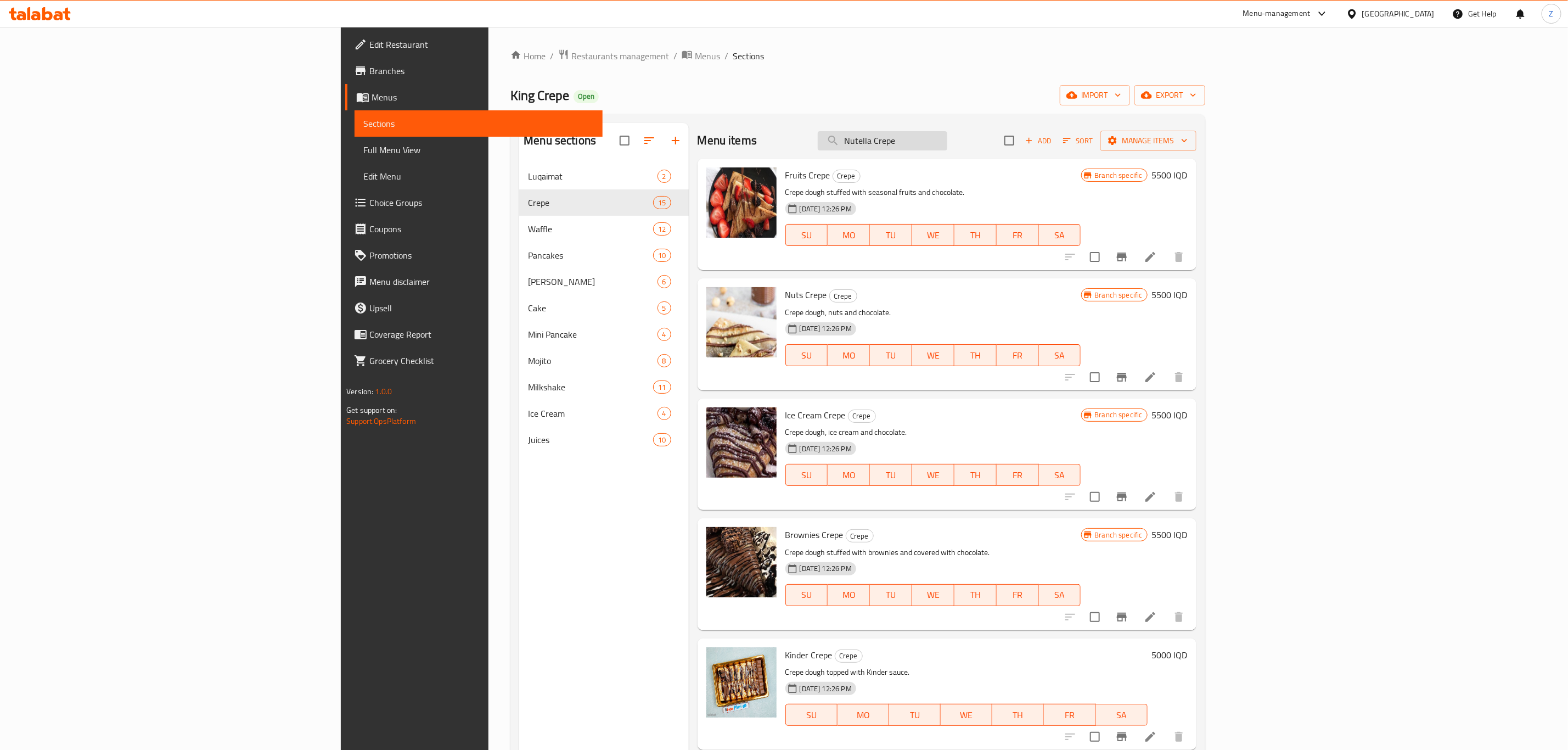
click at [947, 134] on input "Nutella Crepe" at bounding box center [882, 140] width 129 height 19
paste input "Fruits"
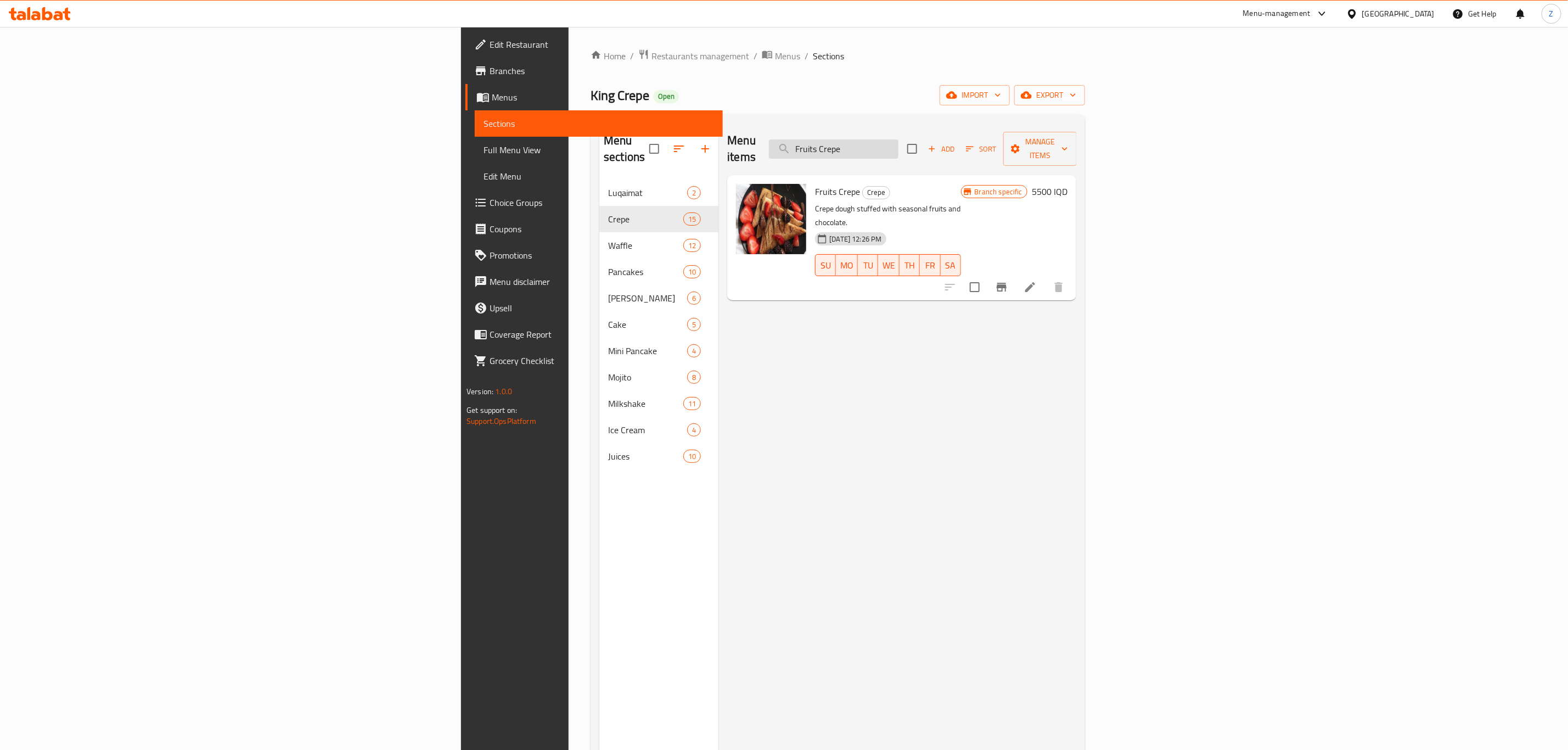
click at [898, 145] on input "Fruits Crepe" at bounding box center [833, 148] width 129 height 19
paste input "Nu"
type input "Nuts Crepe"
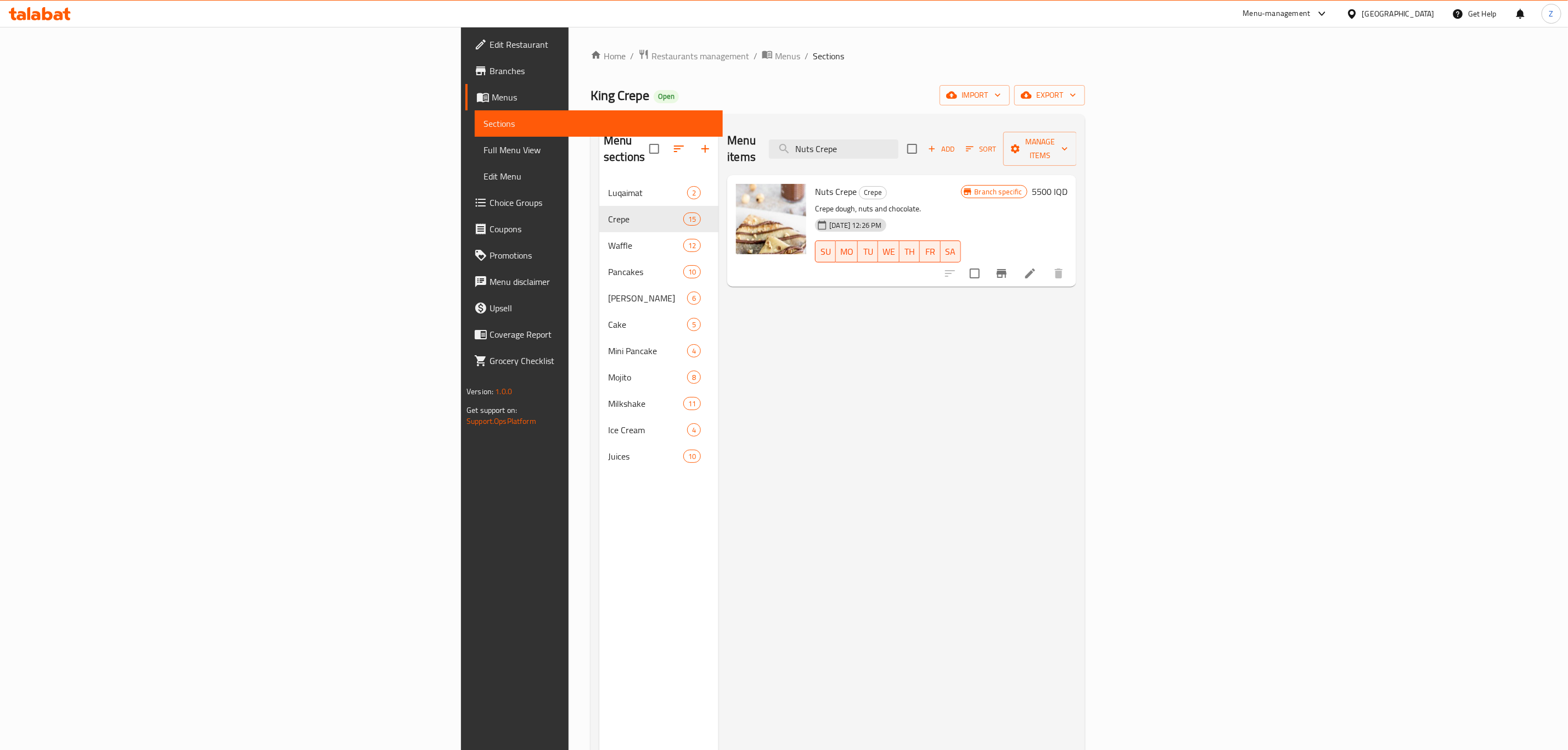
click at [492, 96] on span "Menus" at bounding box center [603, 97] width 222 height 13
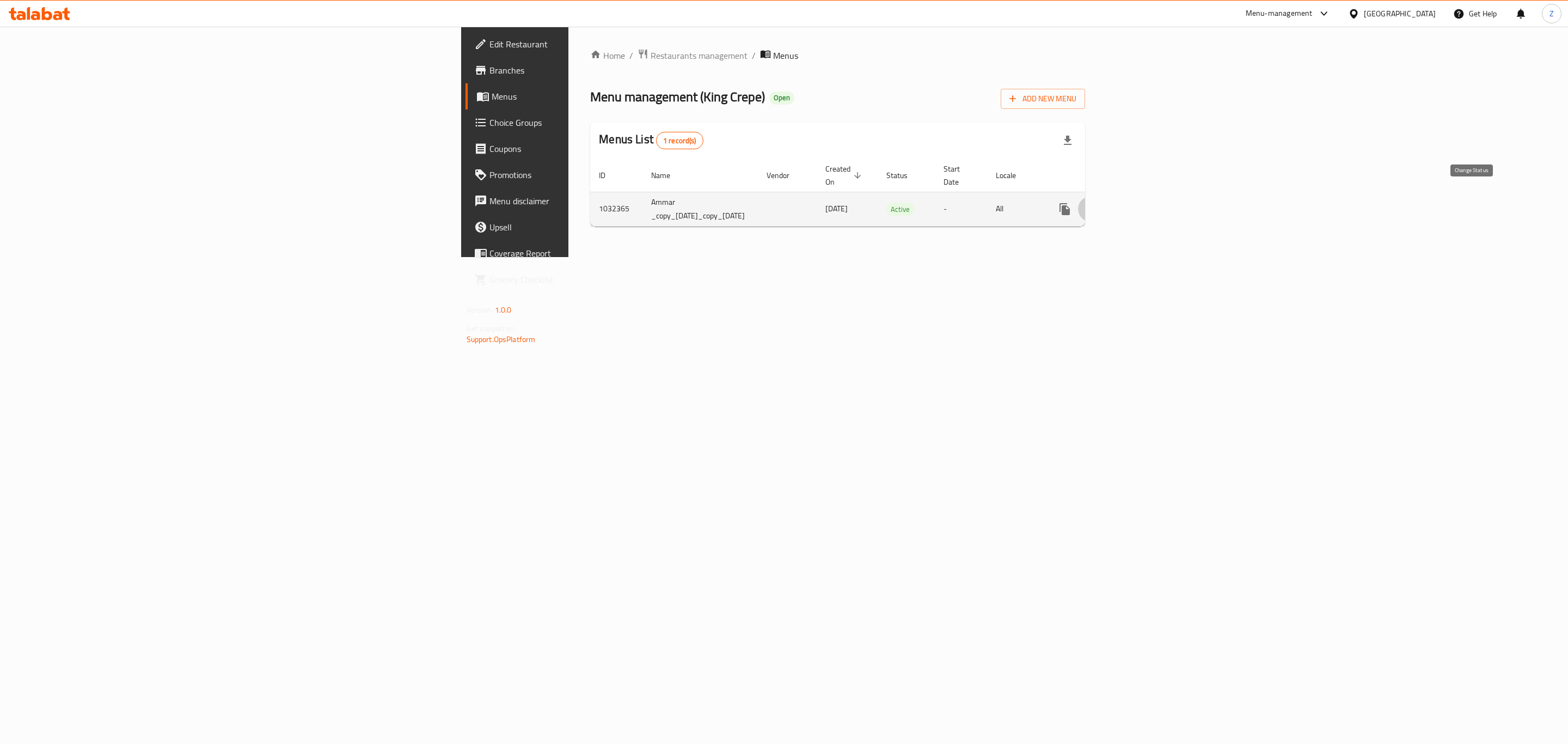
click at [1097, 202] on icon "enhanced table" at bounding box center [1090, 209] width 13 height 13
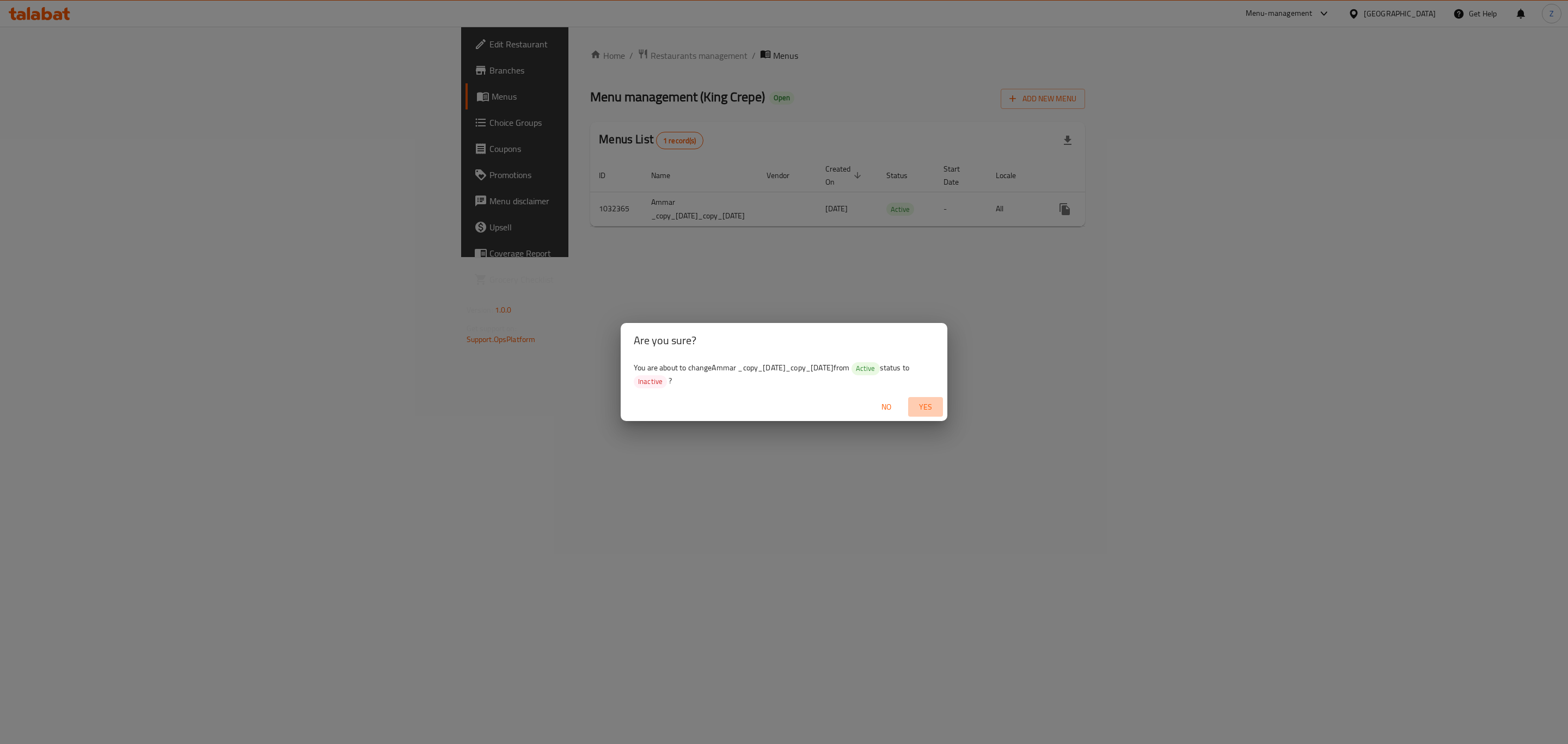
click at [925, 409] on span "Yes" at bounding box center [925, 407] width 26 height 14
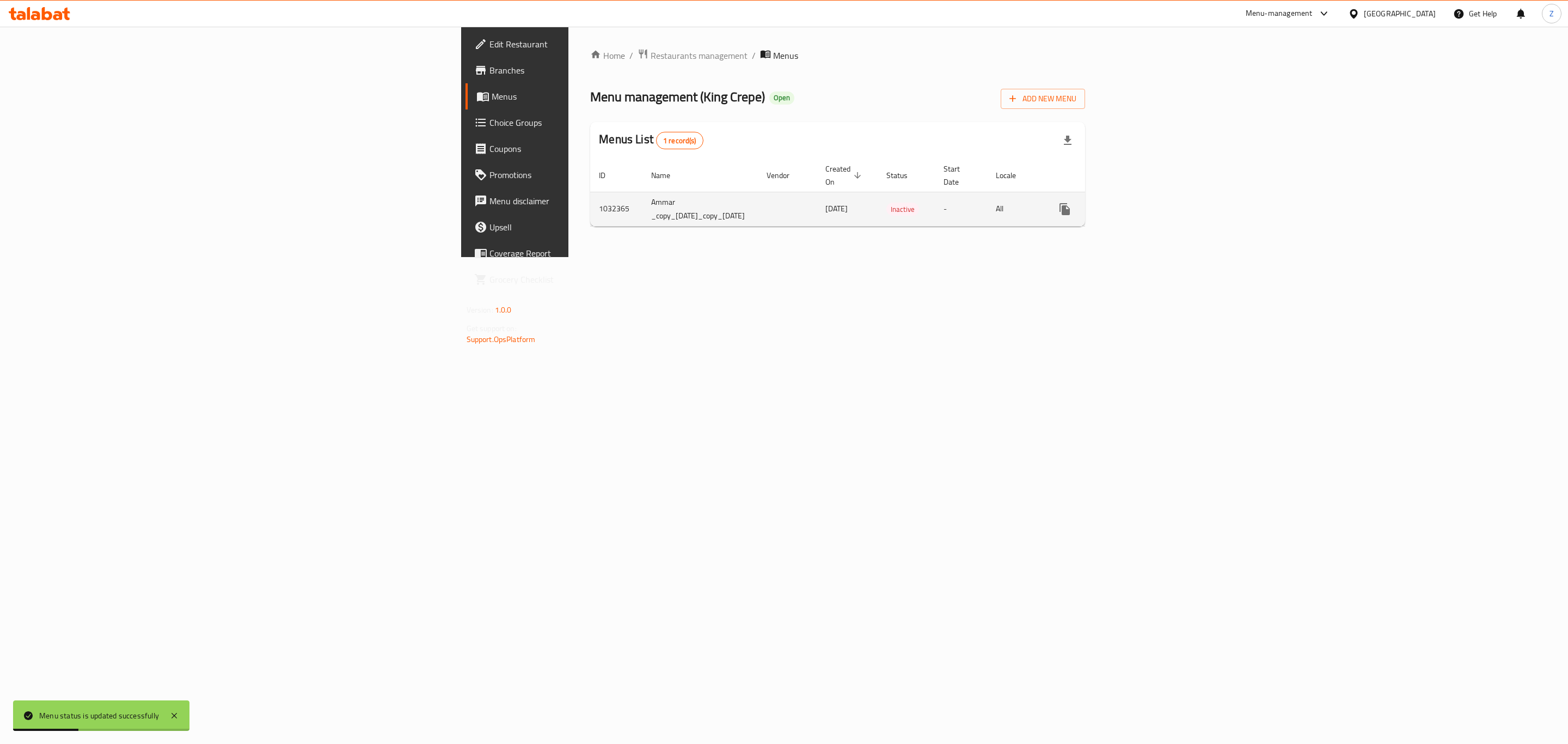
click at [1097, 202] on icon "enhanced table" at bounding box center [1090, 209] width 13 height 13
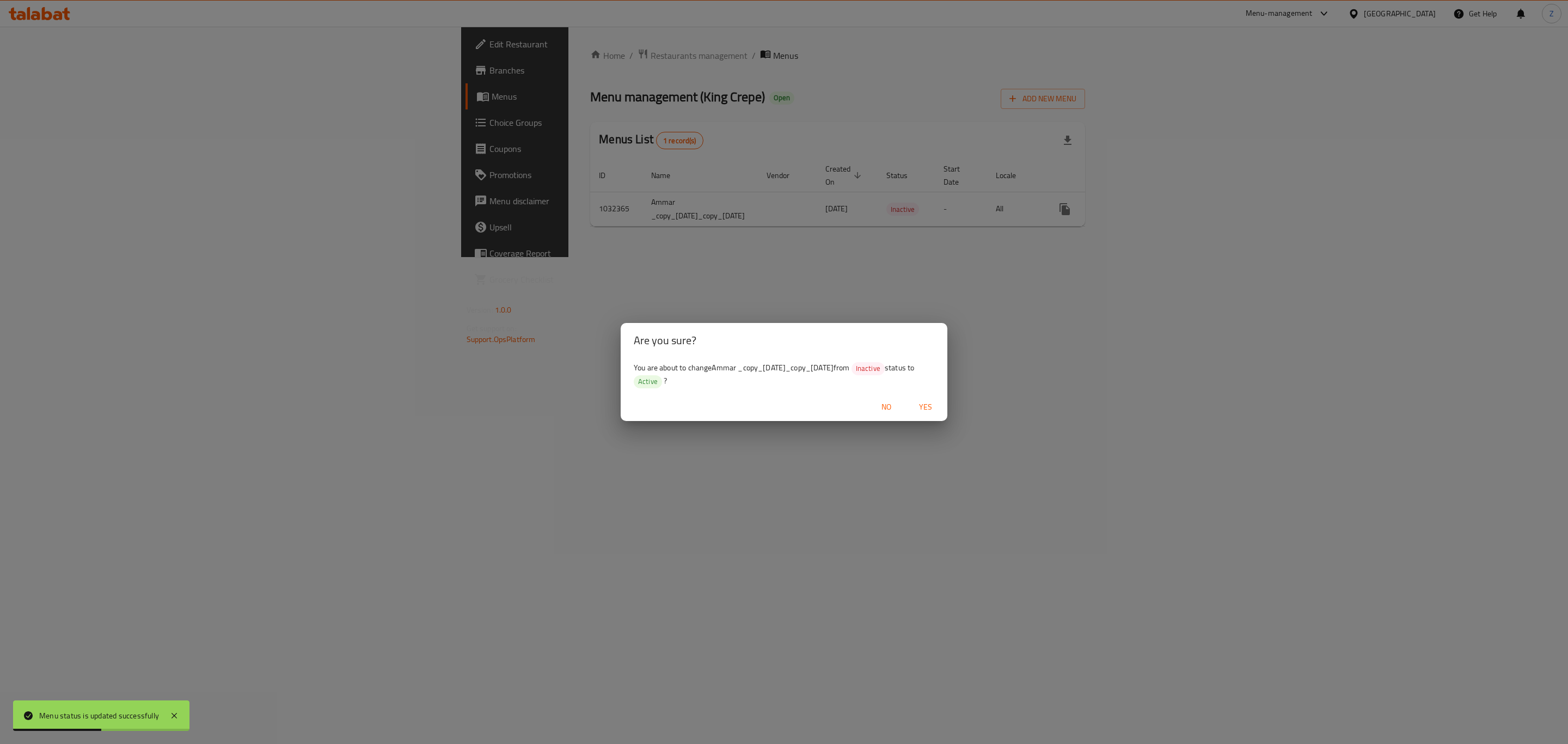
click at [387, 7] on div "Are you sure? You are about to change Ammar _copy_[DATE]_copy_[DATE] from Inact…" at bounding box center [784, 372] width 1568 height 744
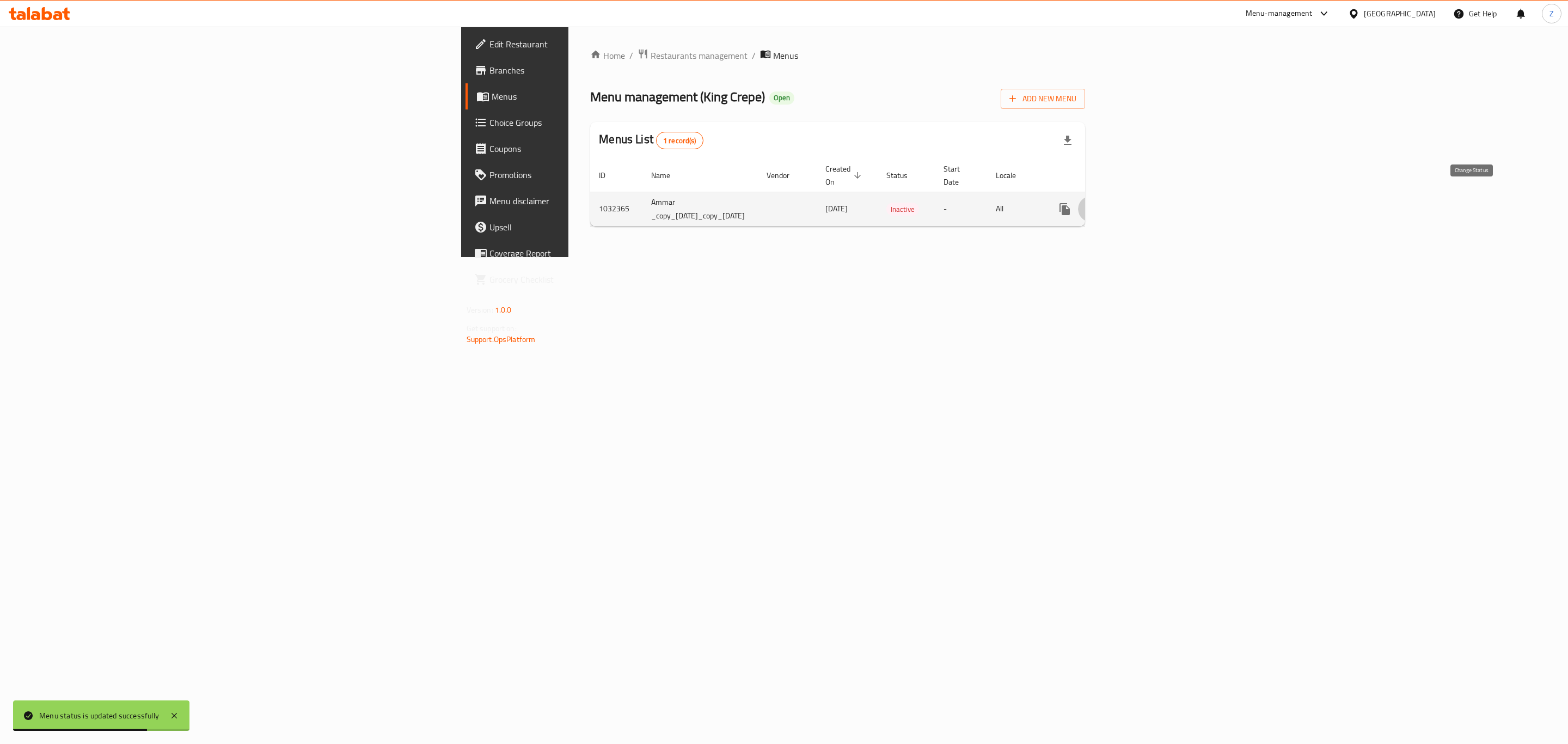
click at [1097, 202] on icon "enhanced table" at bounding box center [1090, 209] width 13 height 13
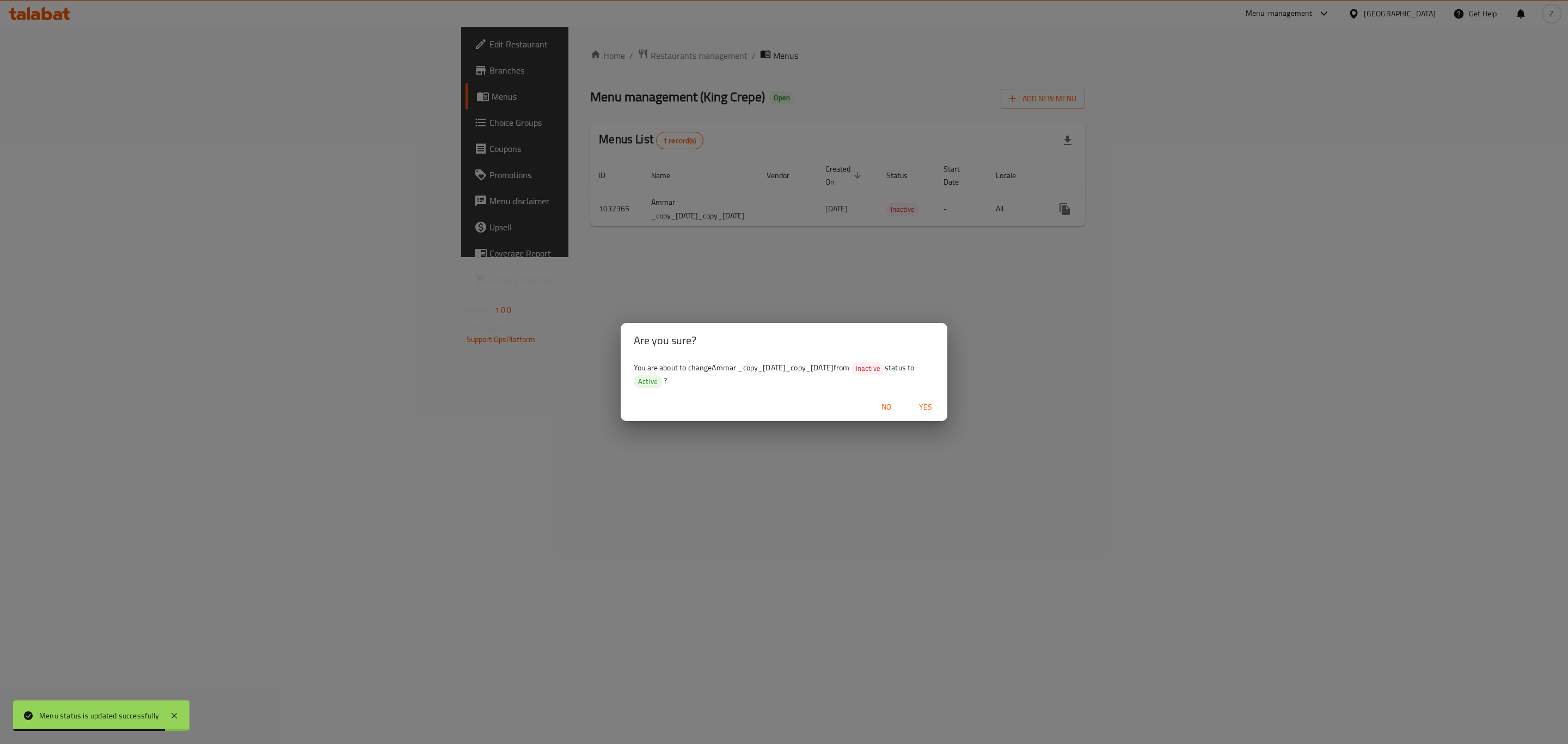
click at [939, 412] on button "Yes" at bounding box center [925, 406] width 35 height 20
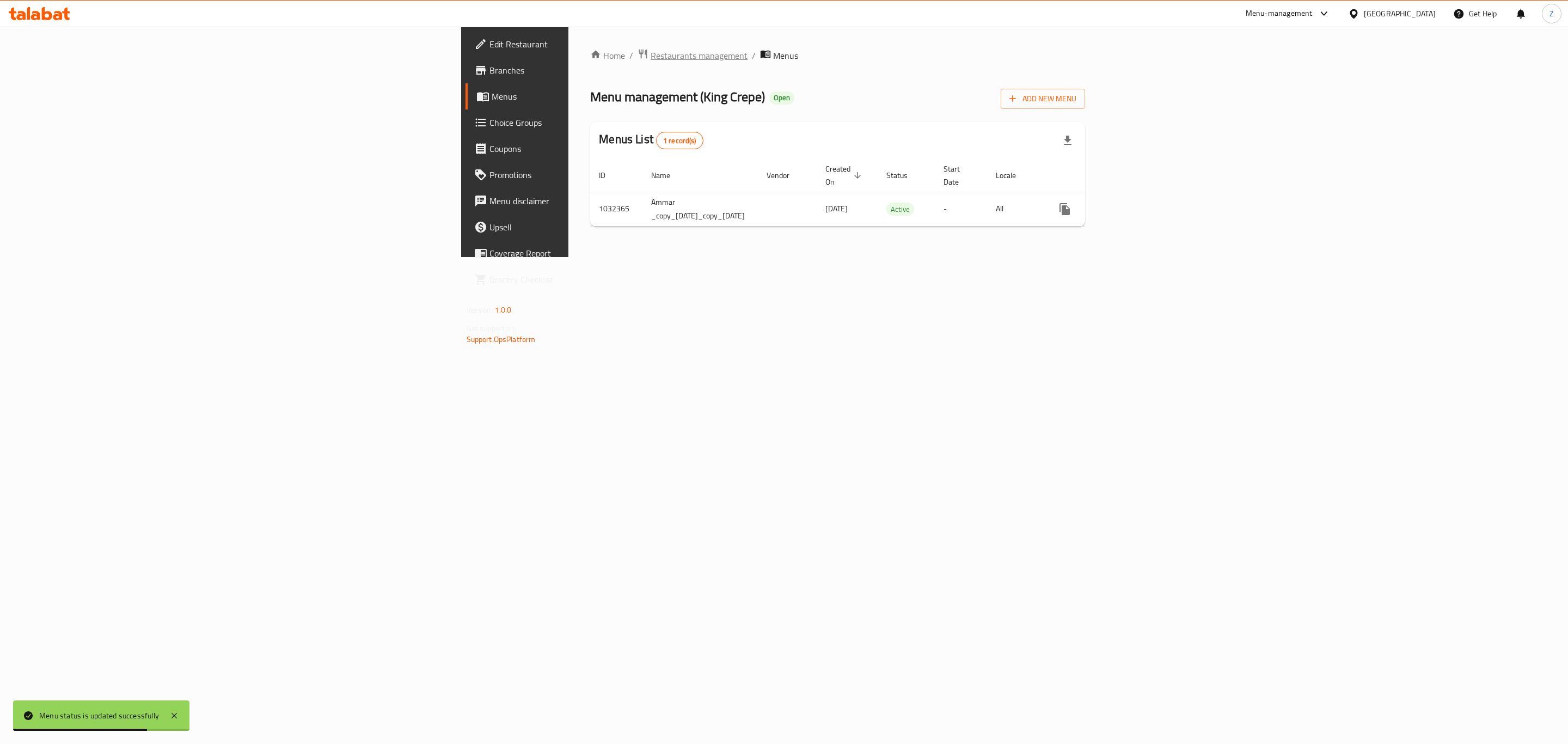
click at [650, 53] on span "Restaurants management" at bounding box center [699, 55] width 97 height 13
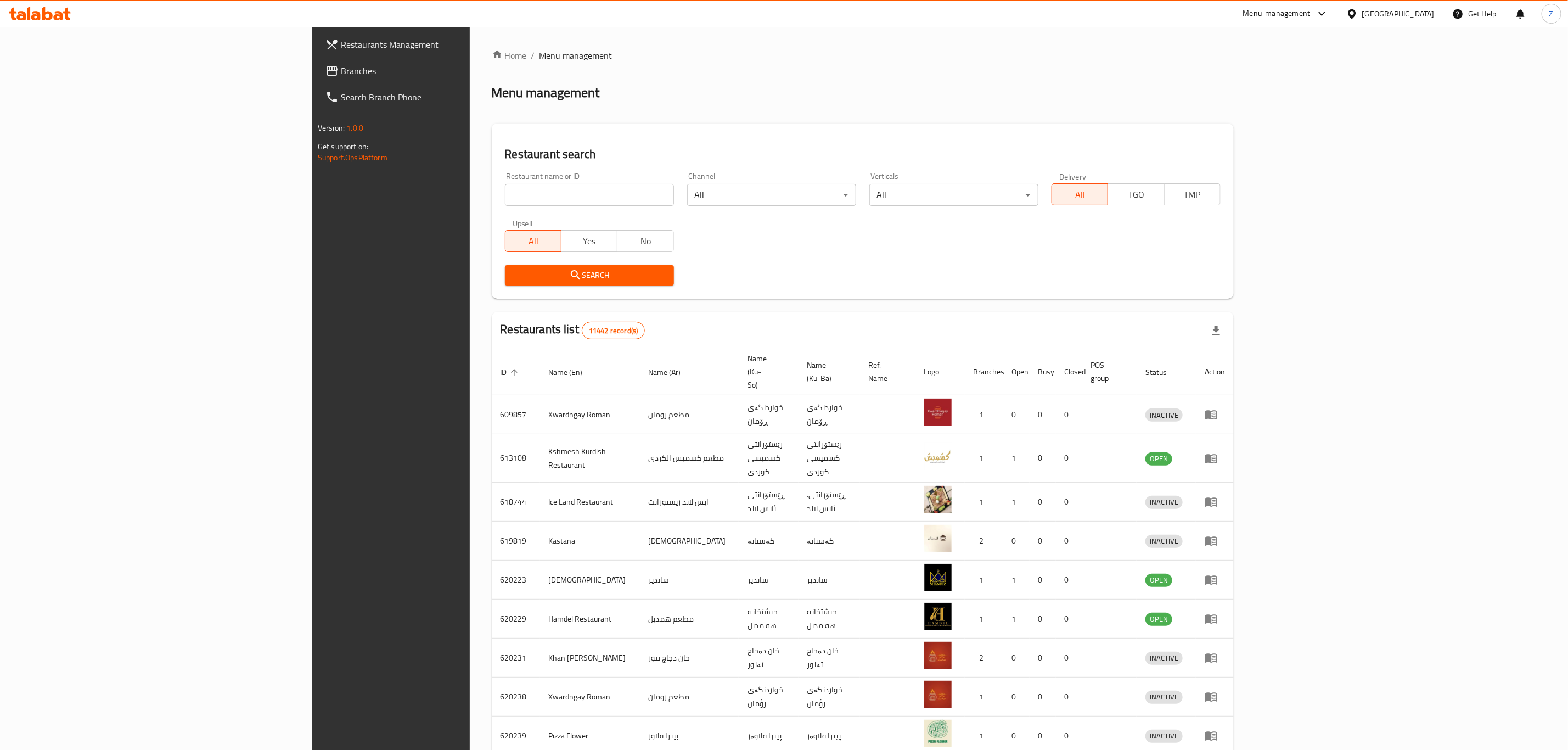
click at [505, 182] on div "Restaurant name or ID Restaurant name or ID" at bounding box center [589, 189] width 169 height 34
click at [505, 199] on input "search" at bounding box center [589, 194] width 169 height 22
type input "L"
type input "King crep"
click button "Search" at bounding box center [589, 275] width 169 height 20
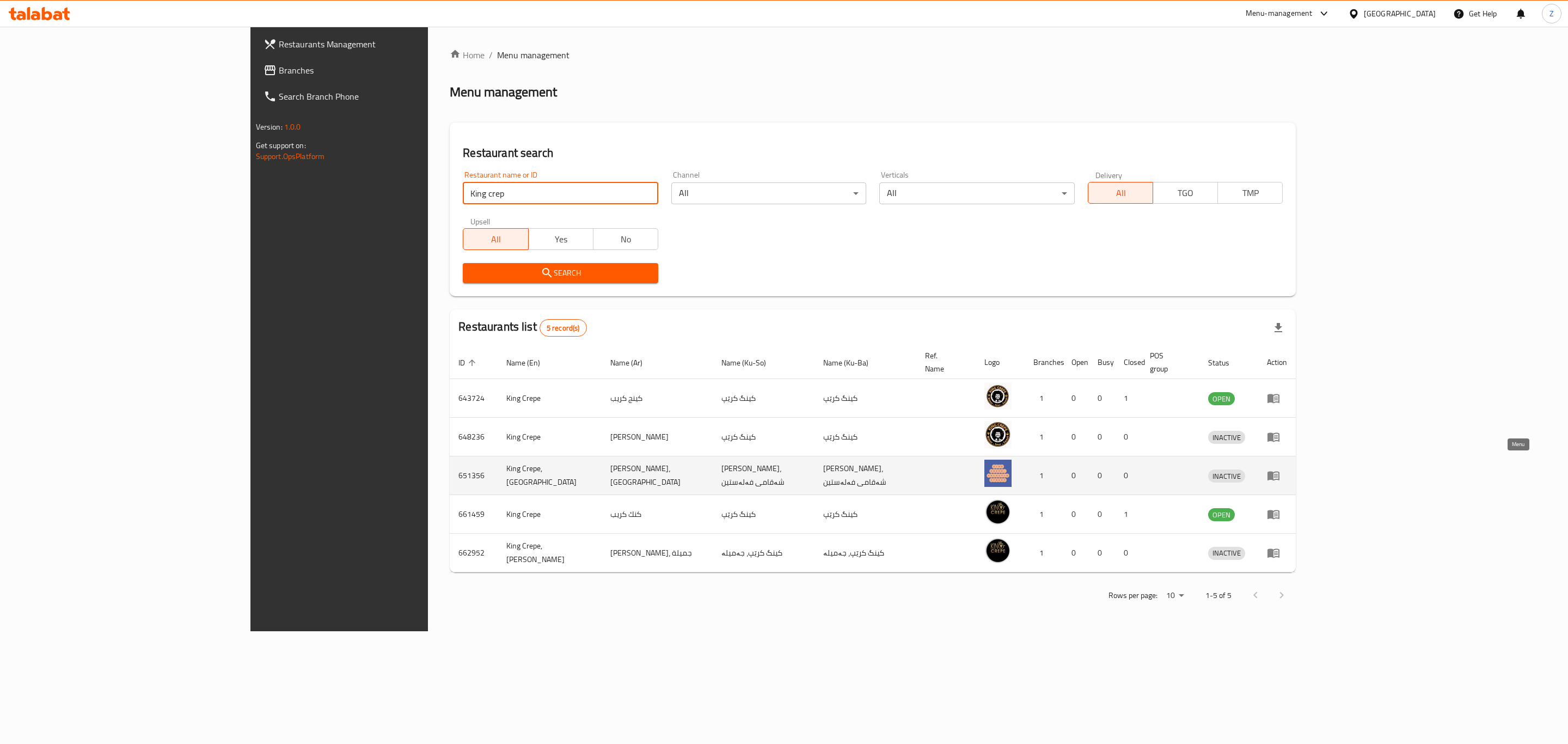
click at [1280, 469] on icon "enhanced table" at bounding box center [1273, 475] width 13 height 13
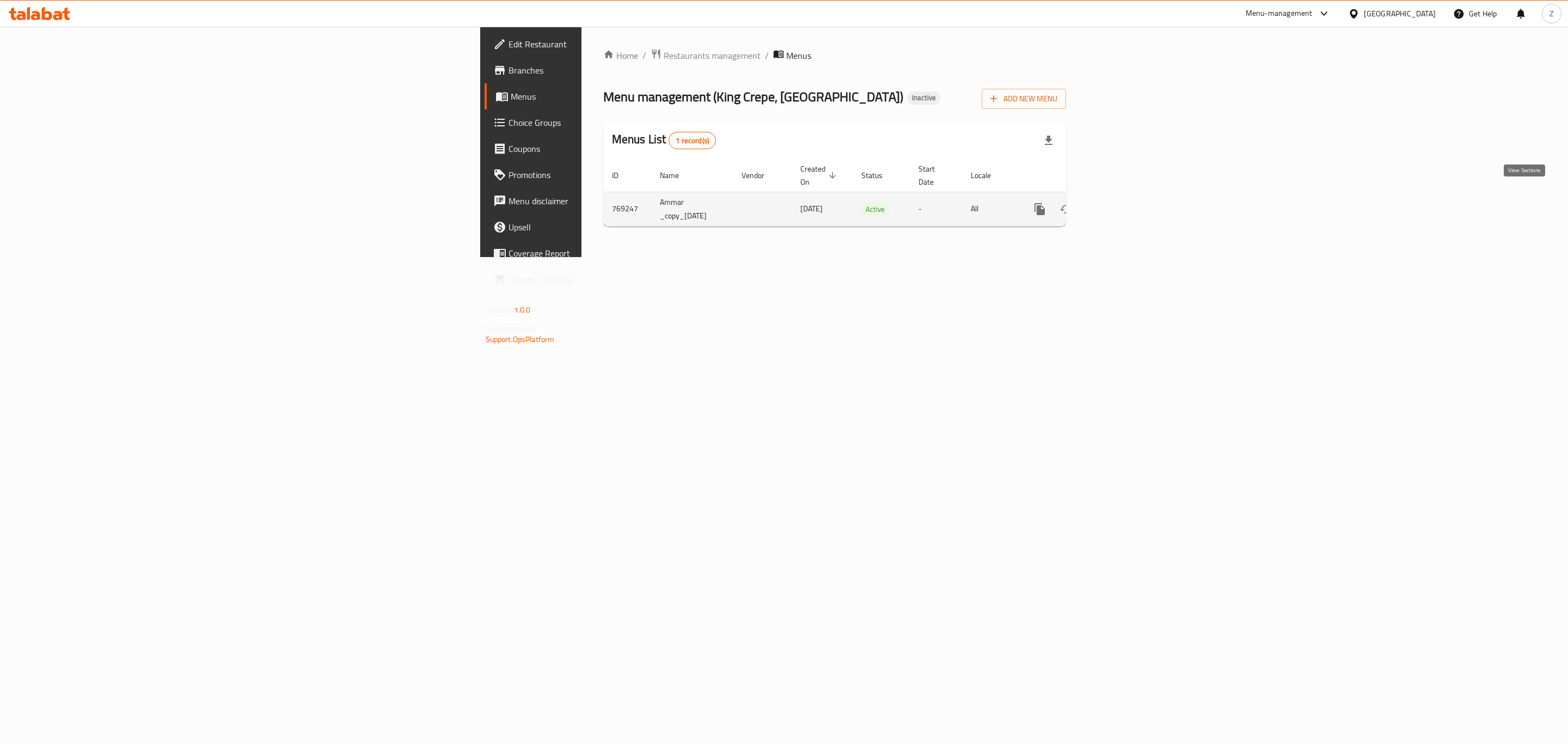
click at [1123, 204] on icon "enhanced table" at bounding box center [1118, 209] width 10 height 10
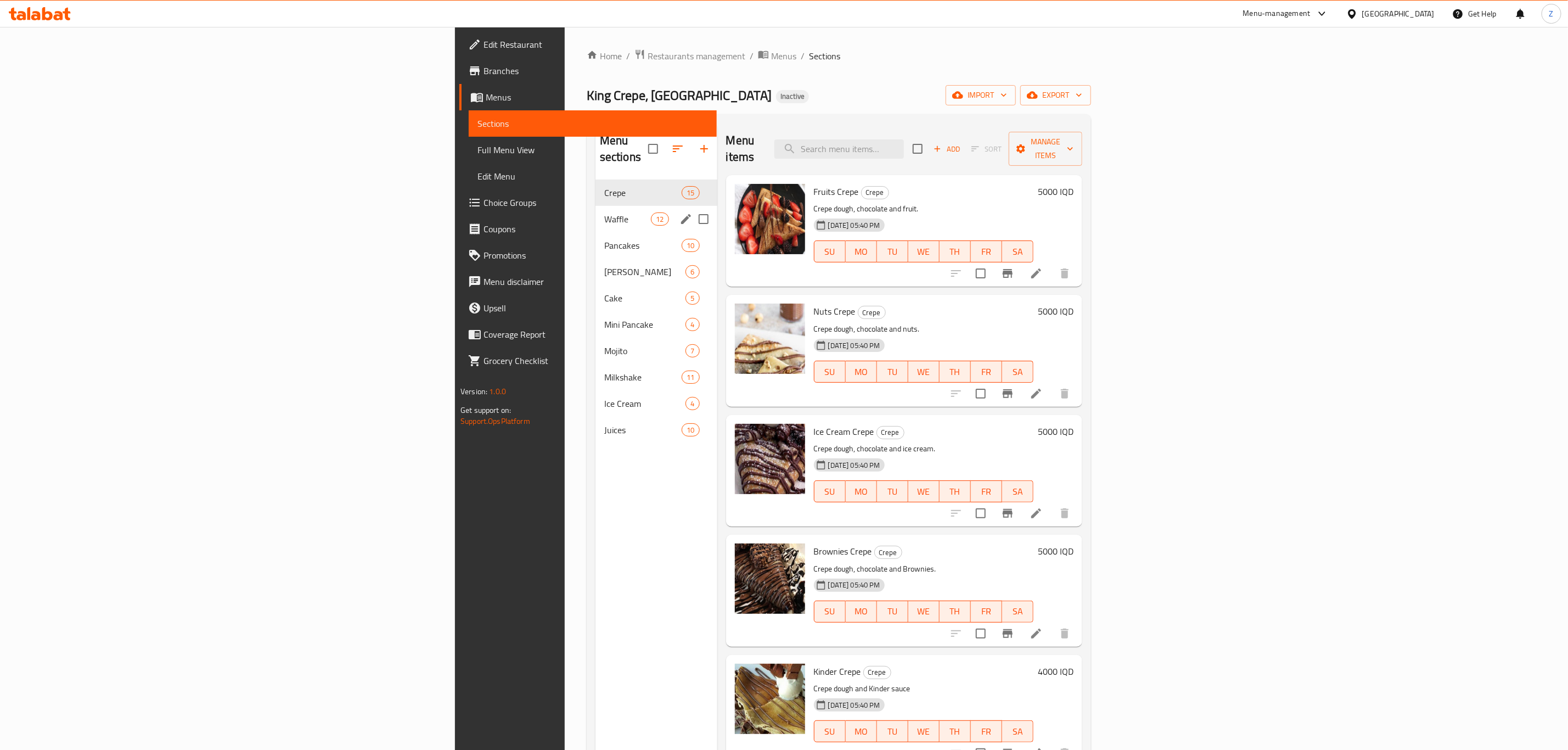
click at [596, 211] on div "Waffle 12" at bounding box center [656, 219] width 122 height 27
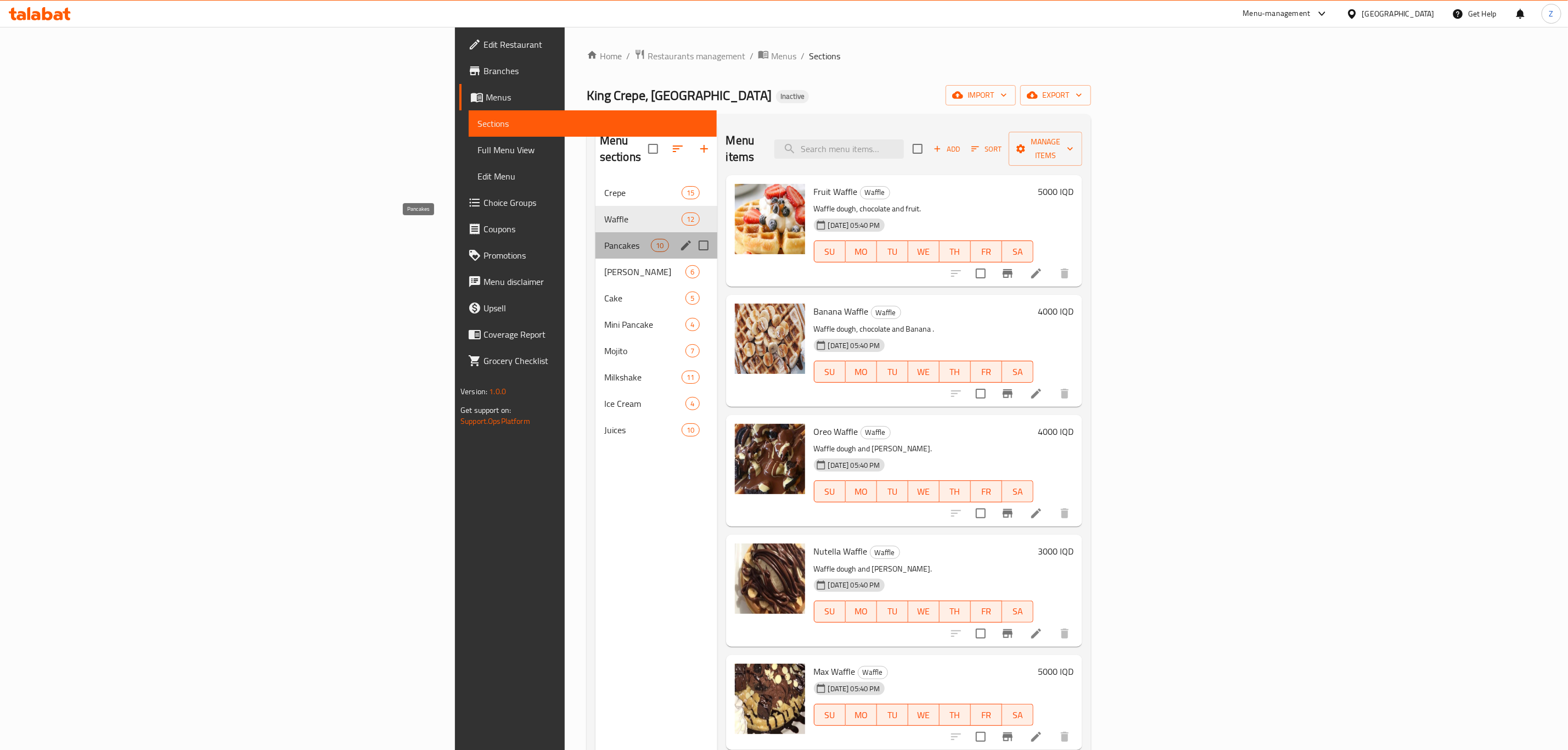
click at [605, 239] on span "Pancakes" at bounding box center [628, 245] width 47 height 13
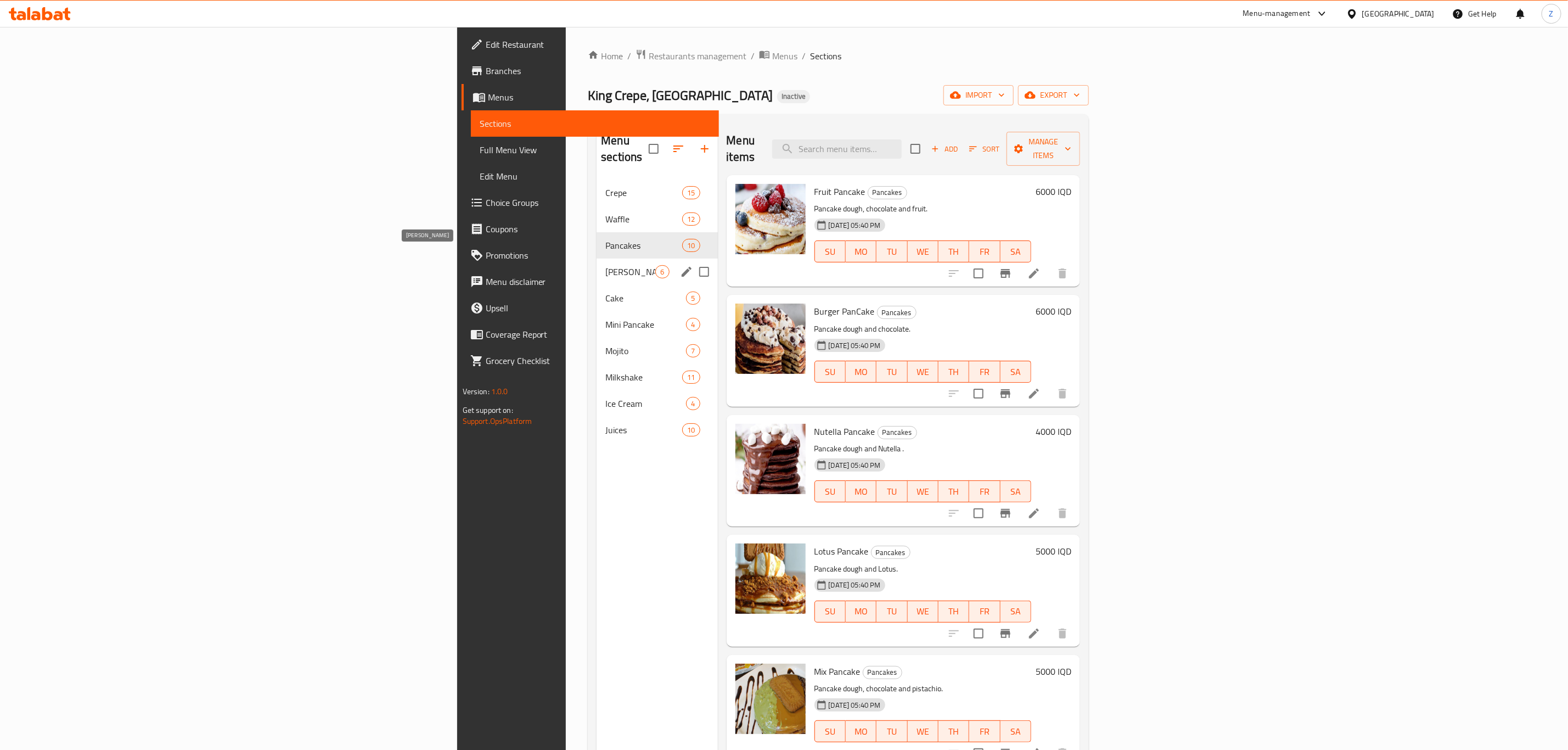
click at [605, 265] on span "[PERSON_NAME]" at bounding box center [630, 271] width 50 height 13
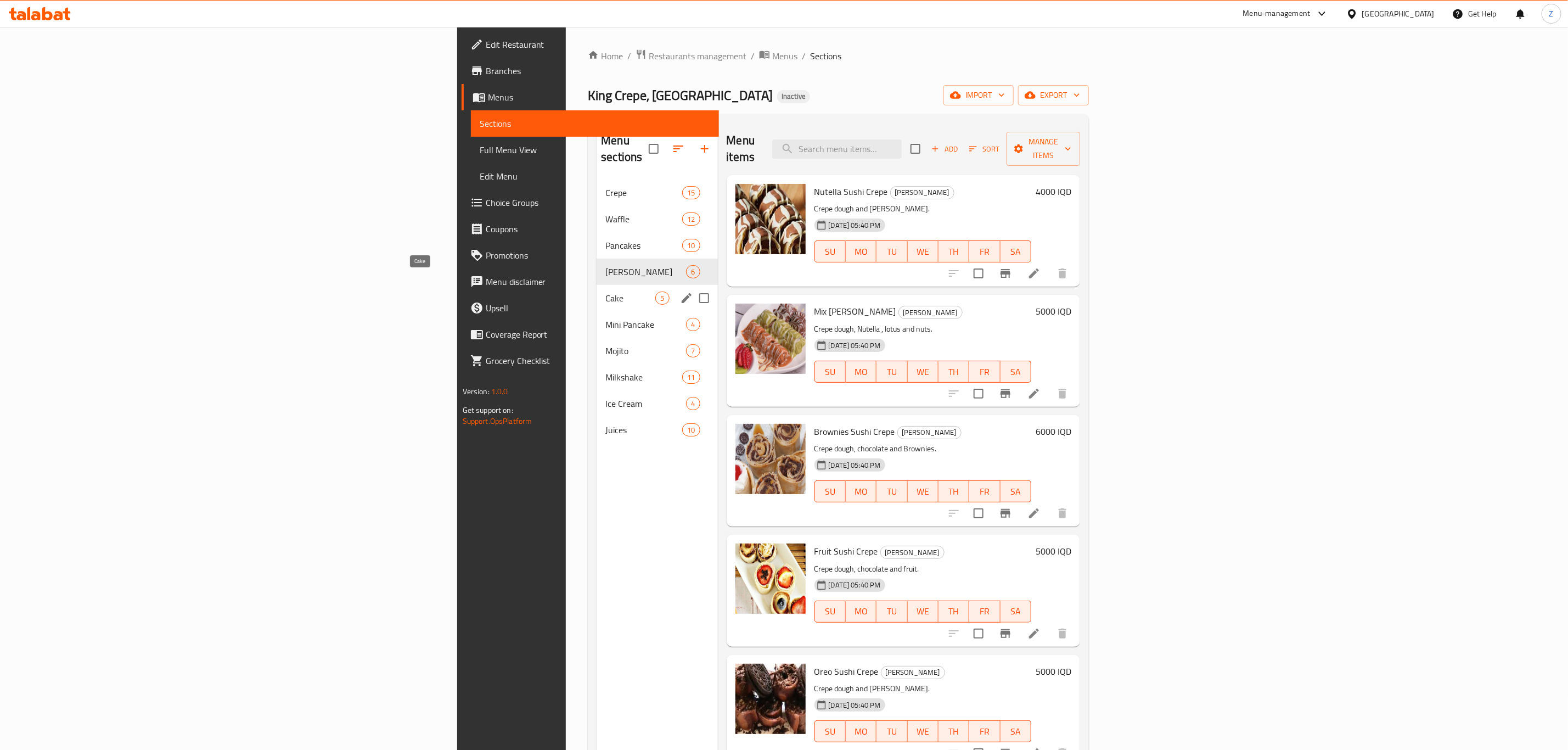
click at [605, 291] on span "Cake" at bounding box center [630, 298] width 50 height 13
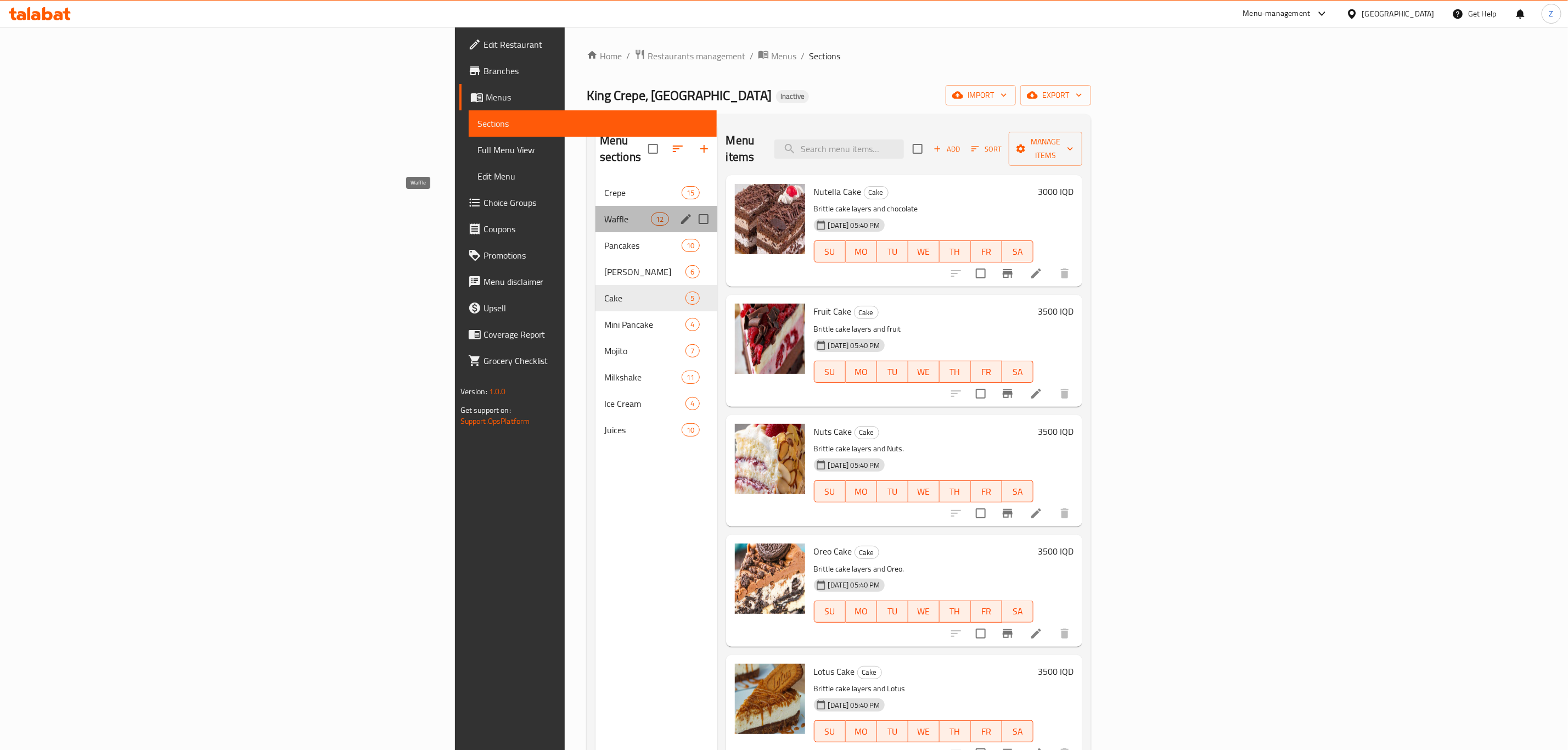
click at [605, 212] on span "Waffle" at bounding box center [628, 219] width 47 height 13
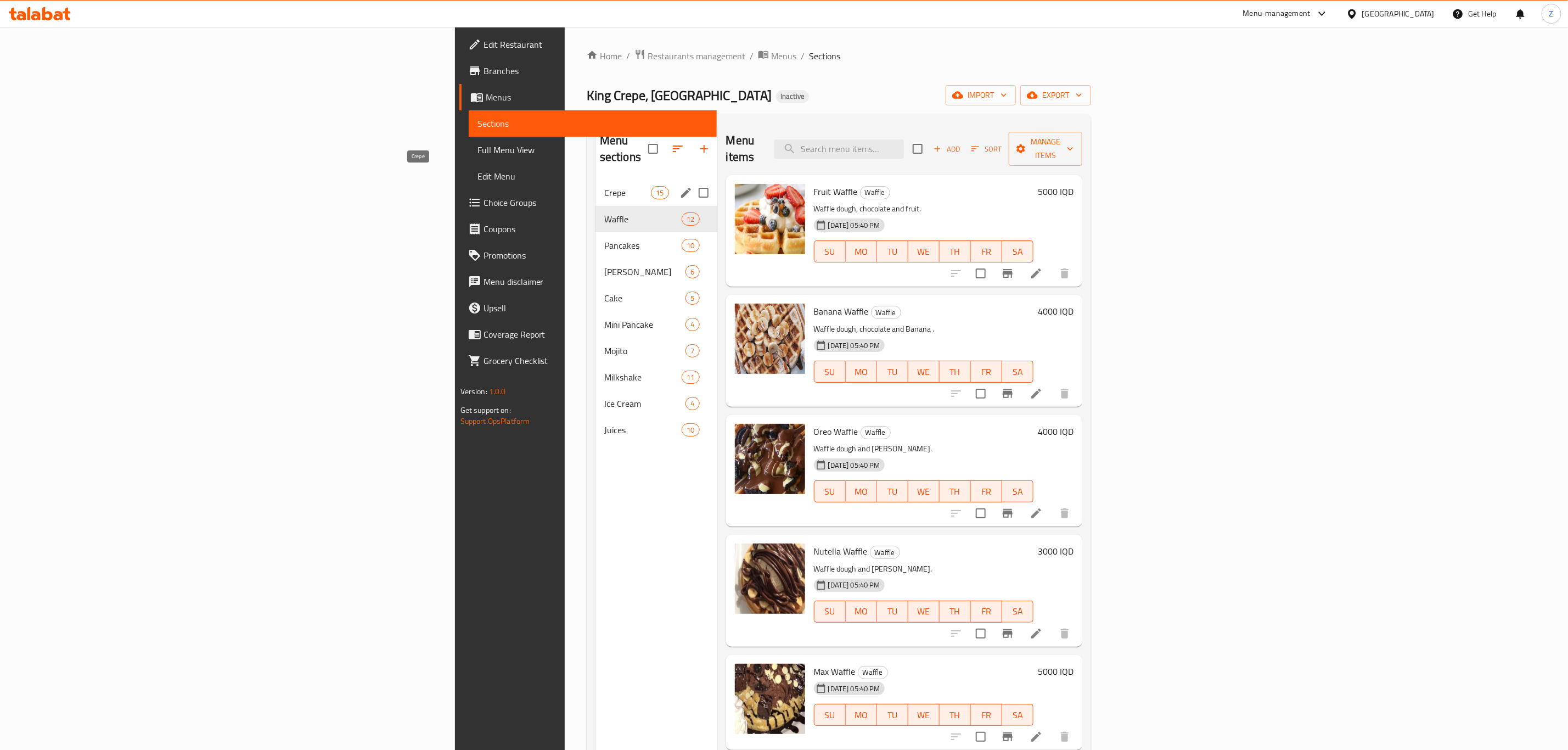
click at [605, 186] on span "Crepe" at bounding box center [628, 192] width 47 height 13
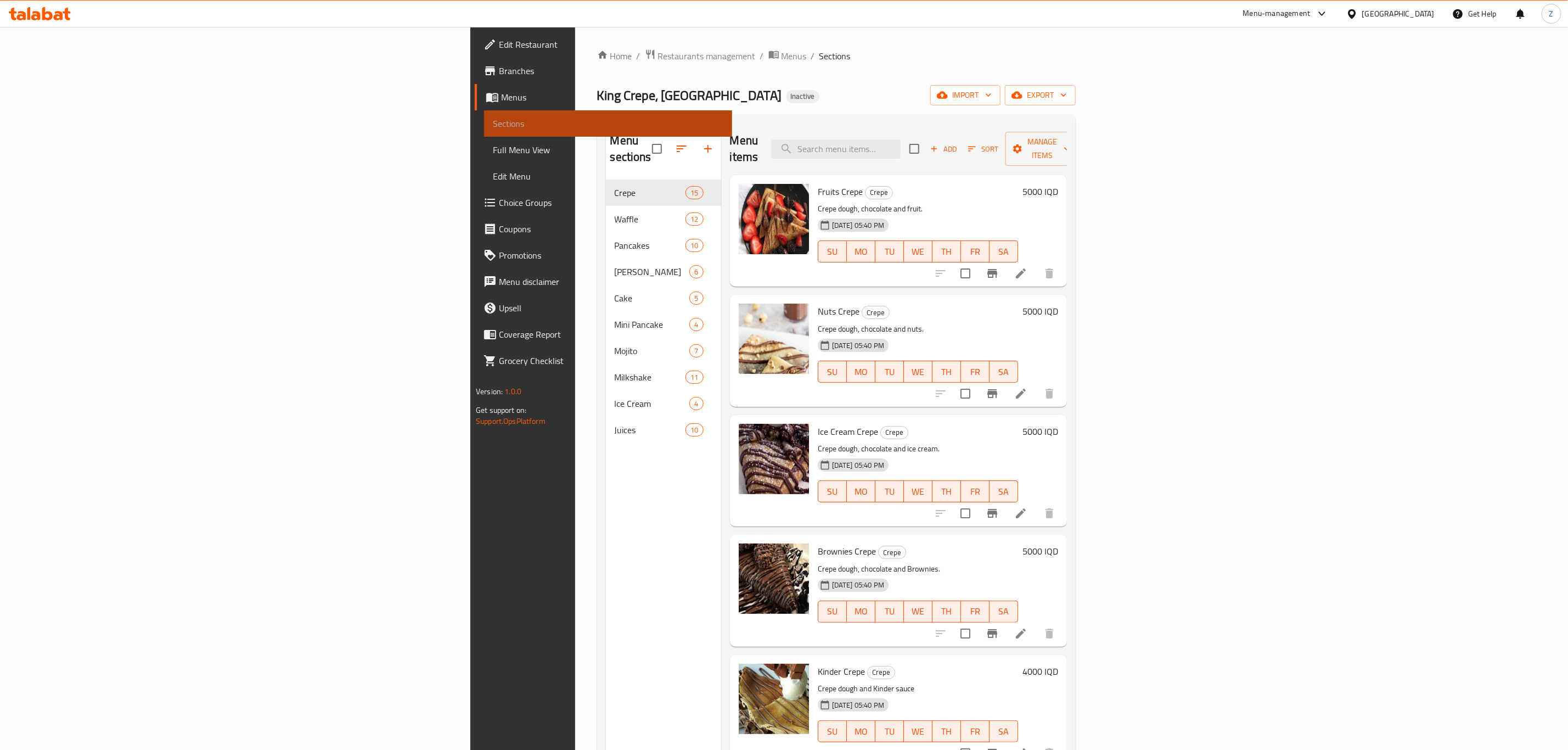
click at [493, 124] on span "Sections" at bounding box center [608, 123] width 231 height 13
click at [501, 103] on span "Menus" at bounding box center [612, 97] width 222 height 13
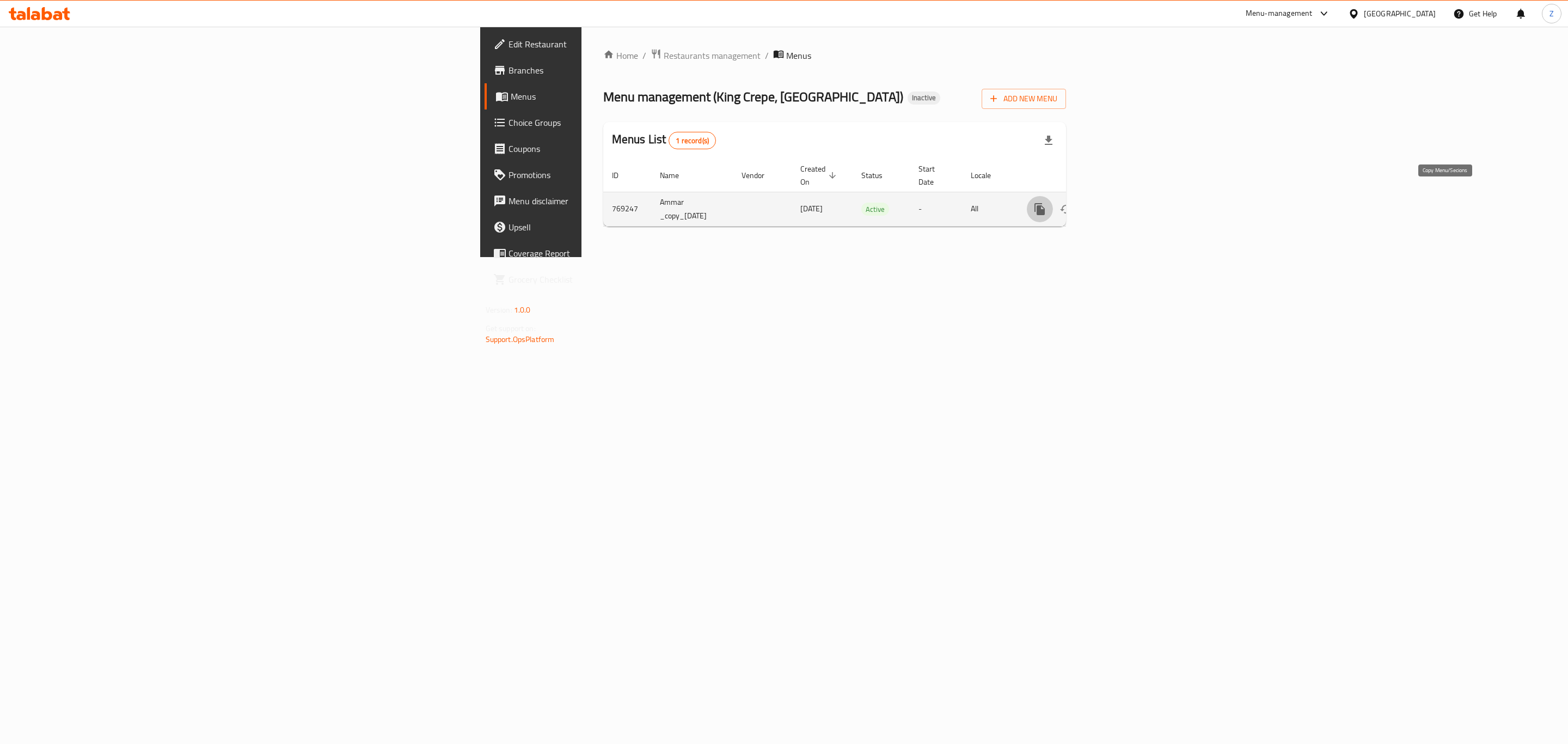
click at [1045, 203] on icon "more" at bounding box center [1039, 209] width 10 height 12
click at [1491, 216] on li "Copy menu" at bounding box center [1487, 218] width 109 height 19
click at [1045, 203] on icon "more" at bounding box center [1039, 209] width 10 height 12
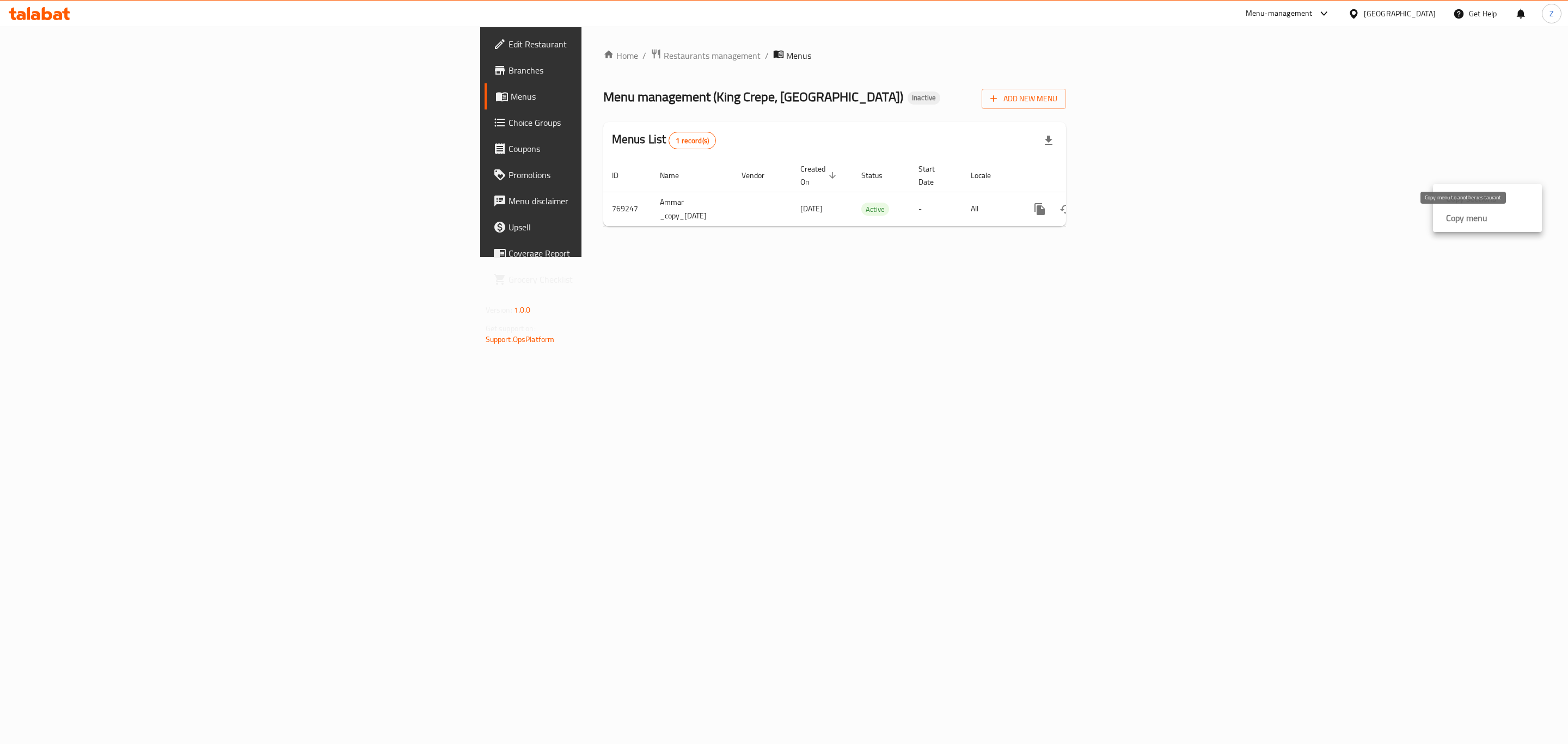
click at [1452, 223] on strong "Copy menu" at bounding box center [1467, 218] width 42 height 13
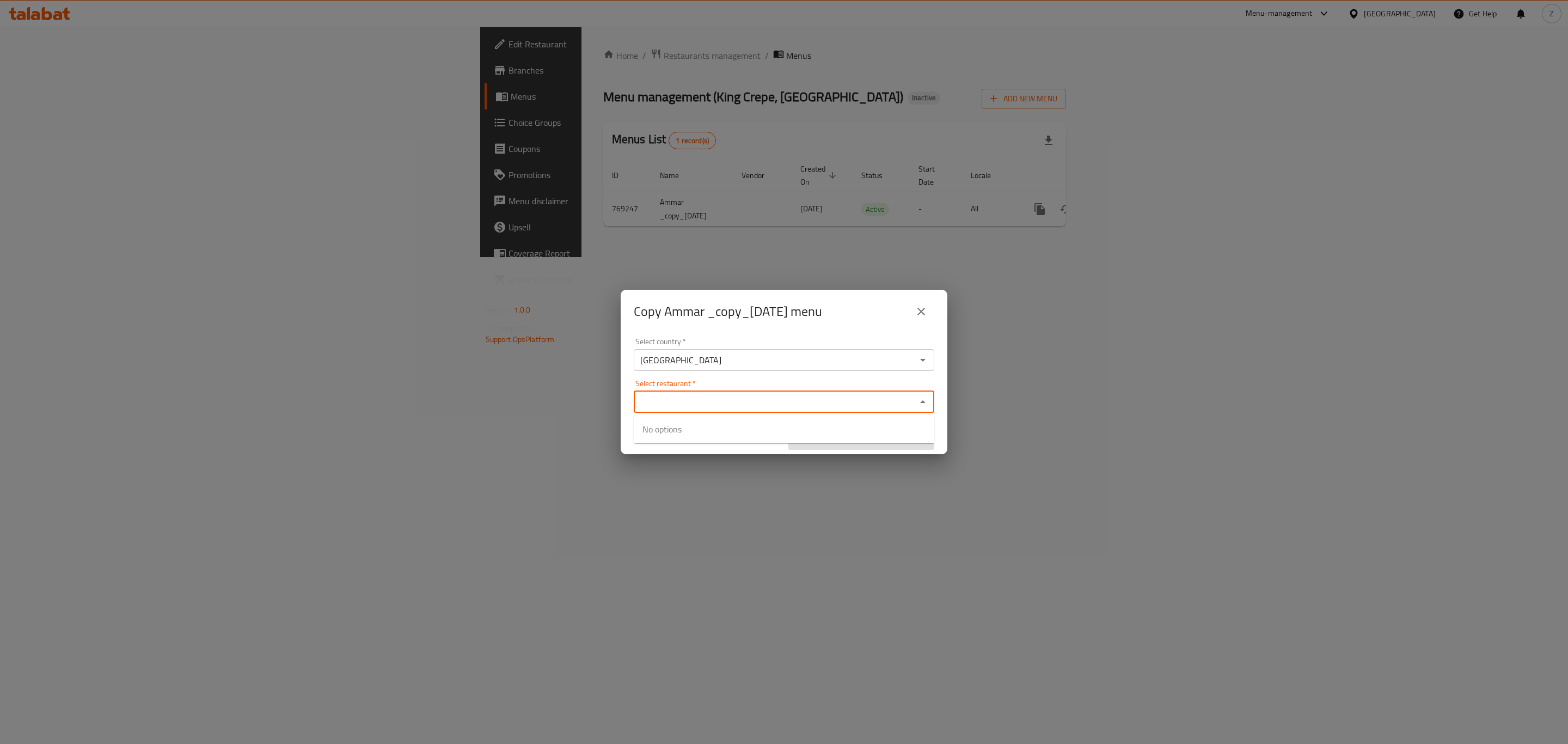
click at [708, 407] on input "Select restaurant   *" at bounding box center [775, 402] width 276 height 15
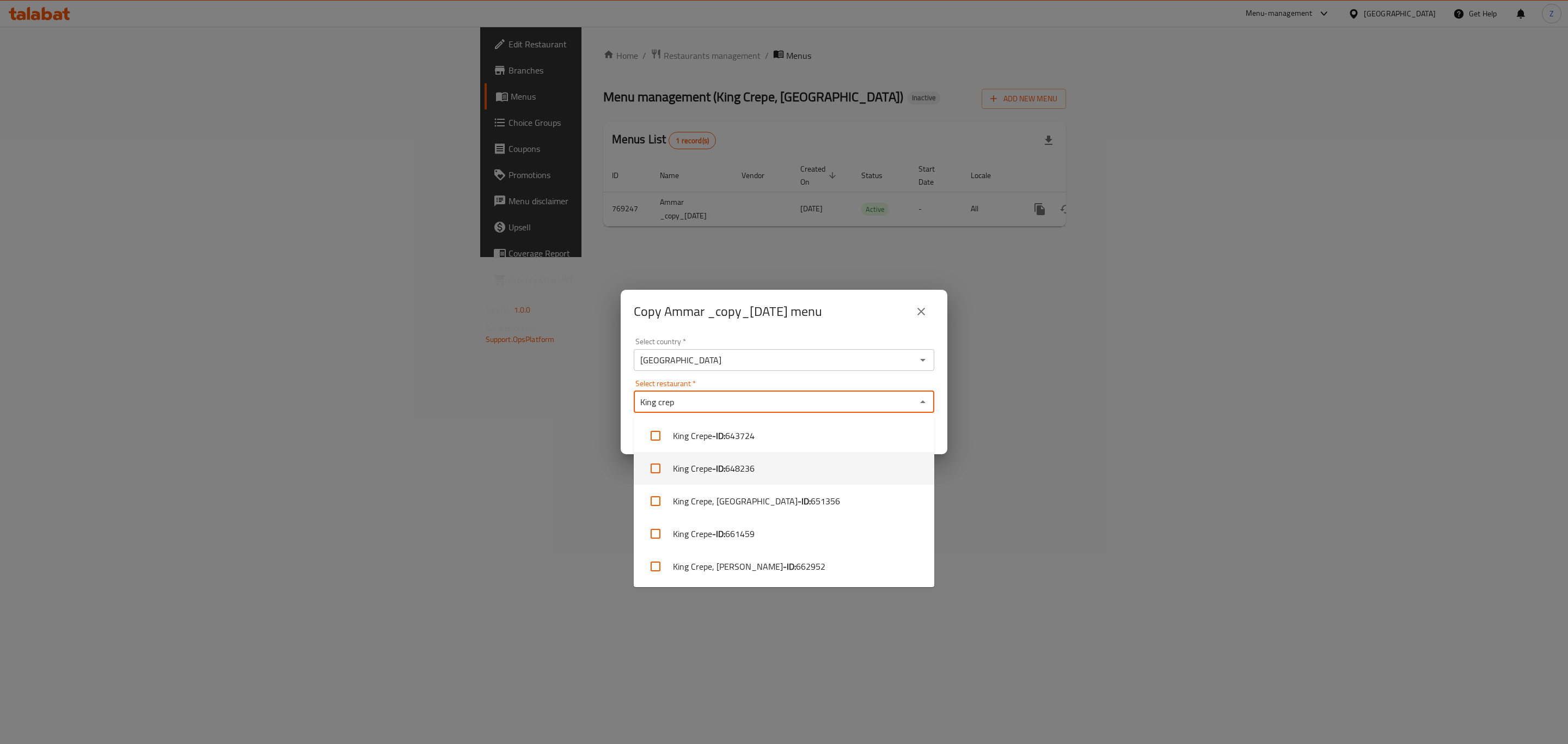
type input "King crep"
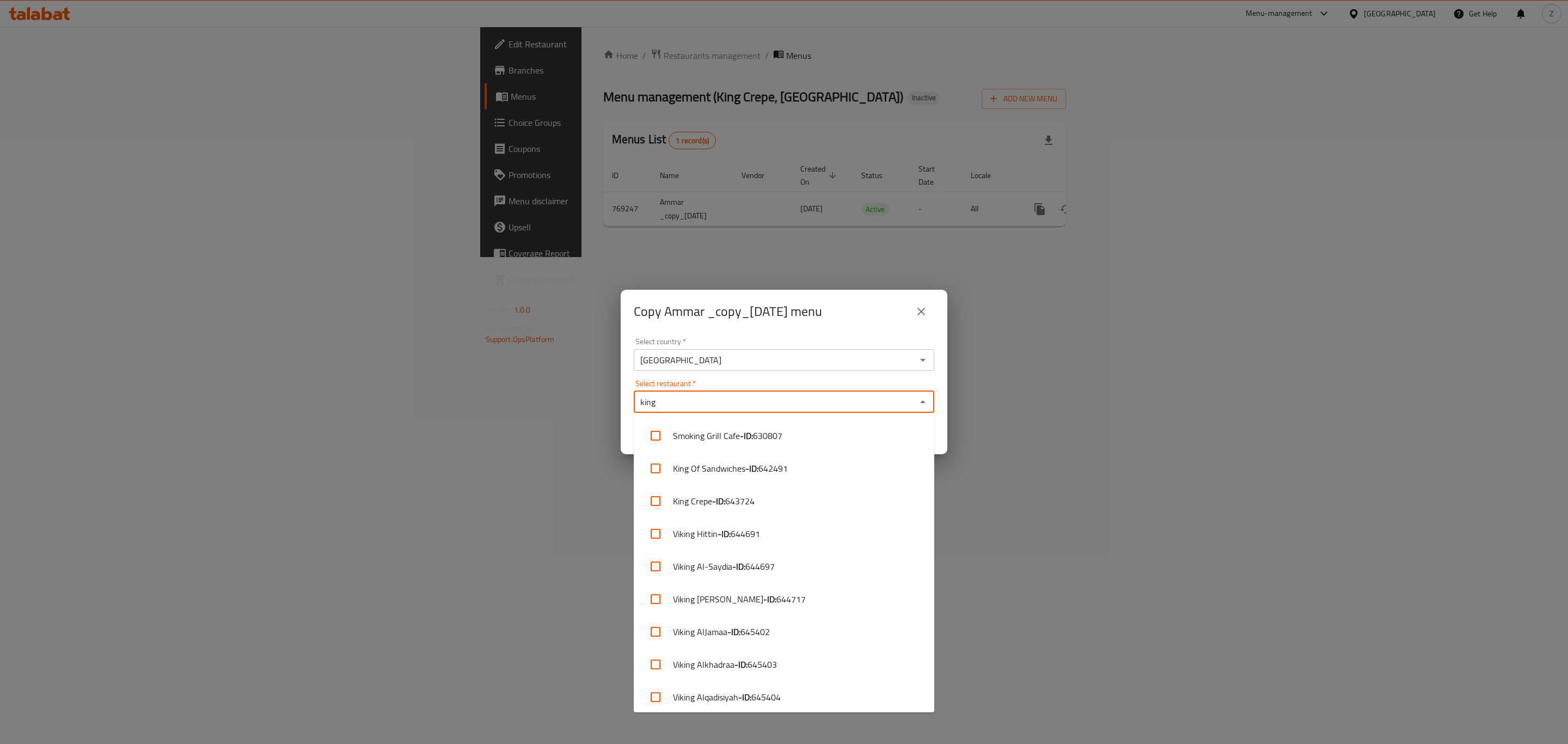
type input "king c"
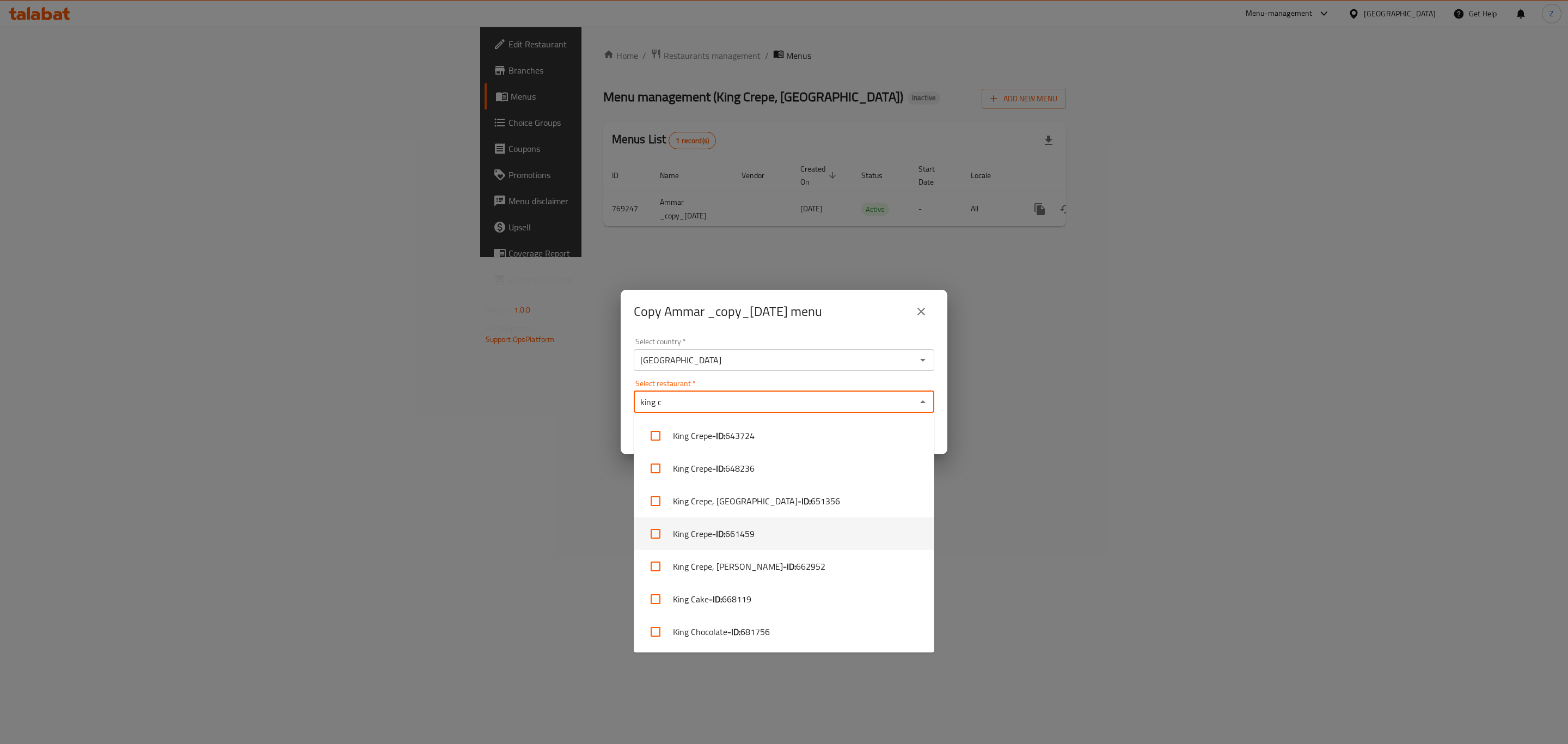
click at [761, 531] on li "King Crepe - ID: 661459" at bounding box center [783, 533] width 300 height 33
checkbox input "true"
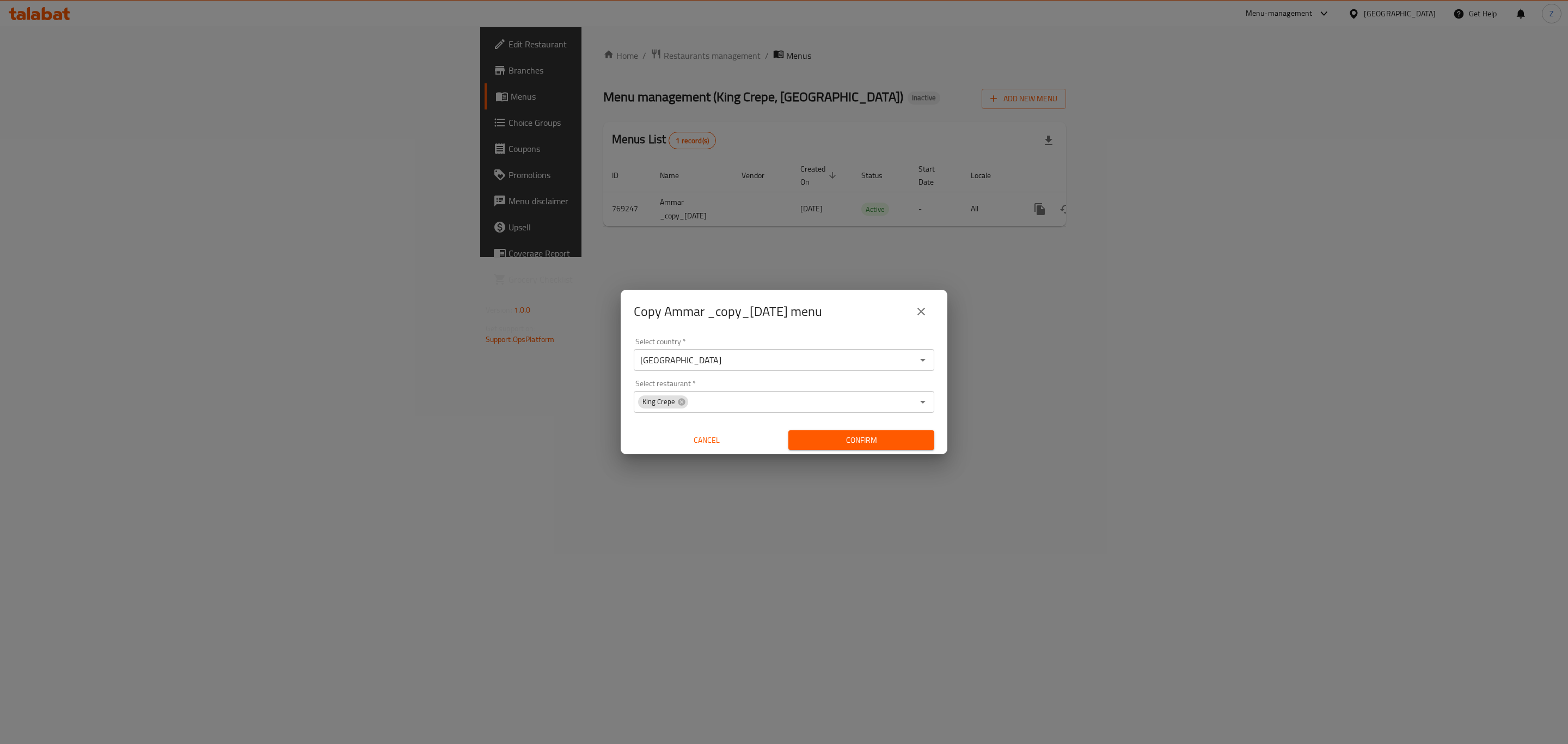
click at [822, 309] on h2 "Copy Ammar _copy_[DATE] menu" at bounding box center [728, 311] width 189 height 17
click at [857, 440] on span "Confirm" at bounding box center [861, 440] width 128 height 14
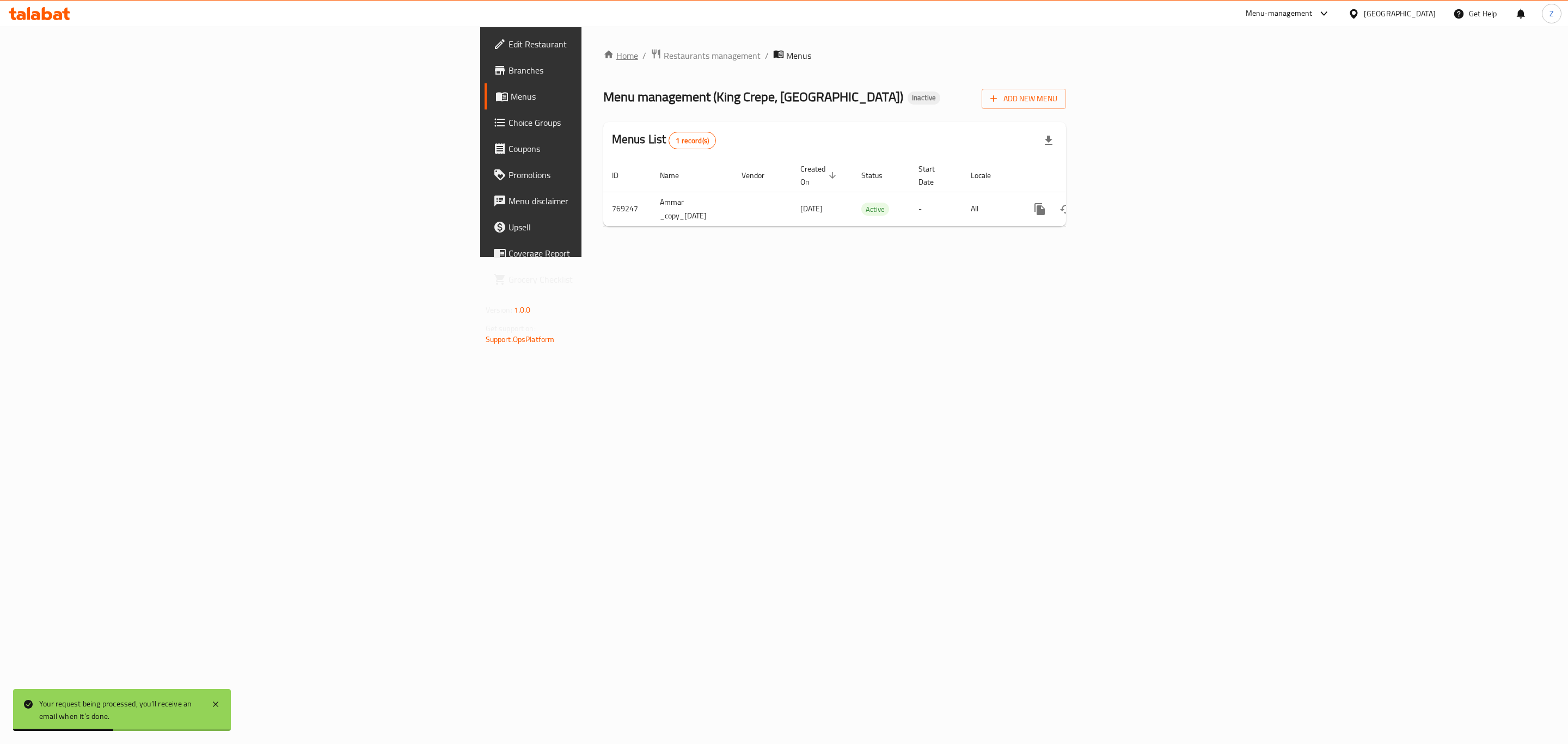
click at [603, 51] on link "Home" at bounding box center [620, 55] width 35 height 13
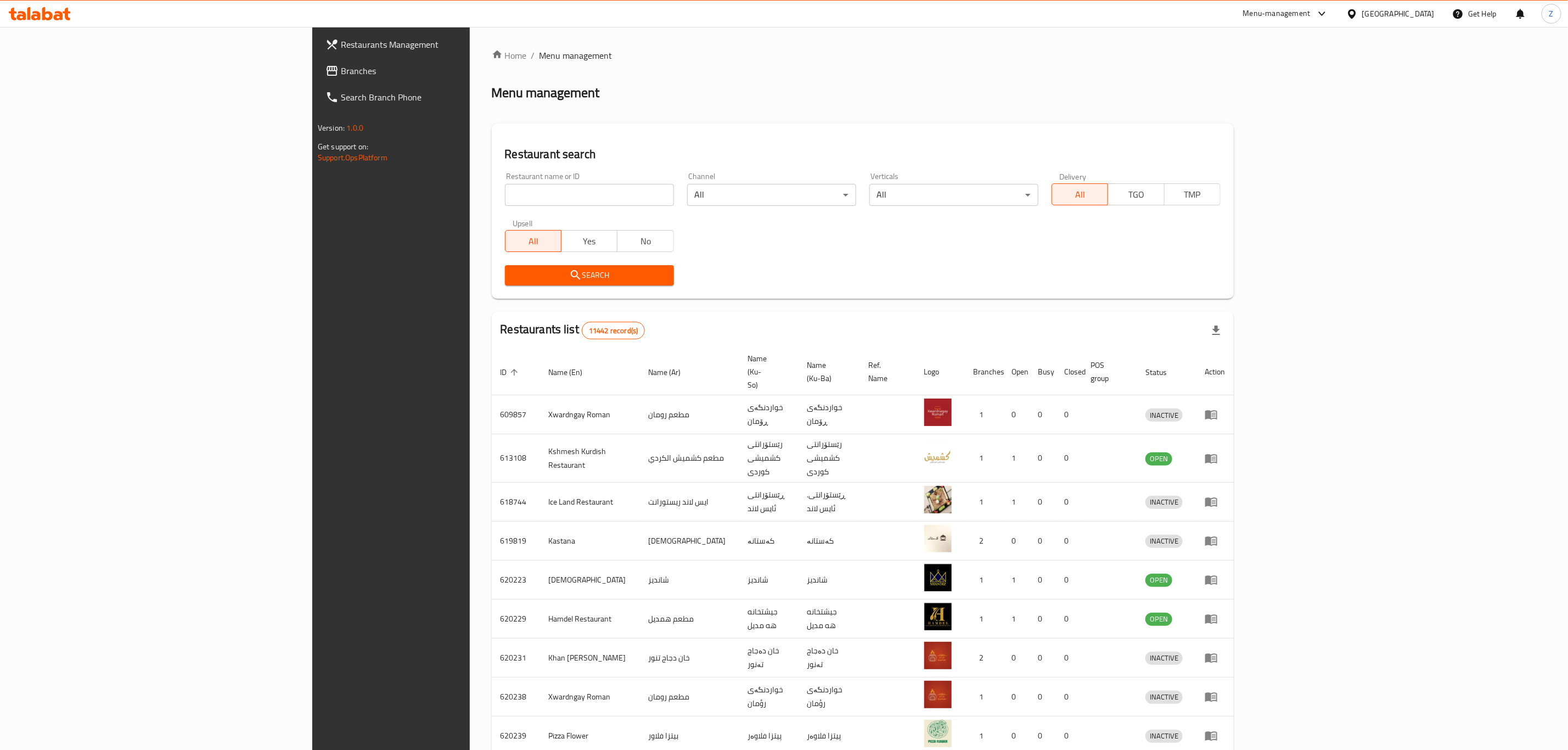
click at [505, 191] on input "search" at bounding box center [589, 194] width 169 height 22
type input "King crep"
click button "Search" at bounding box center [589, 275] width 169 height 20
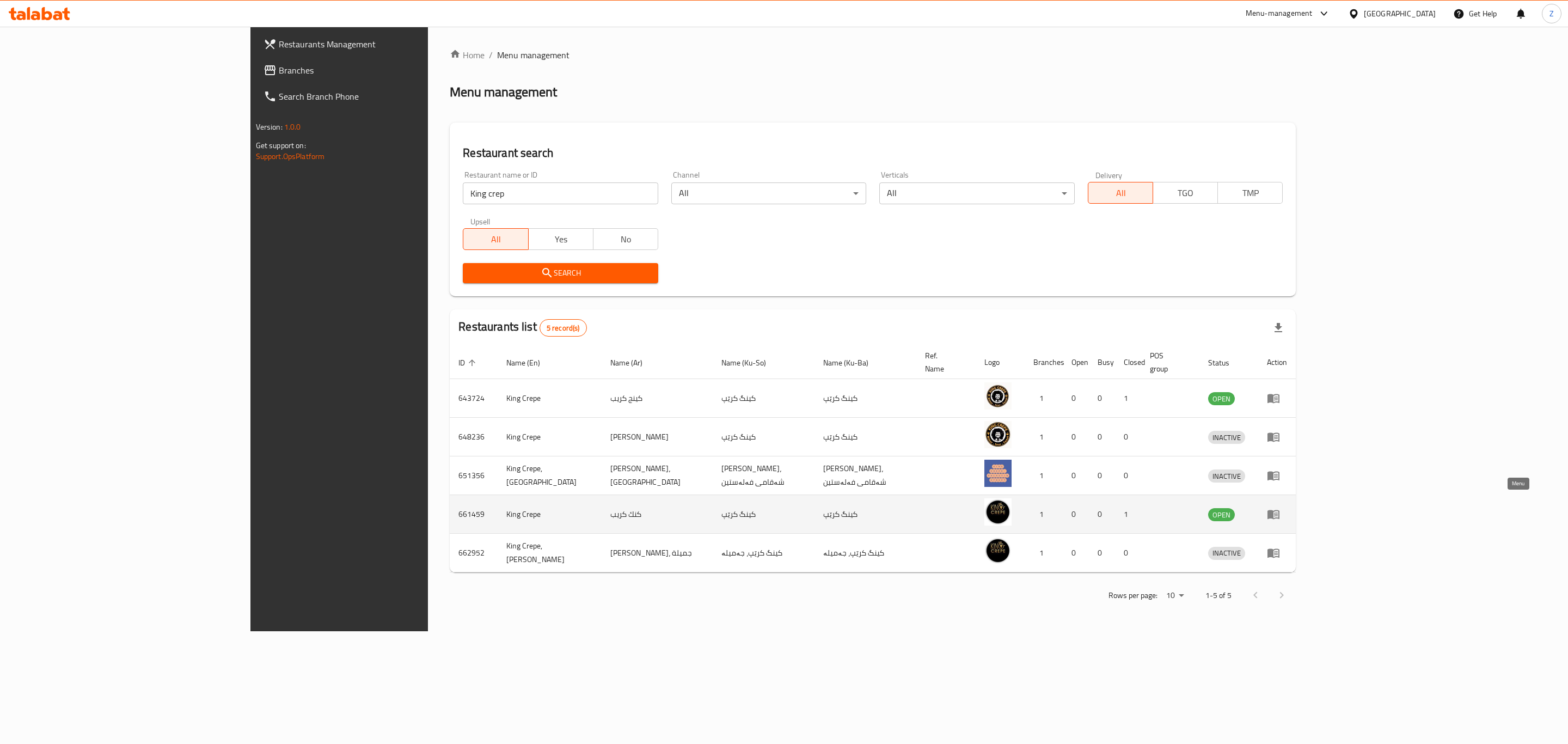
click at [1279, 510] on icon "enhanced table" at bounding box center [1273, 514] width 12 height 9
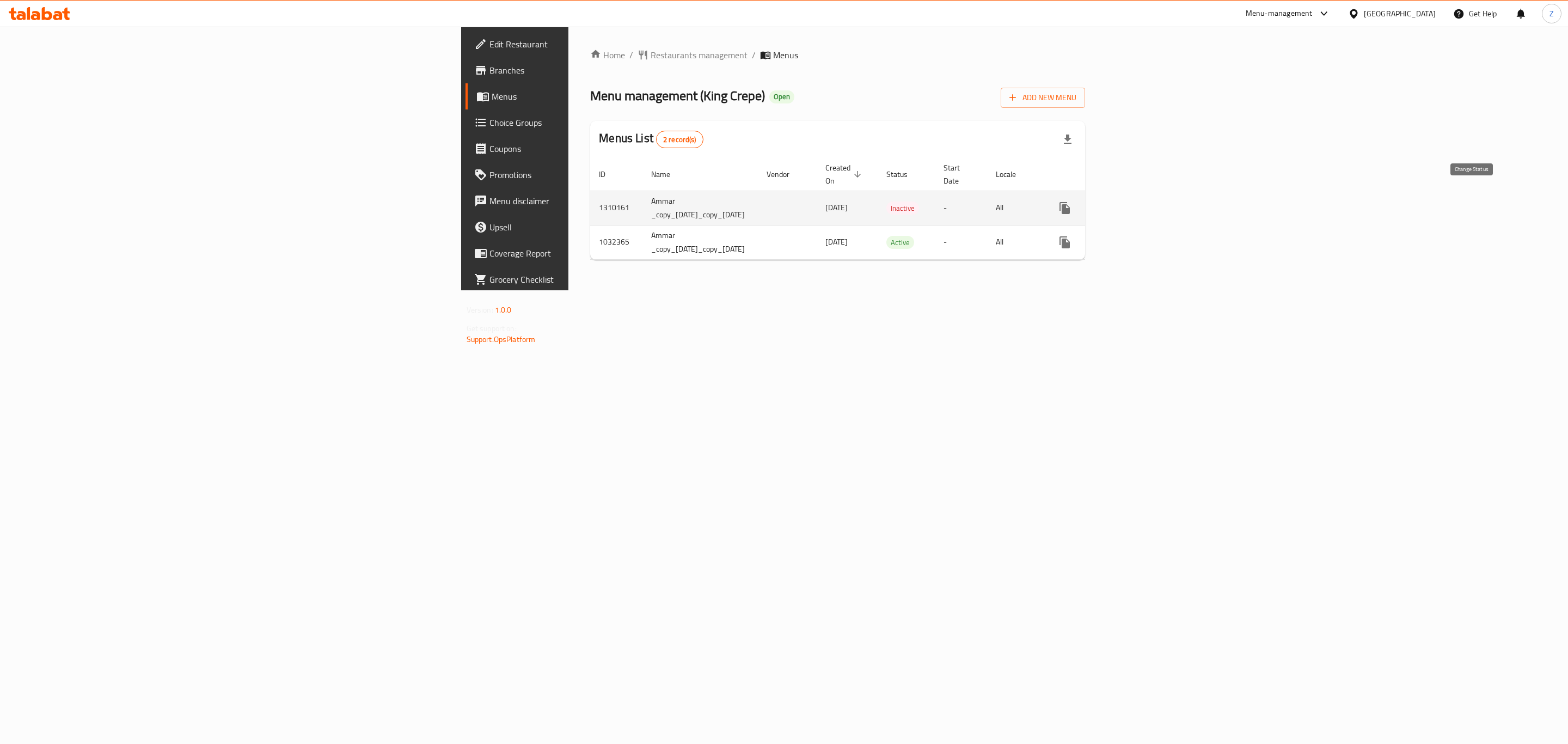
click at [1097, 202] on icon "enhanced table" at bounding box center [1090, 208] width 13 height 13
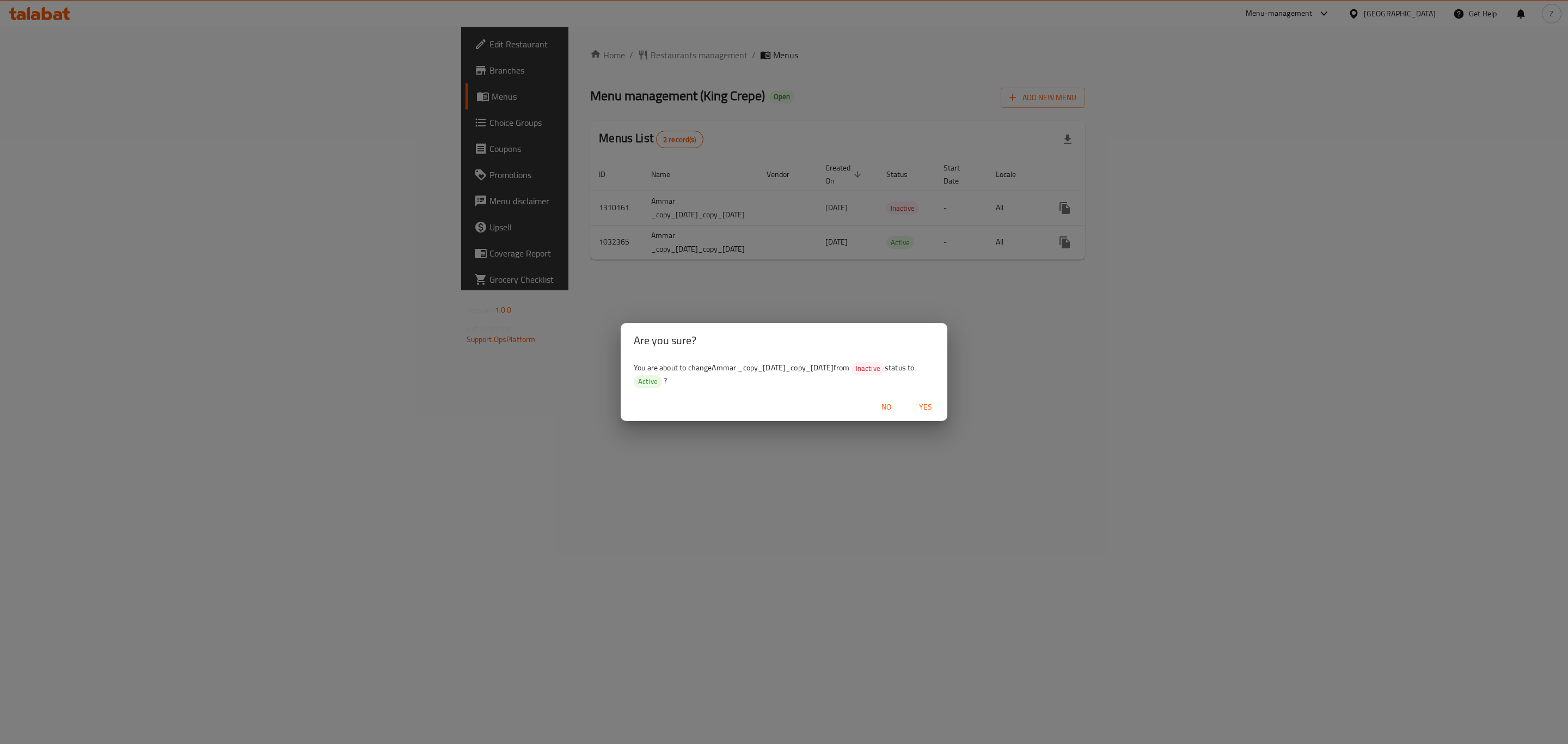
click at [921, 408] on span "Yes" at bounding box center [925, 407] width 26 height 14
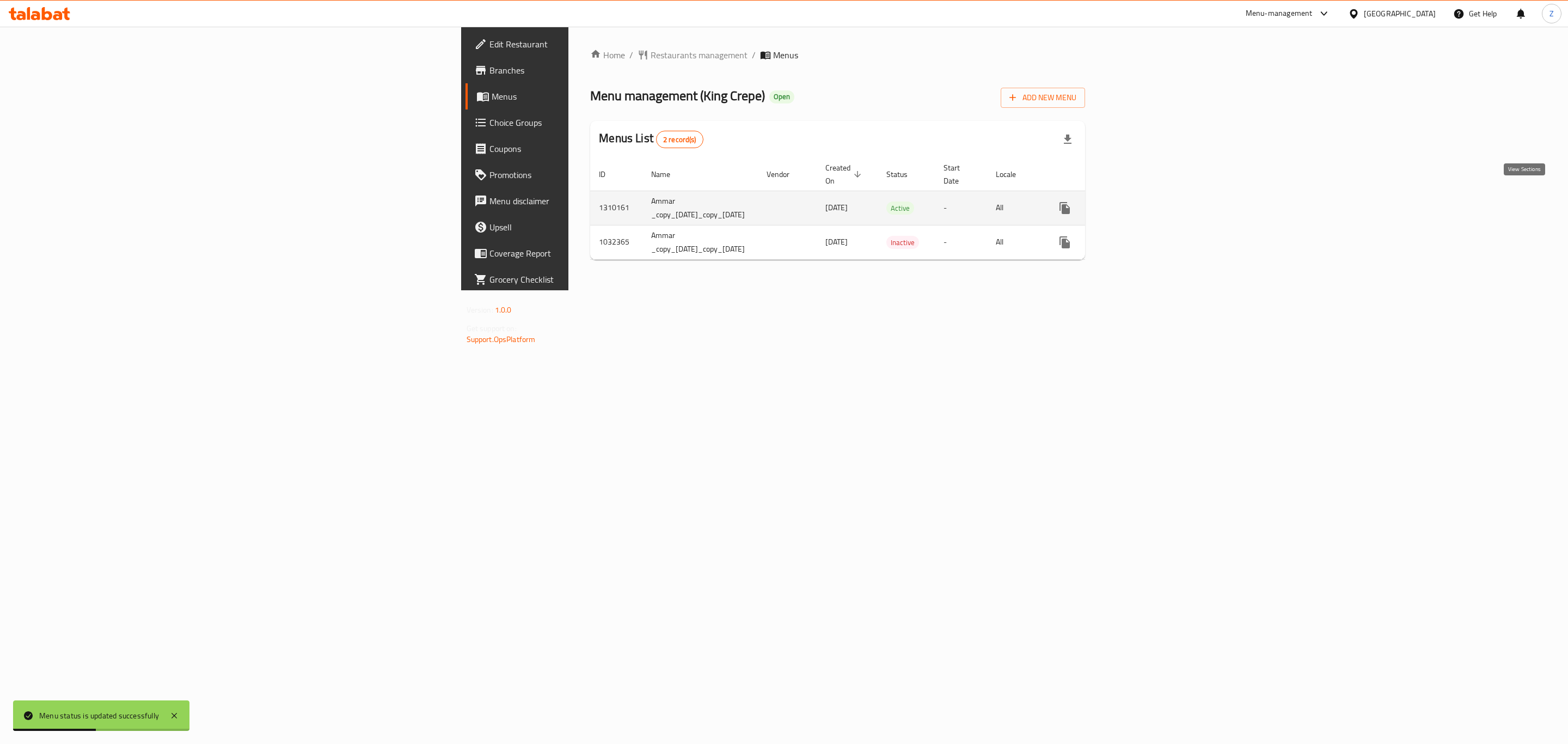
click at [1149, 202] on icon "enhanced table" at bounding box center [1143, 208] width 13 height 13
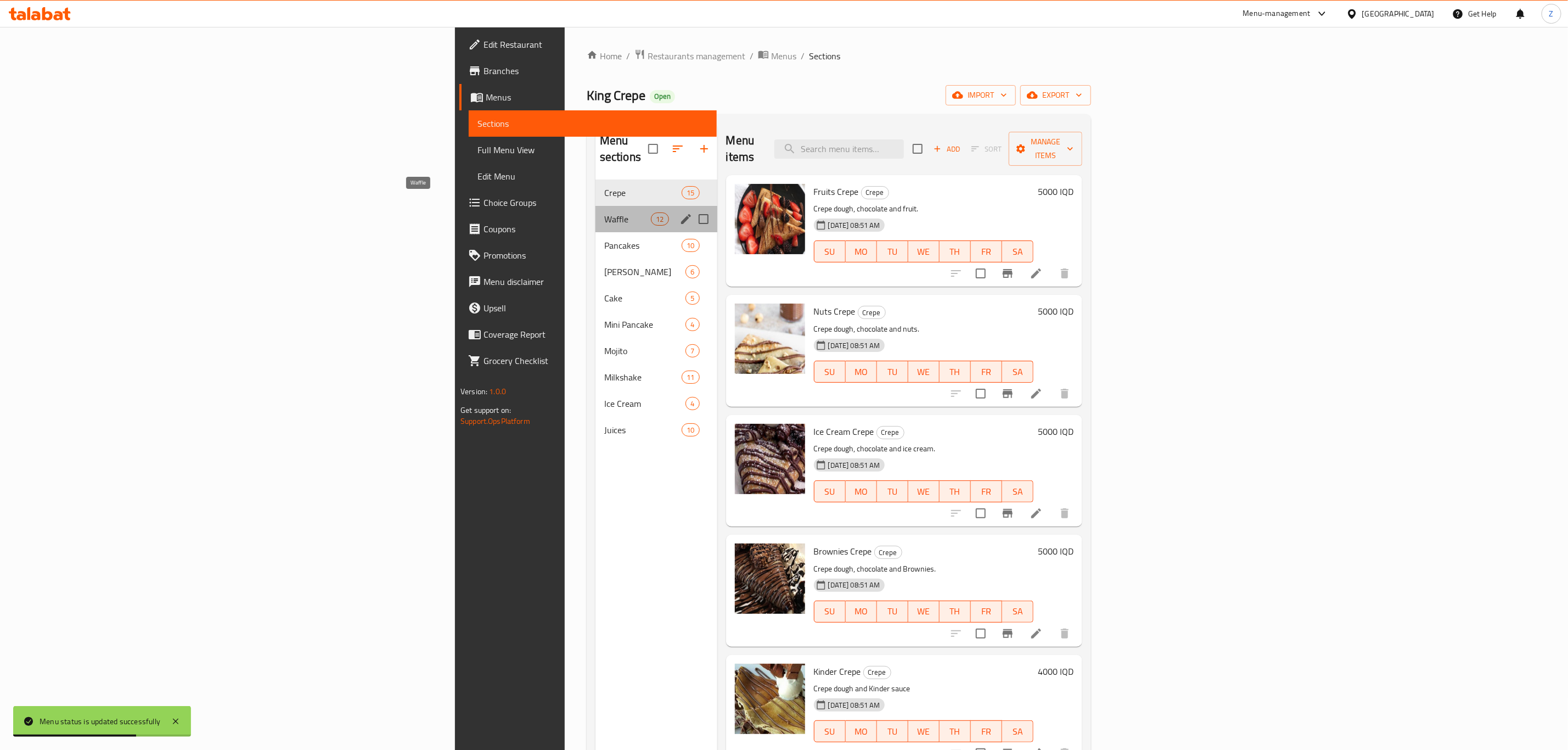
click at [605, 212] on span "Waffle" at bounding box center [628, 219] width 47 height 13
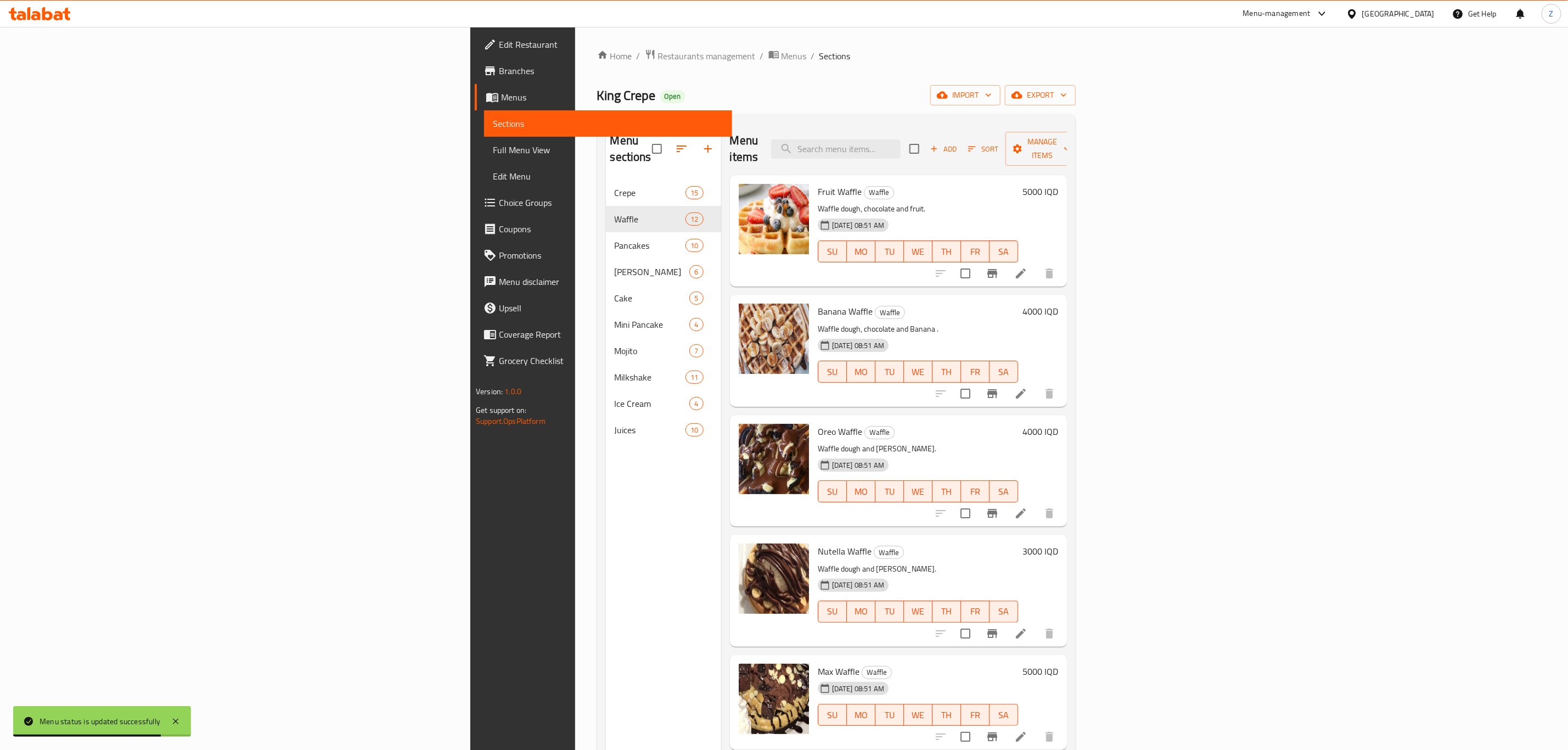
click at [493, 121] on span "Sections" at bounding box center [608, 123] width 231 height 13
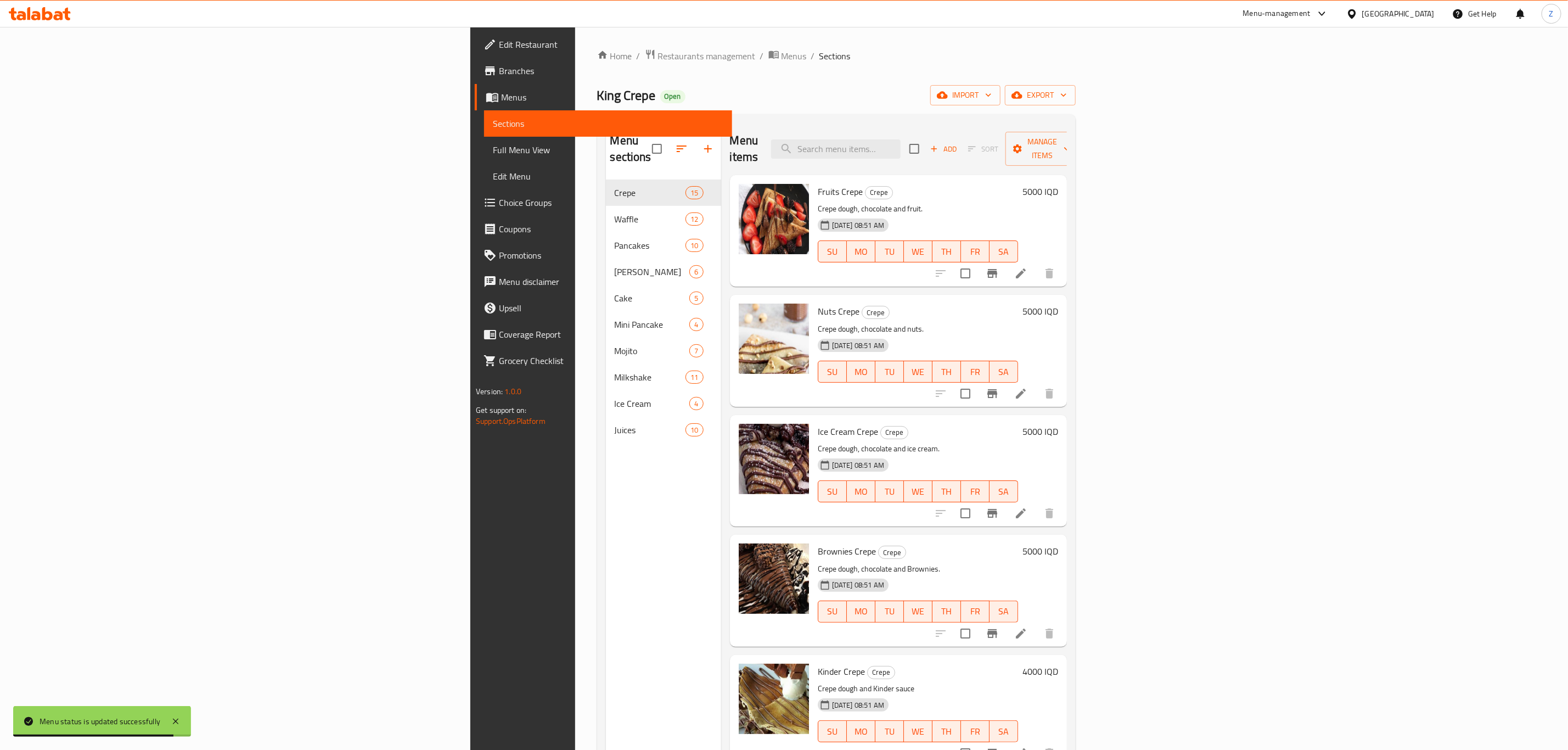
click at [501, 94] on span "Menus" at bounding box center [612, 97] width 222 height 13
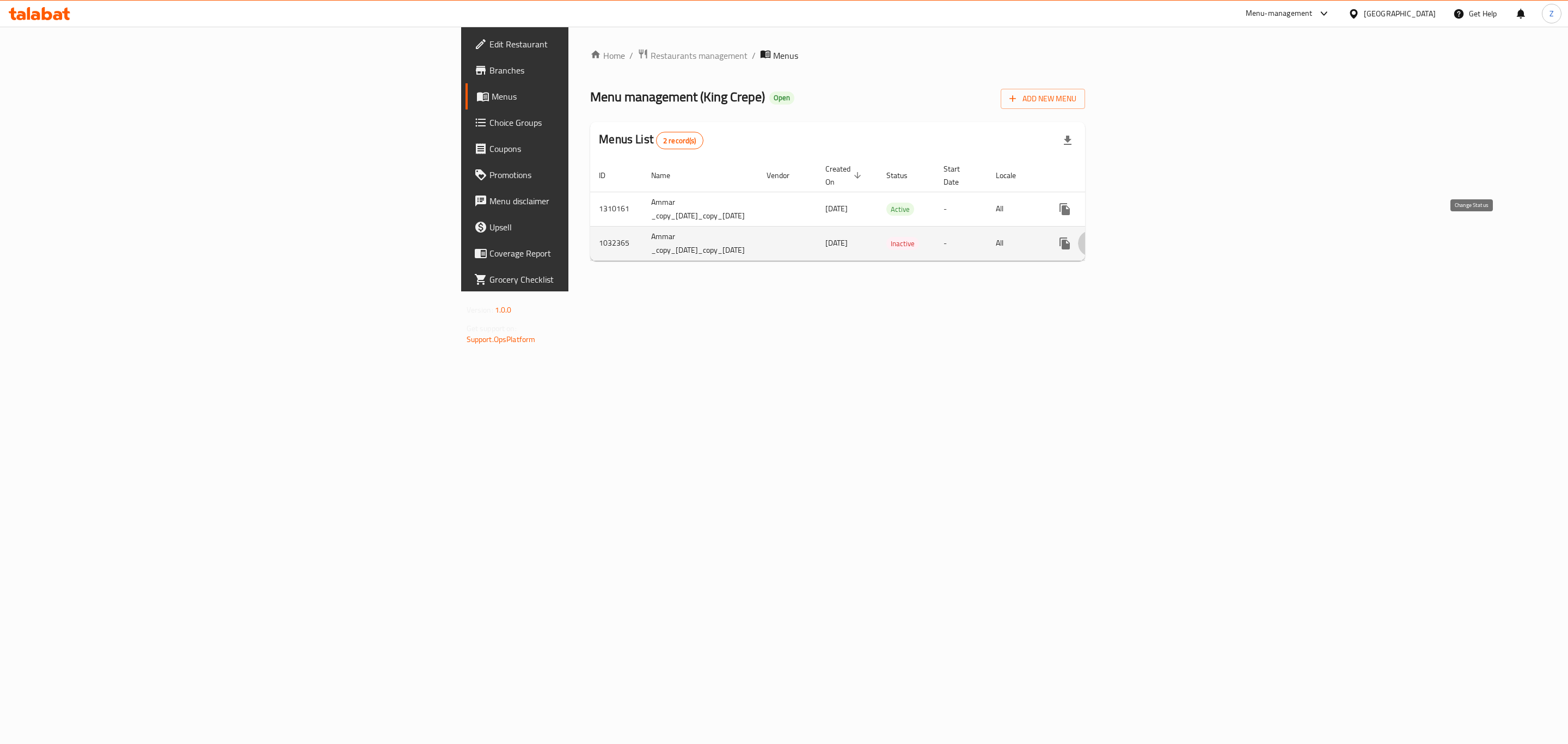
click at [1097, 237] on icon "enhanced table" at bounding box center [1090, 243] width 13 height 13
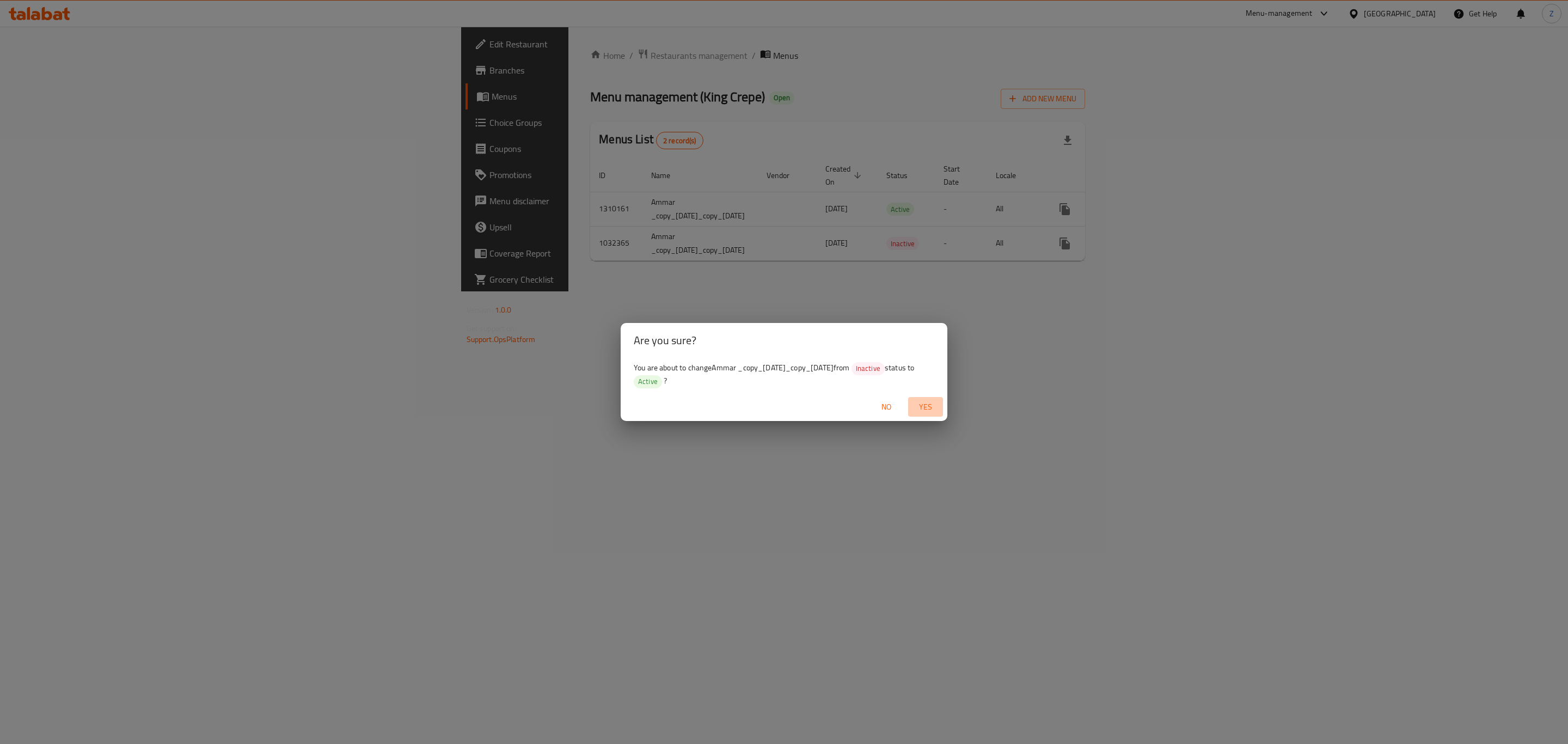
click at [934, 402] on span "Yes" at bounding box center [925, 407] width 26 height 14
